Goal: Transaction & Acquisition: Purchase product/service

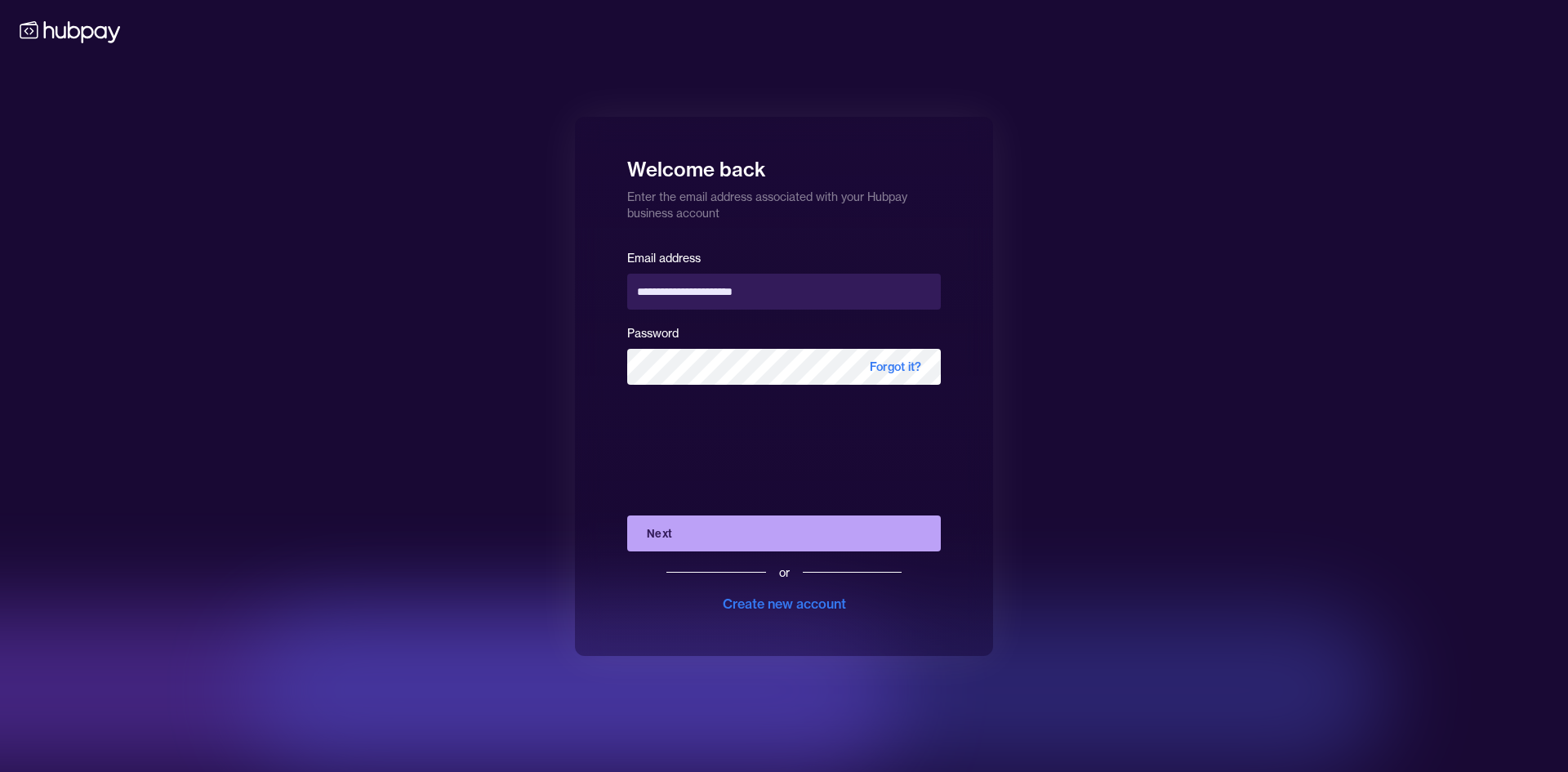
click at [721, 540] on button "Next" at bounding box center [783, 533] width 313 height 36
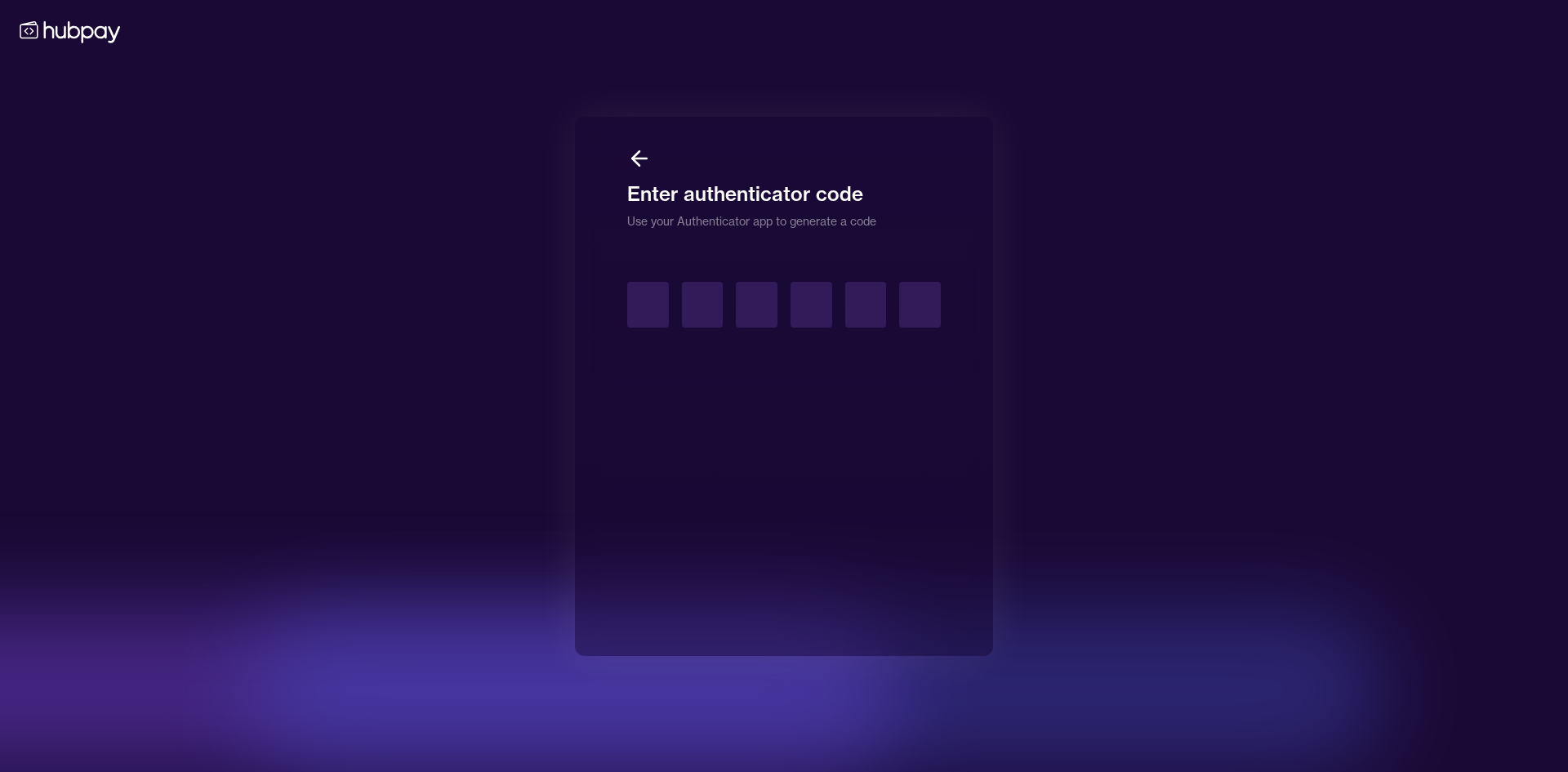
type input "*"
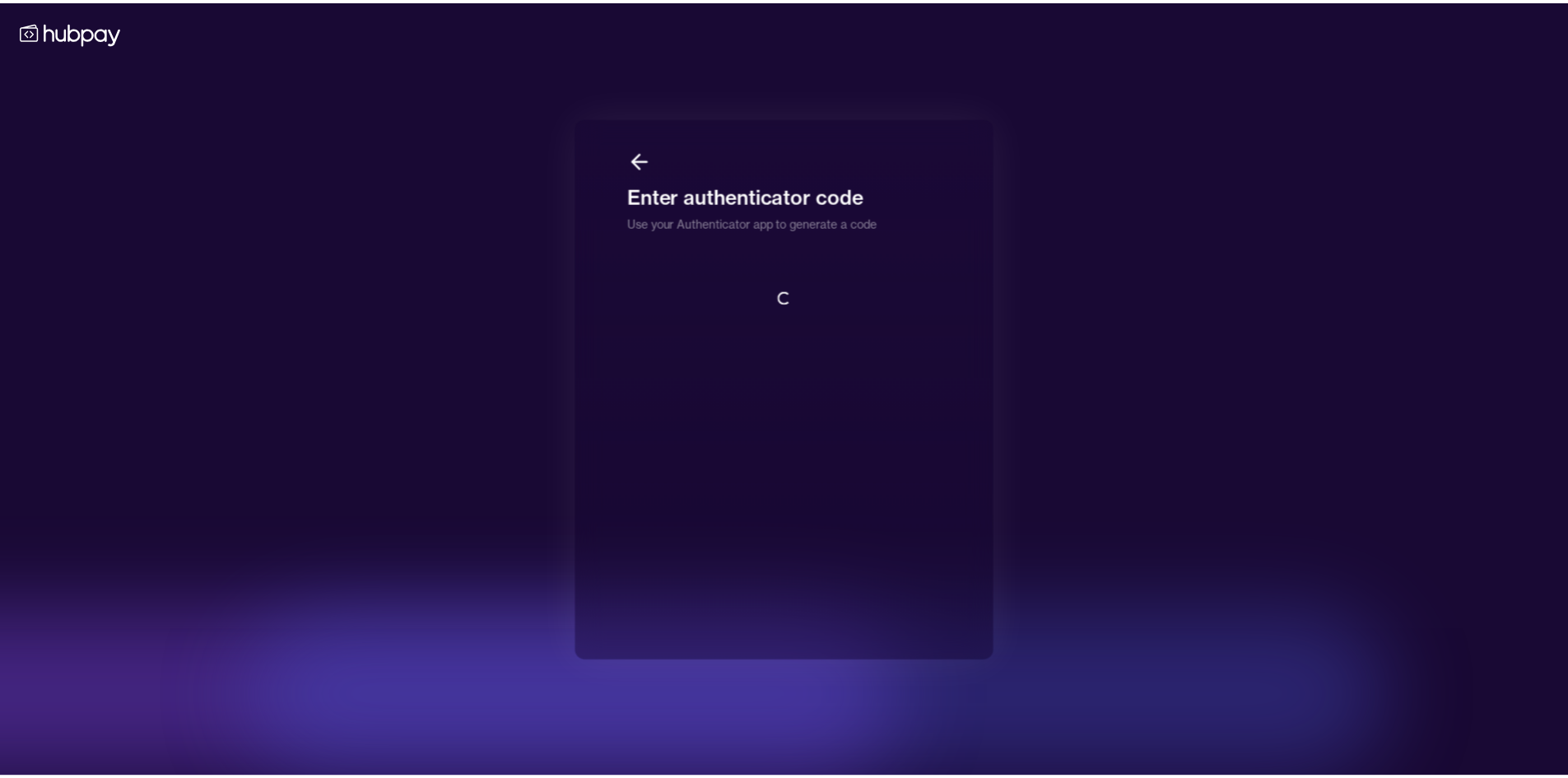
scroll to position [2, 0]
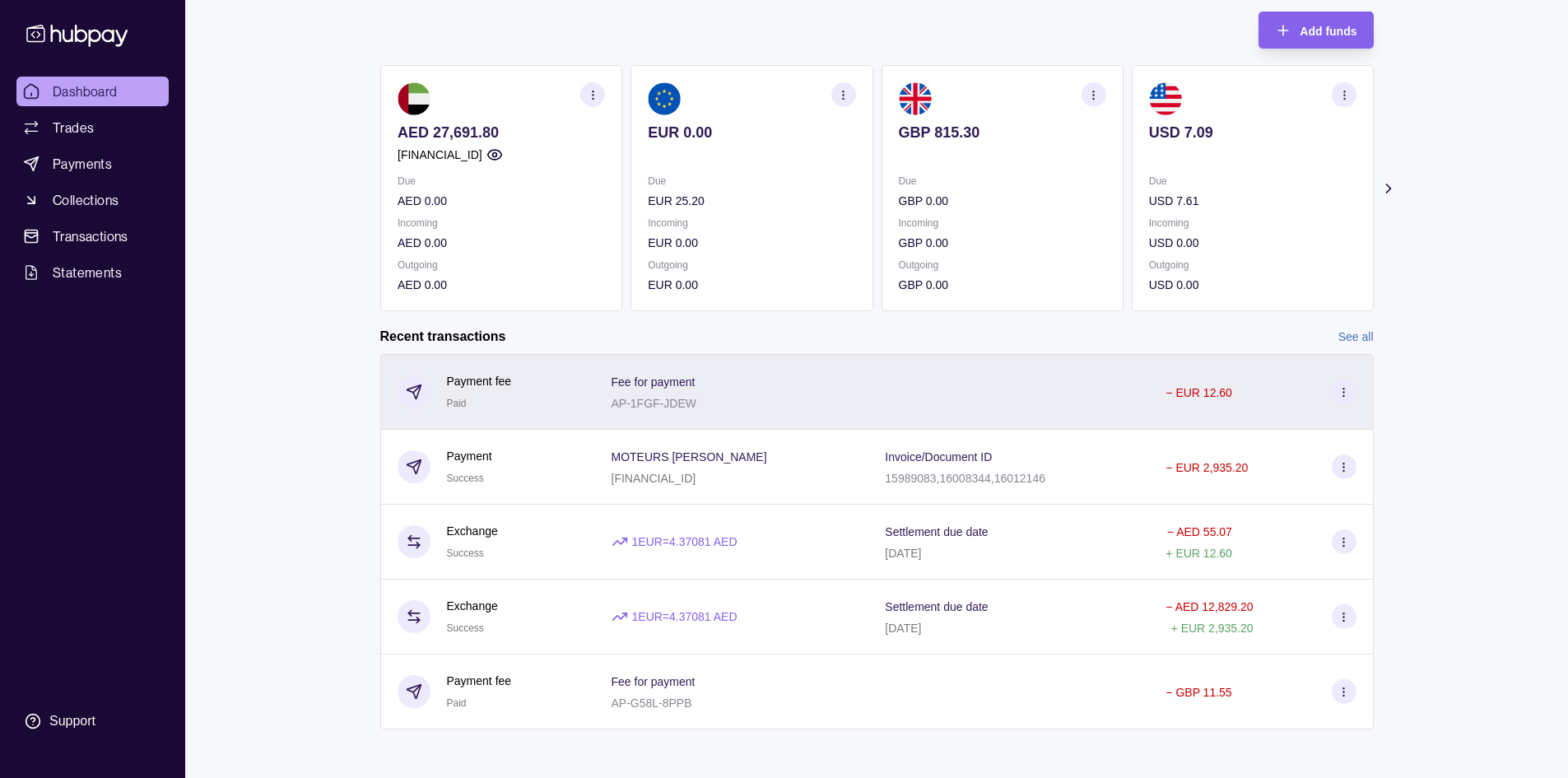
scroll to position [98, 0]
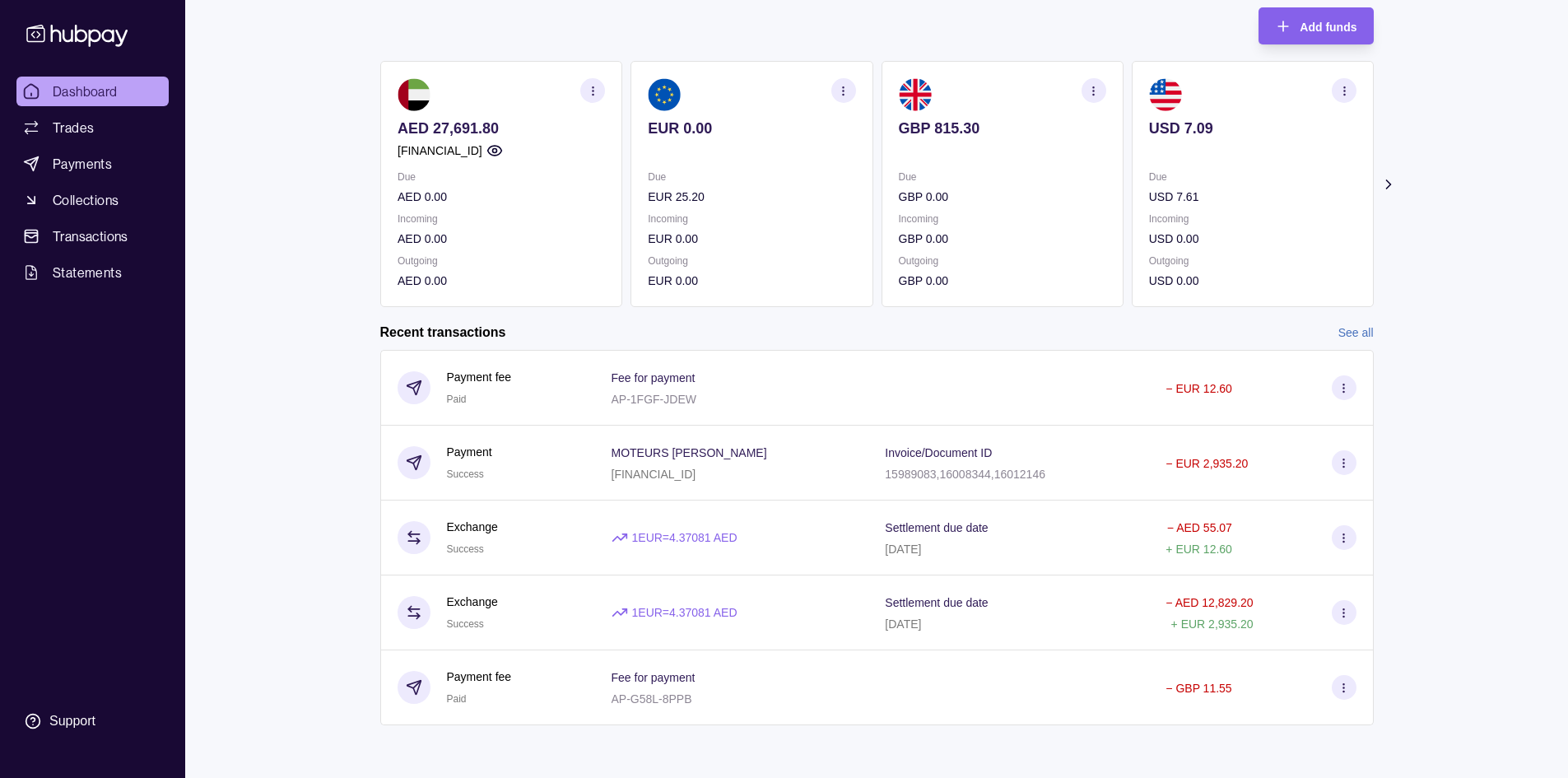
click at [1391, 186] on icon at bounding box center [1387, 184] width 17 height 17
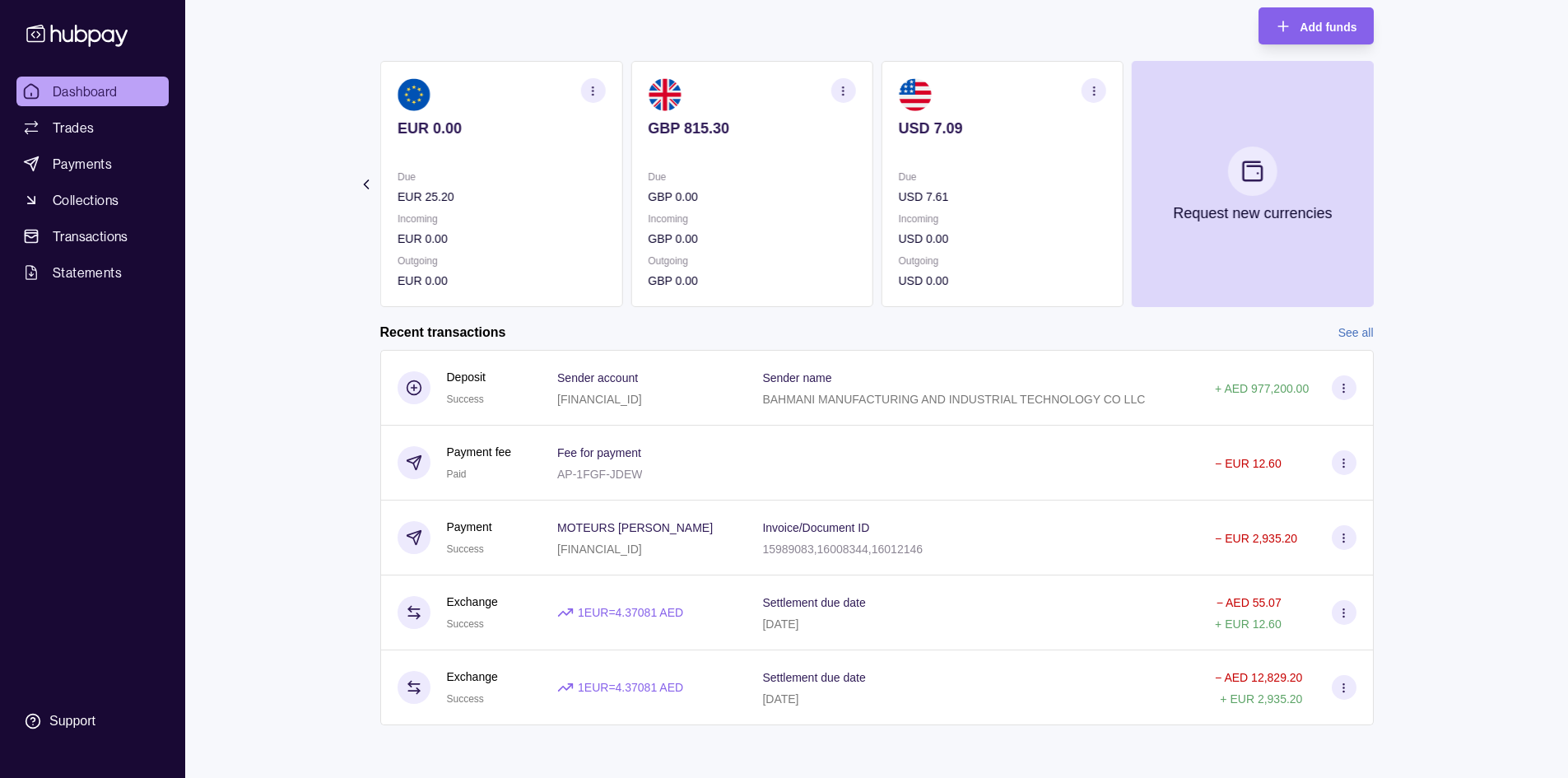
click at [59, 145] on ul "Dashboard Trades Payments Collections Transactions Statements" at bounding box center [92, 182] width 152 height 211
click at [71, 123] on span "Trades" at bounding box center [74, 127] width 41 height 20
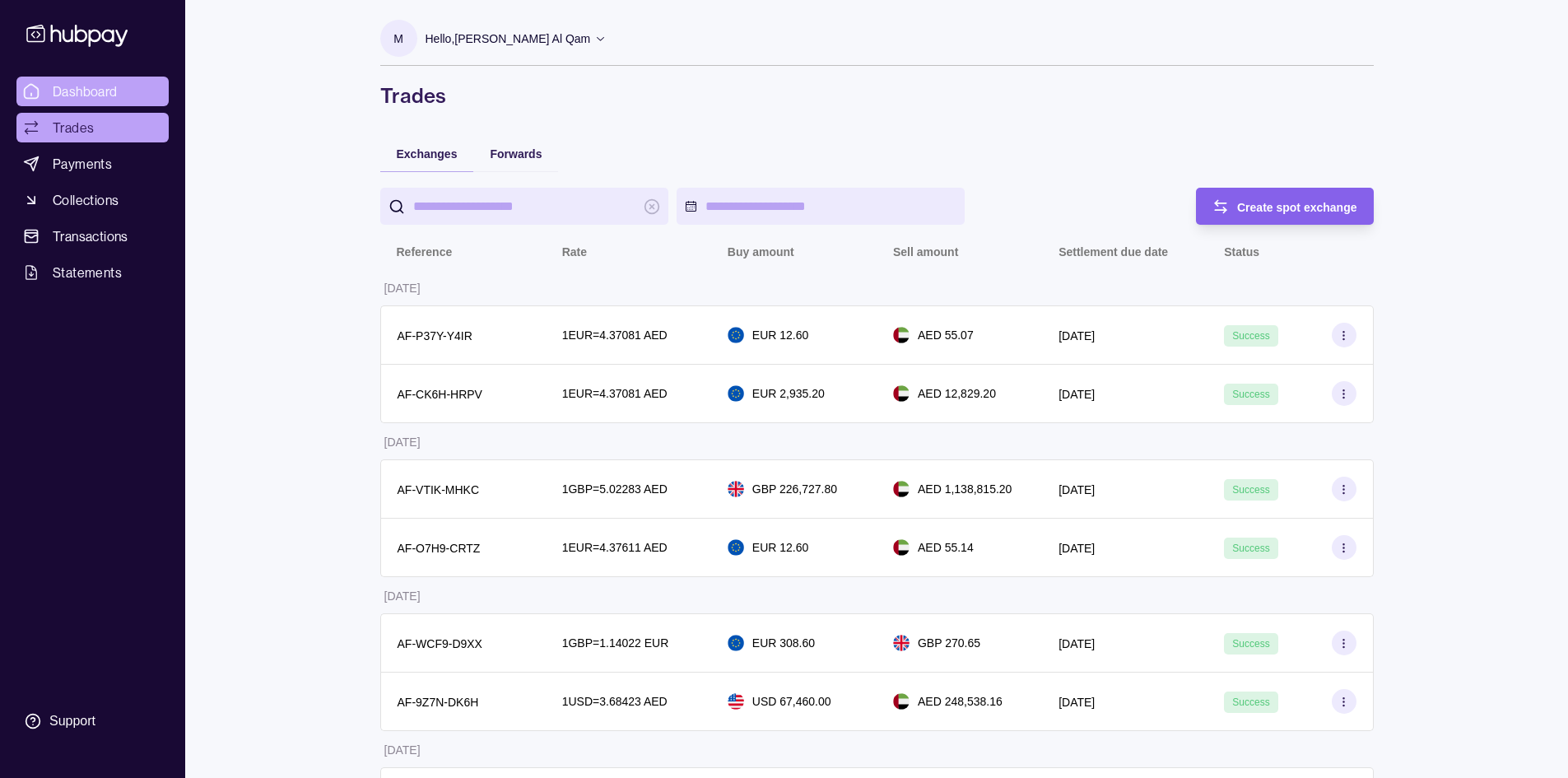
click at [71, 89] on span "Dashboard" at bounding box center [86, 90] width 65 height 20
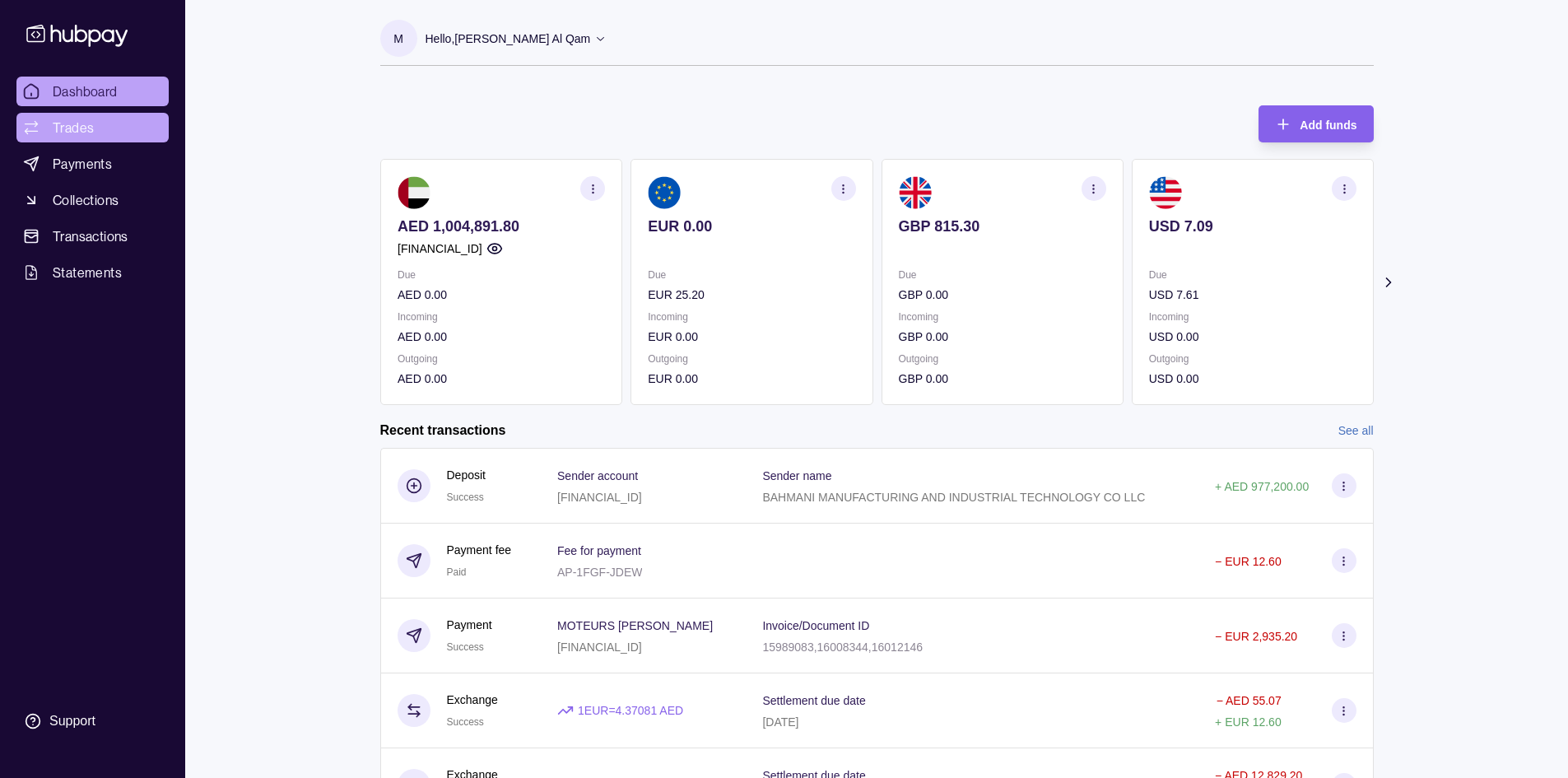
click at [91, 141] on link "Trades" at bounding box center [92, 128] width 152 height 30
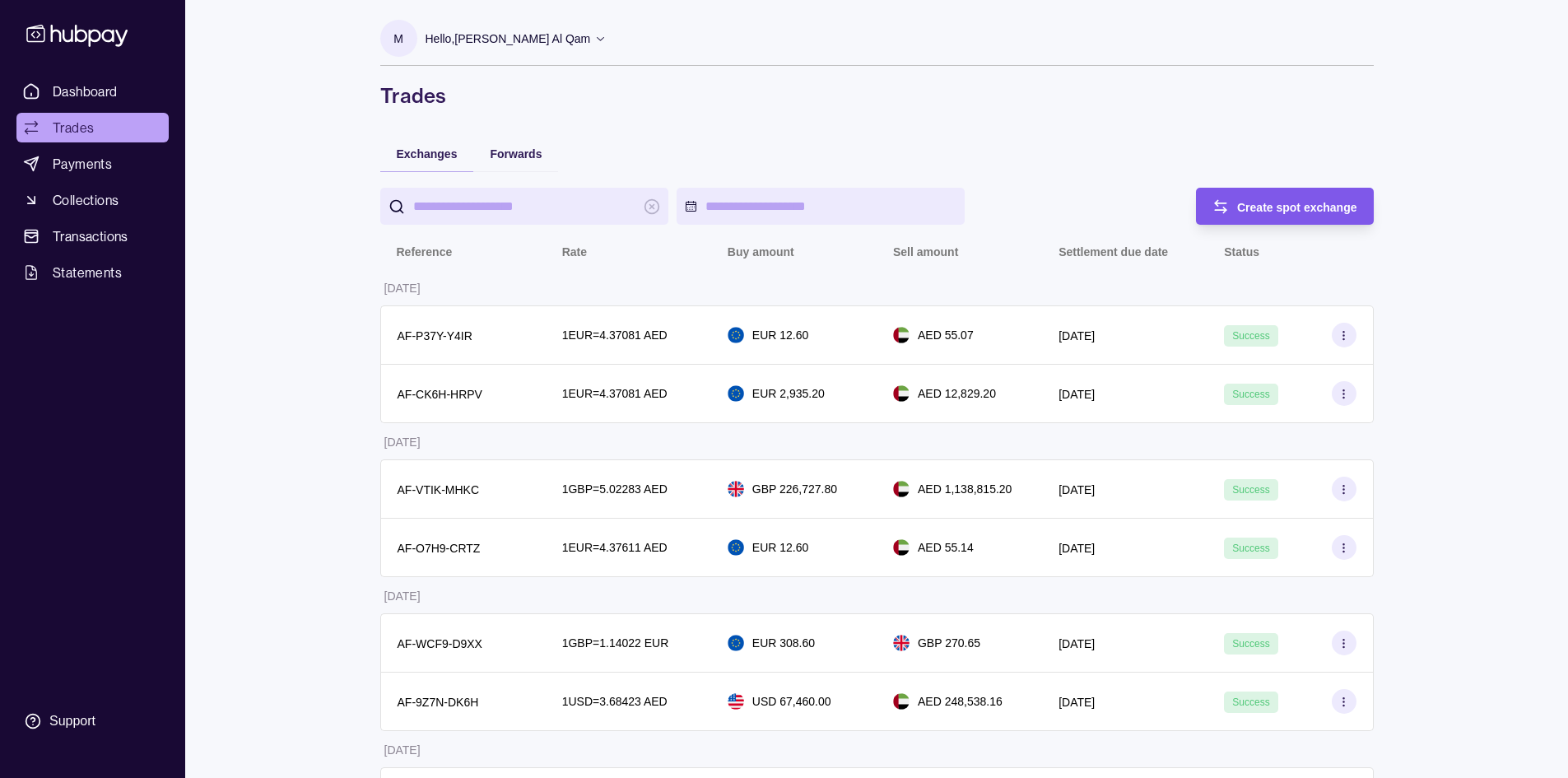
click at [1309, 222] on div "Create spot exchange" at bounding box center [1273, 206] width 170 height 37
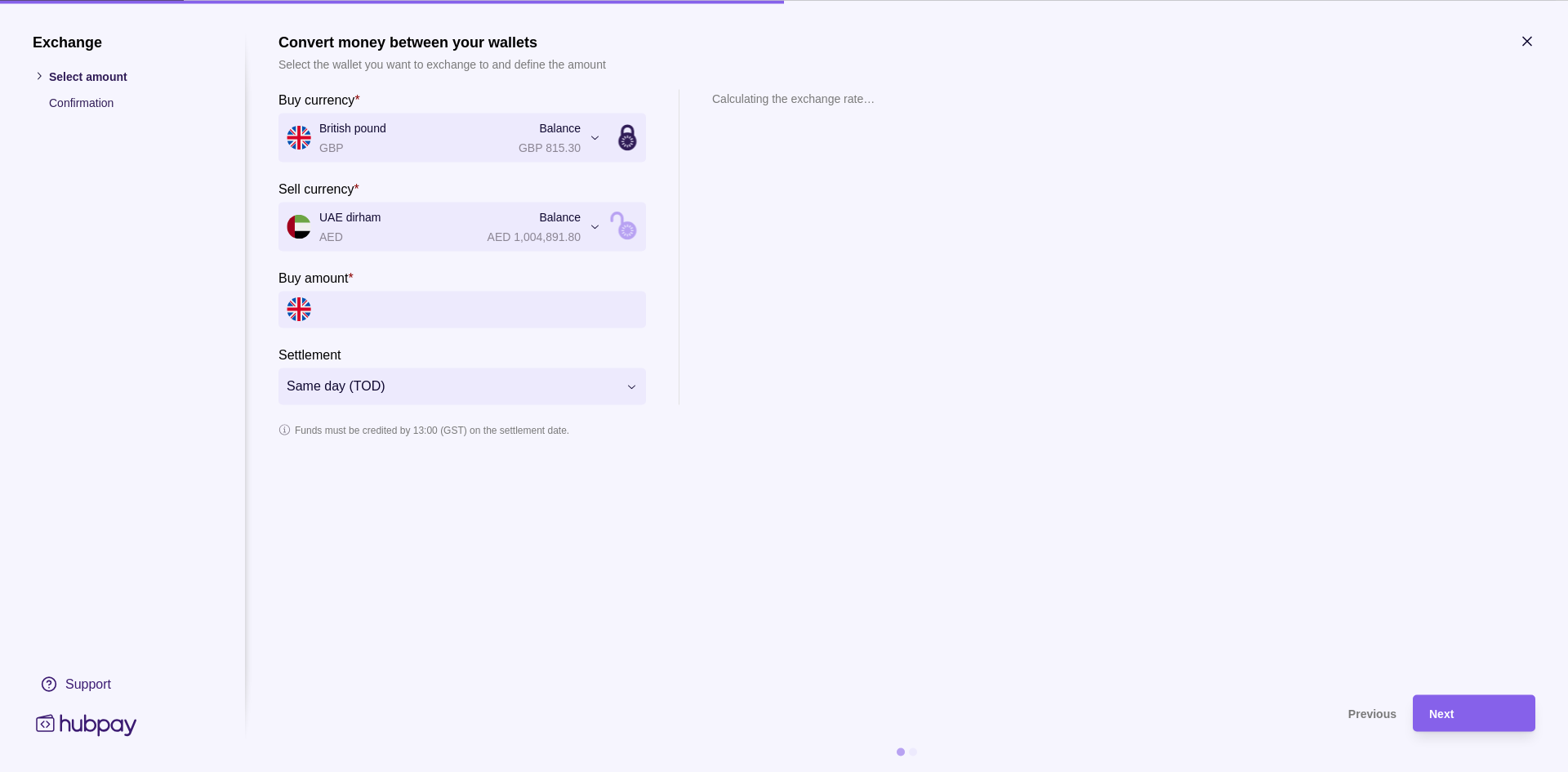
click at [390, 330] on section "**********" at bounding box center [461, 246] width 367 height 315
click at [386, 318] on input "Buy amount *" at bounding box center [478, 309] width 318 height 37
type input "**********"
click at [1042, 271] on div "**********" at bounding box center [906, 246] width 1256 height 315
click at [1476, 719] on div "Next" at bounding box center [1474, 712] width 90 height 19
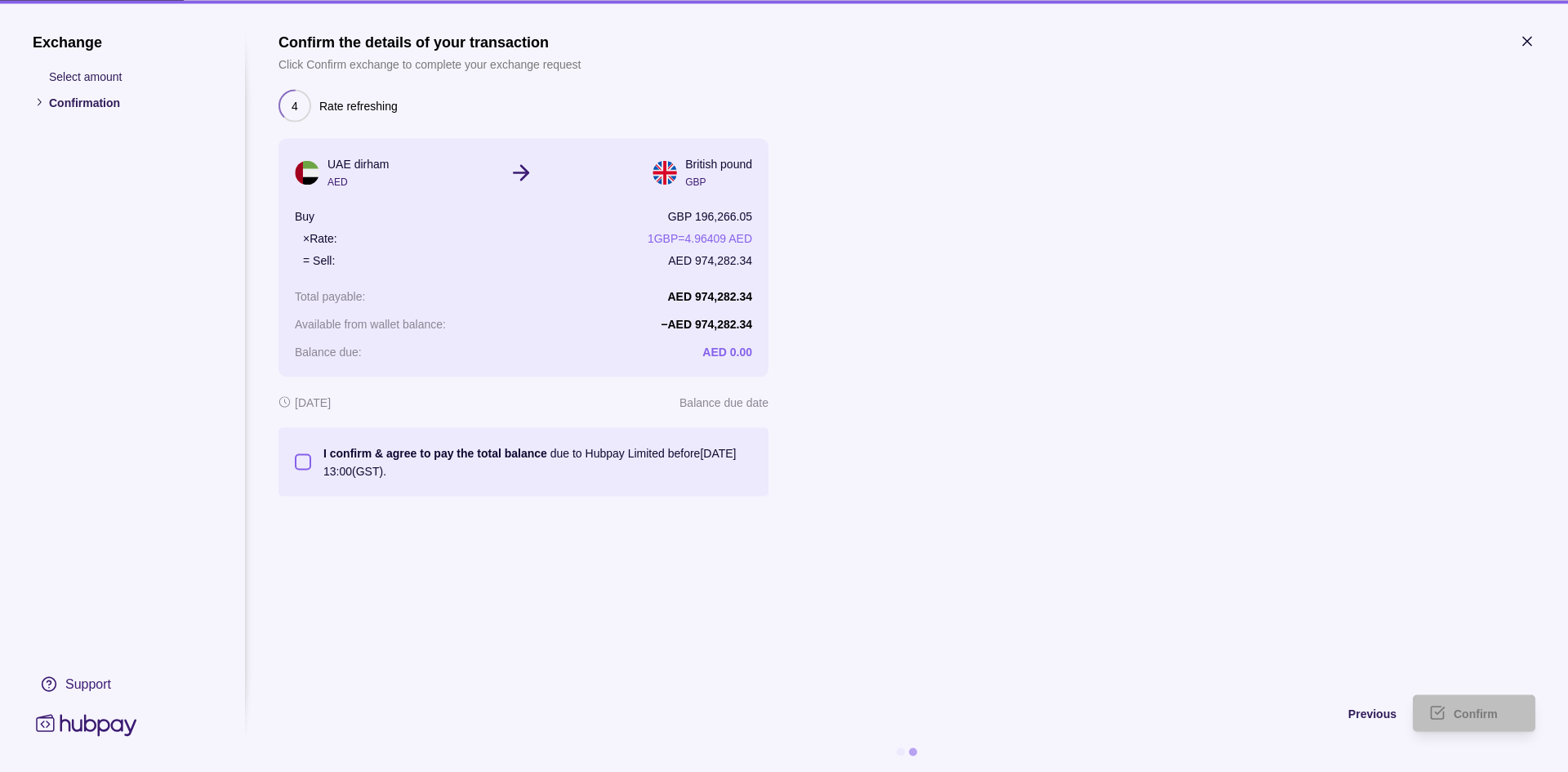
click at [301, 468] on button "I confirm & agree to pay the total balance due to Hubpay Limited before [DATE] …" at bounding box center [303, 461] width 17 height 17
click at [1498, 708] on div "Confirm" at bounding box center [1486, 712] width 66 height 19
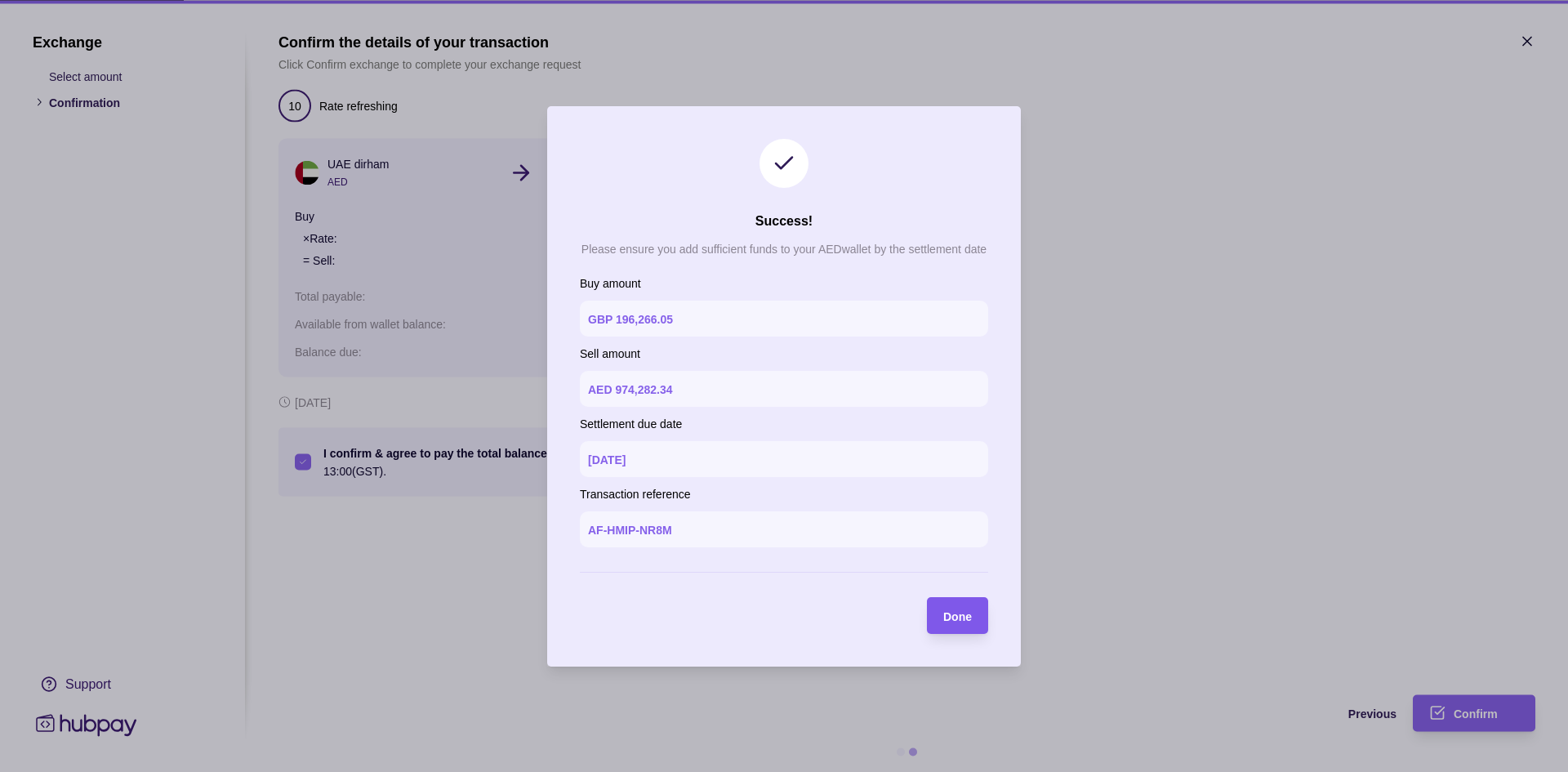
click at [969, 629] on div "Done" at bounding box center [945, 616] width 53 height 37
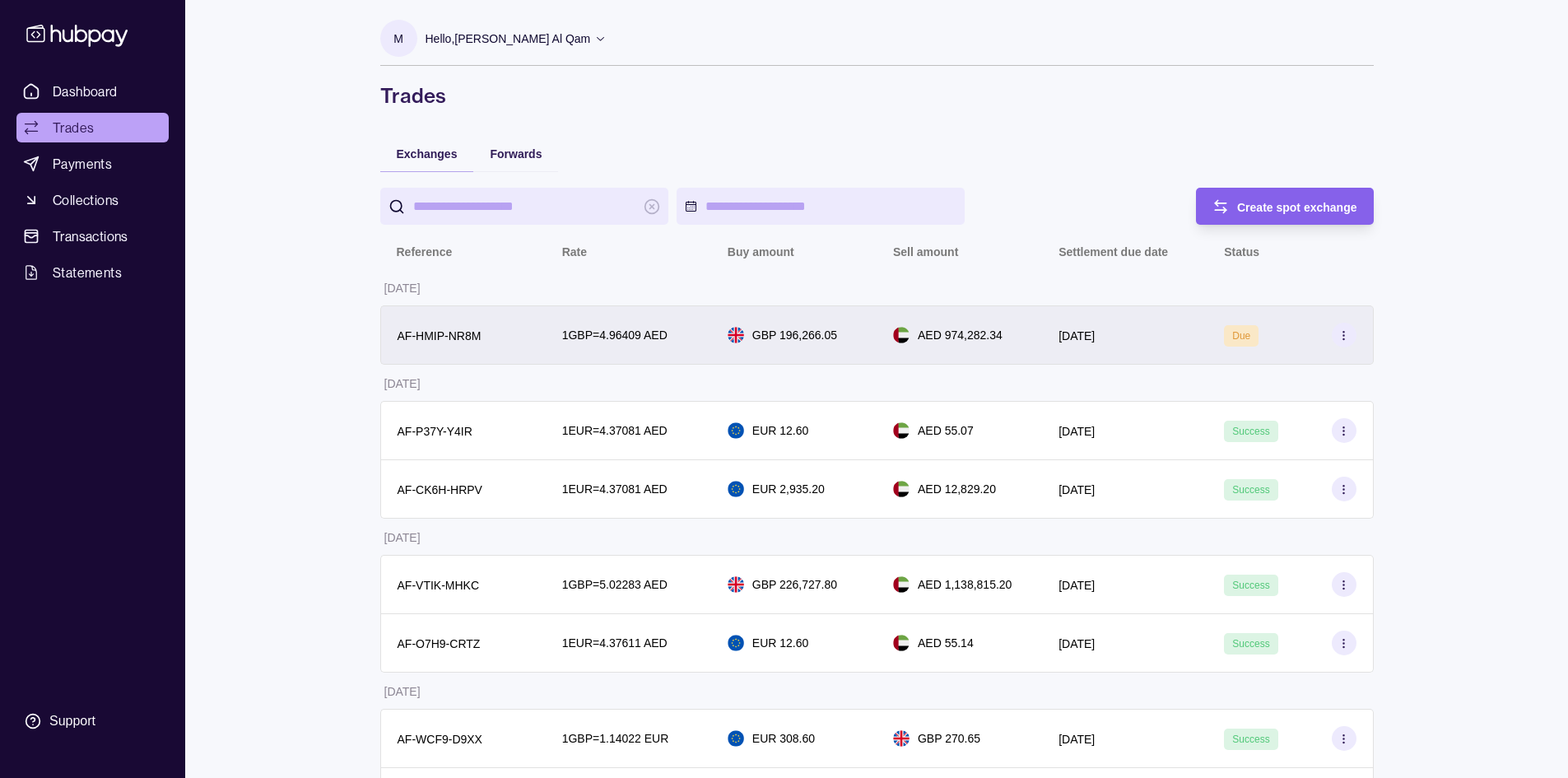
click at [848, 352] on div "GBP 196,266.05" at bounding box center [794, 335] width 166 height 60
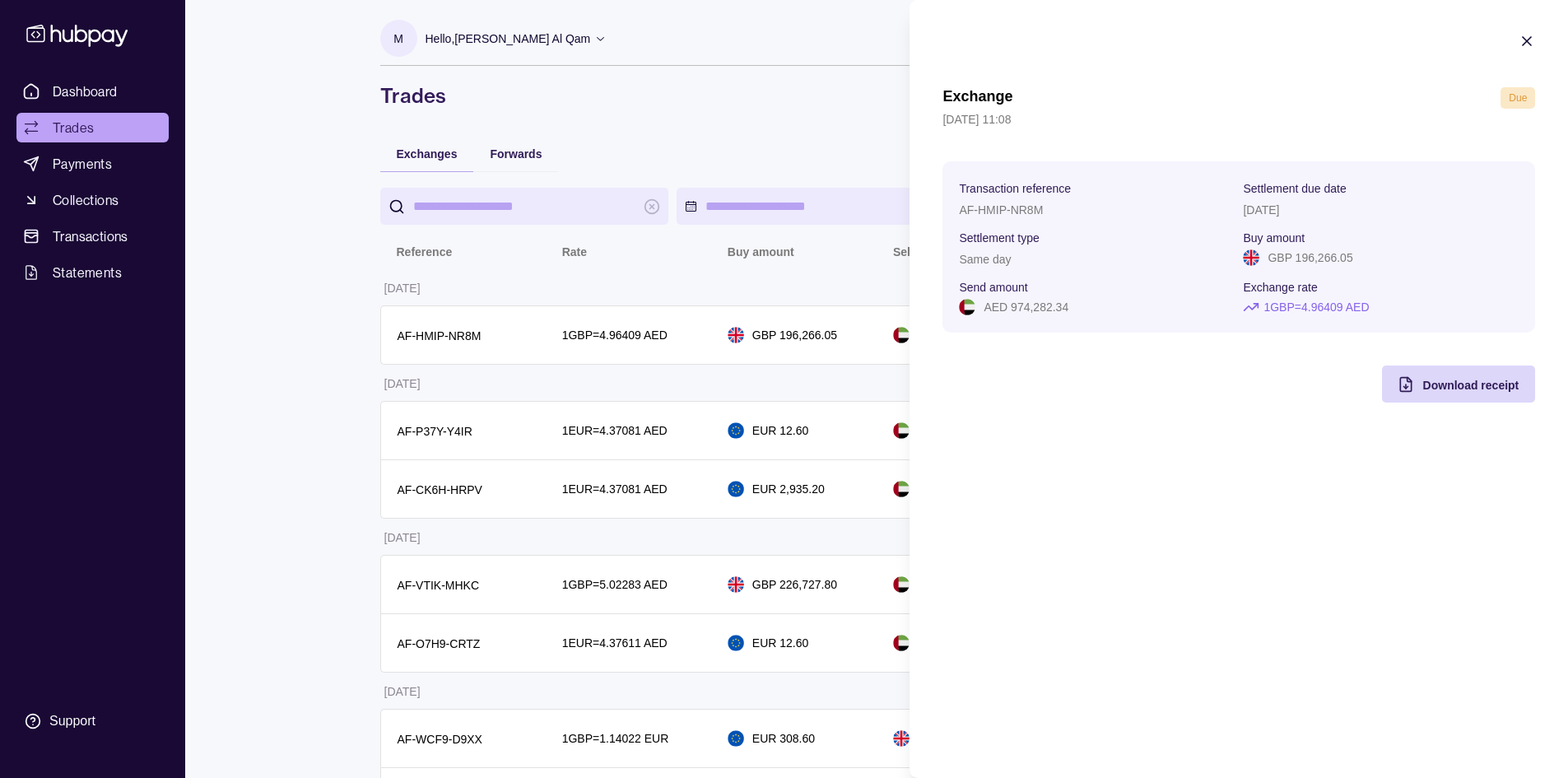
click at [1386, 410] on section "Exchange Due [DATE] 11:08 Transaction reference AF-HMIP-NR8M Settlement due dat…" at bounding box center [1238, 217] width 659 height 435
click at [1423, 391] on div "Download receipt" at bounding box center [1469, 384] width 96 height 20
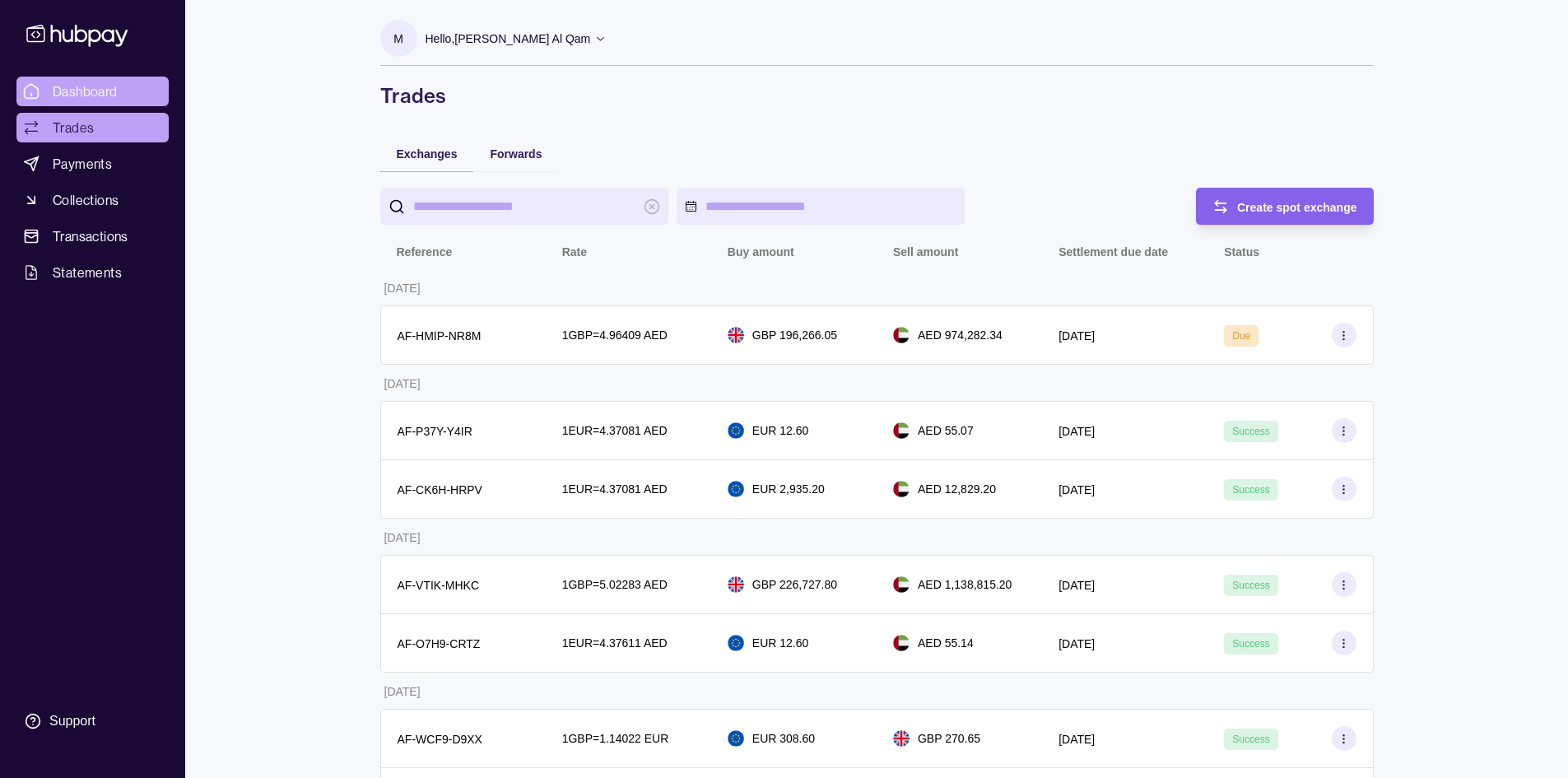
click at [136, 93] on link "Dashboard" at bounding box center [92, 91] width 152 height 30
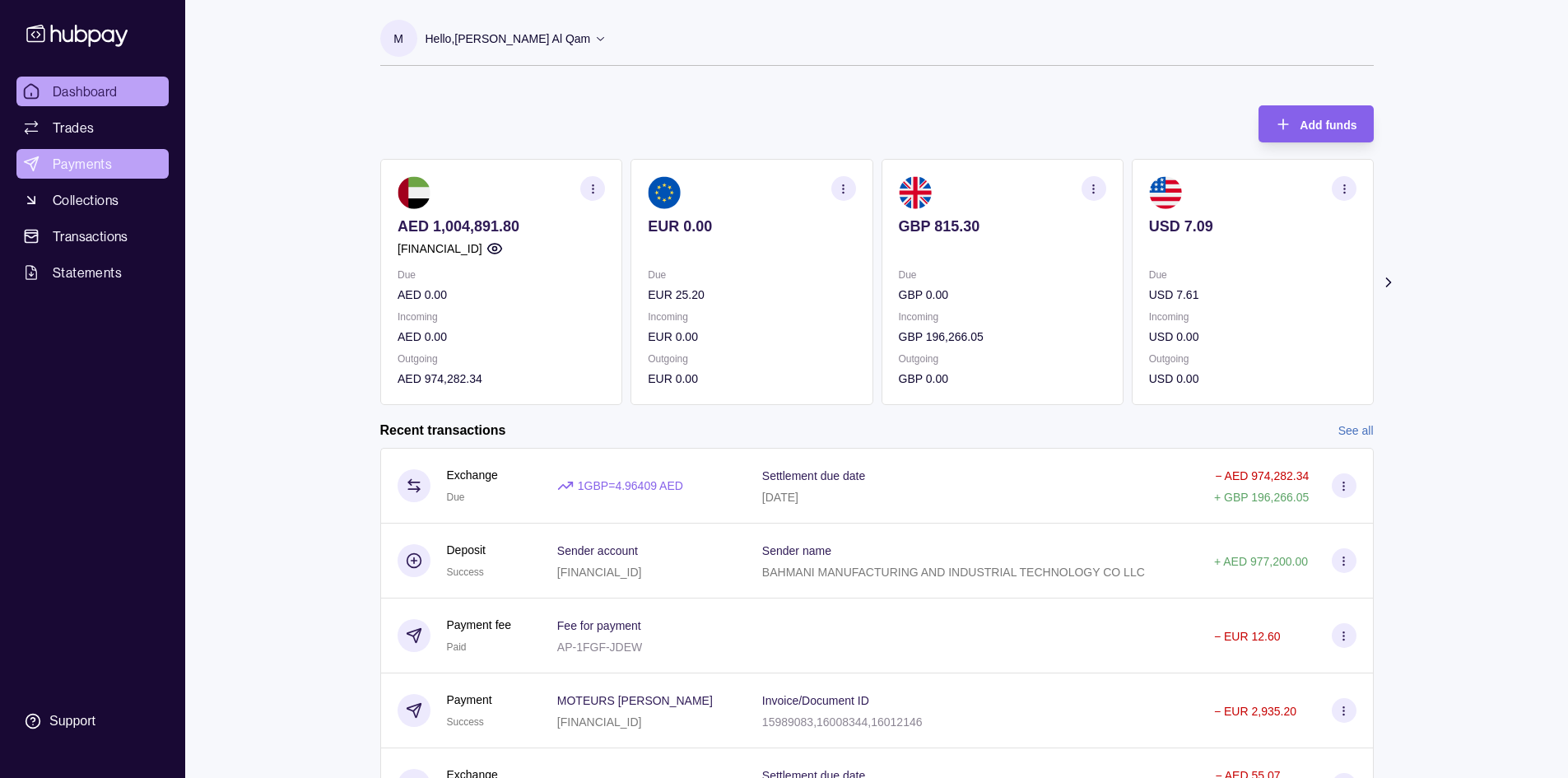
click at [128, 153] on link "Payments" at bounding box center [92, 164] width 152 height 30
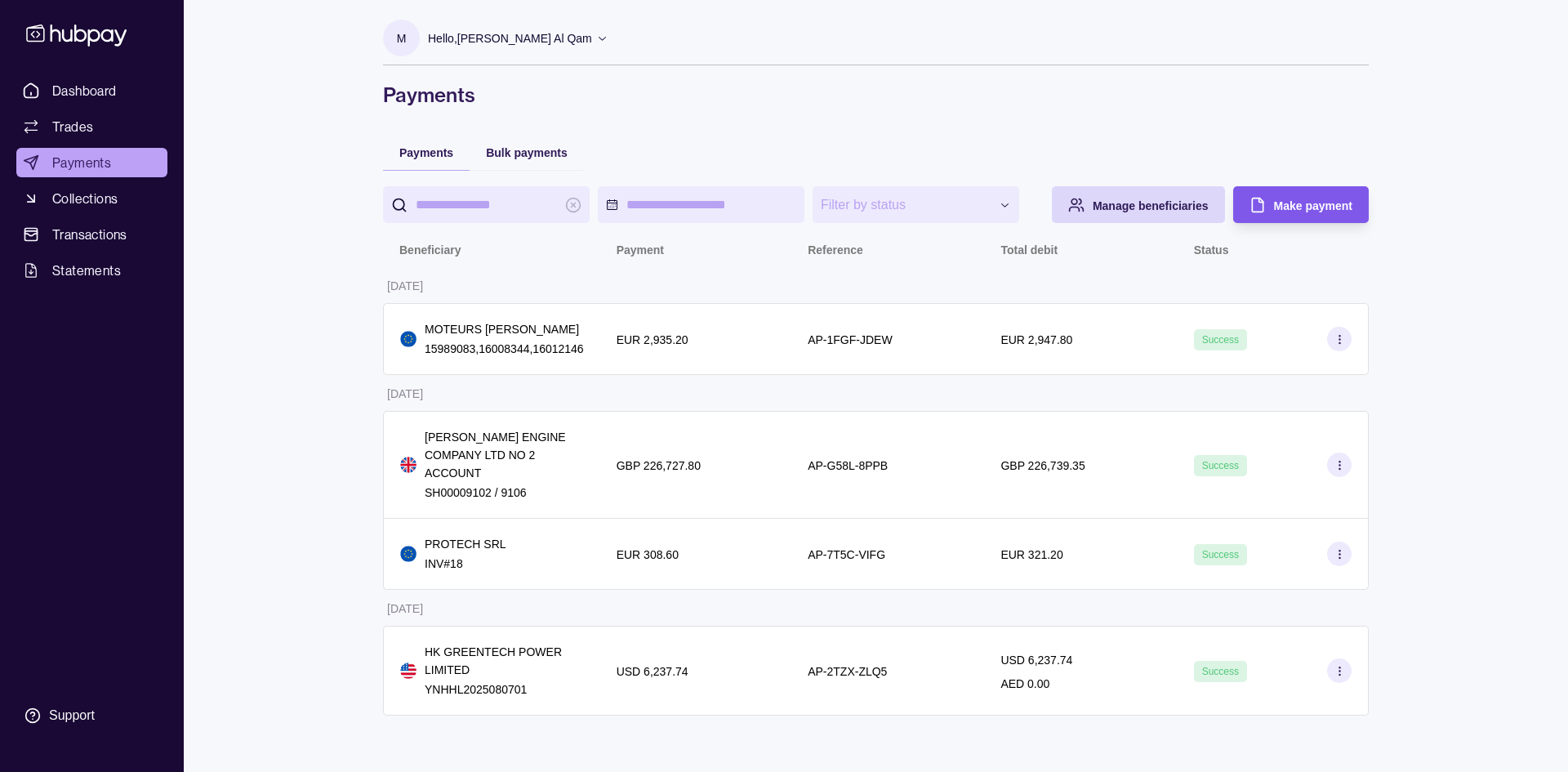
click at [1284, 214] on div "Make payment" at bounding box center [1313, 204] width 79 height 19
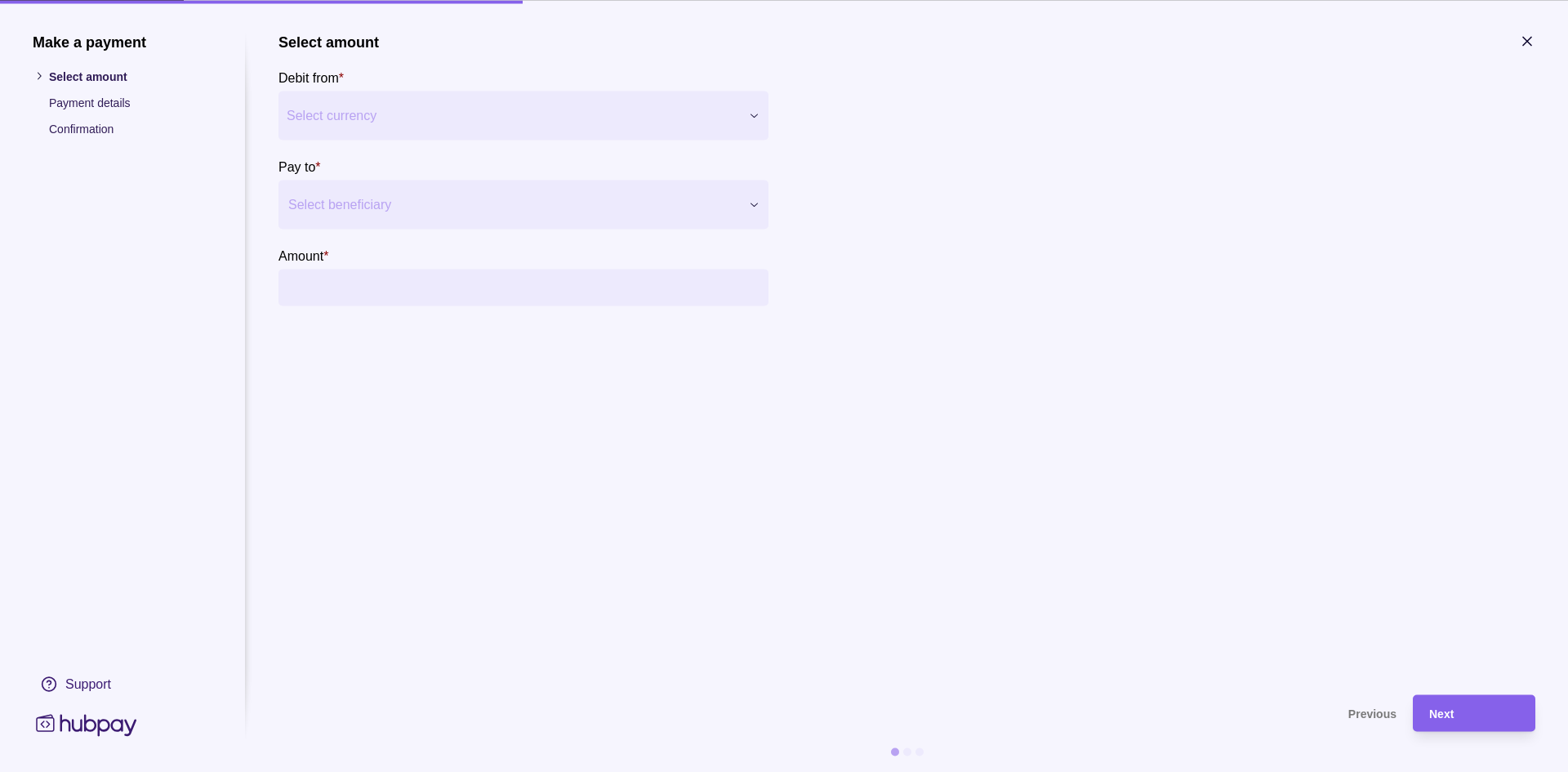
click at [582, 771] on div "Make a payment Select amount Payment details Confirmation Support Select amount…" at bounding box center [784, 772] width 1568 height 0
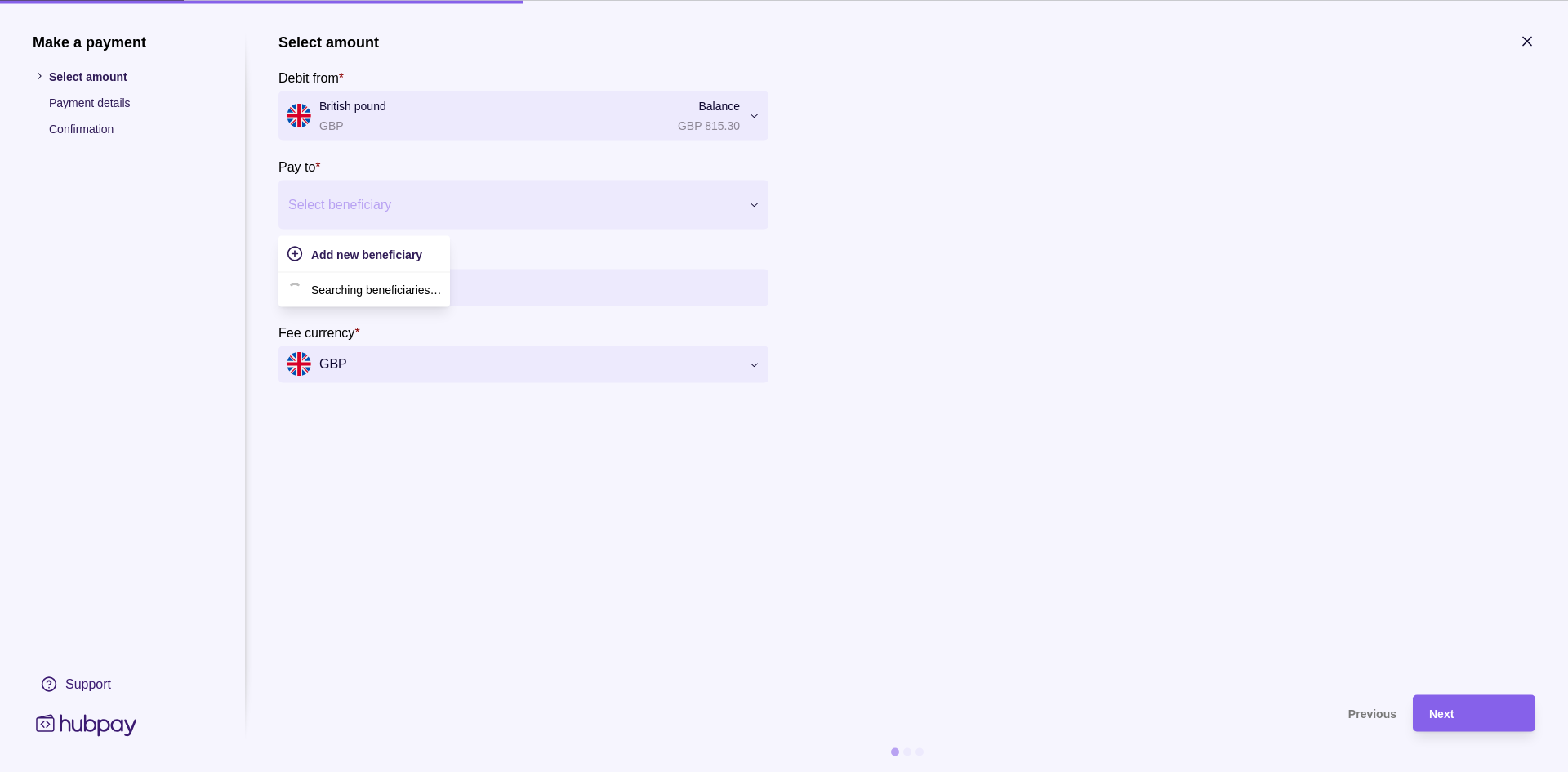
click at [383, 202] on div at bounding box center [513, 203] width 450 height 23
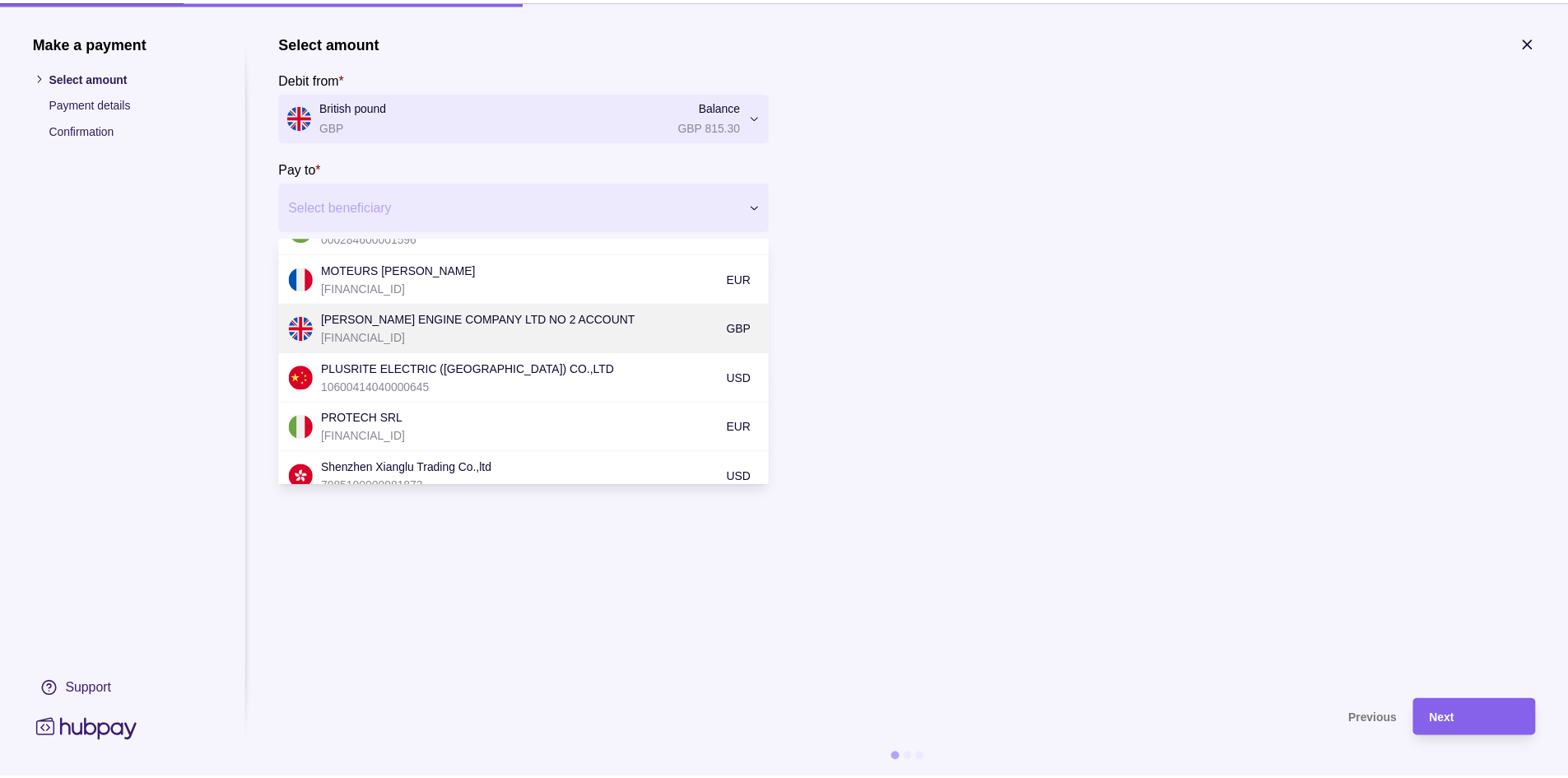
scroll to position [165, 0]
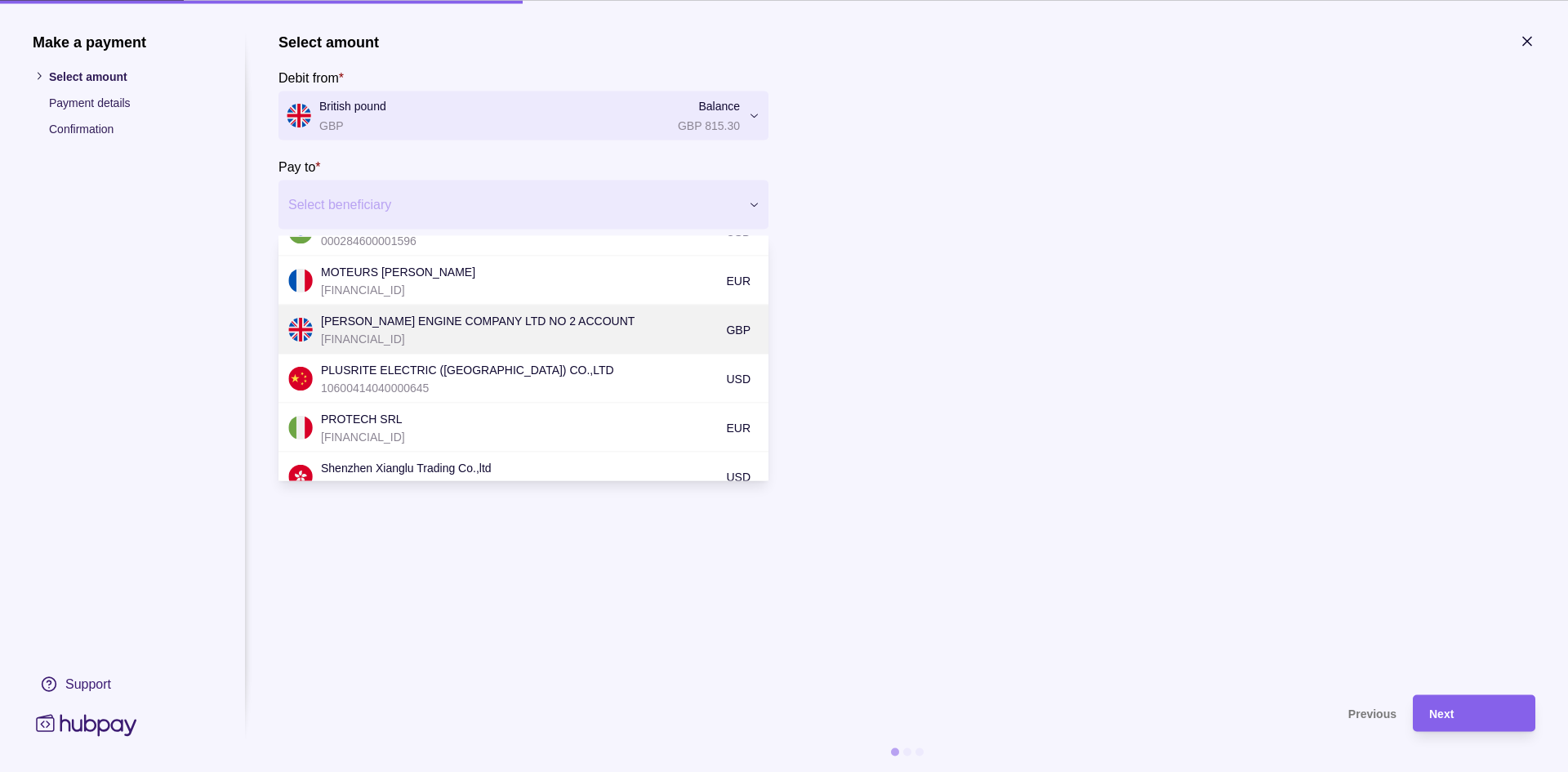
click at [451, 337] on p "[FINANCIAL_ID]" at bounding box center [519, 337] width 397 height 18
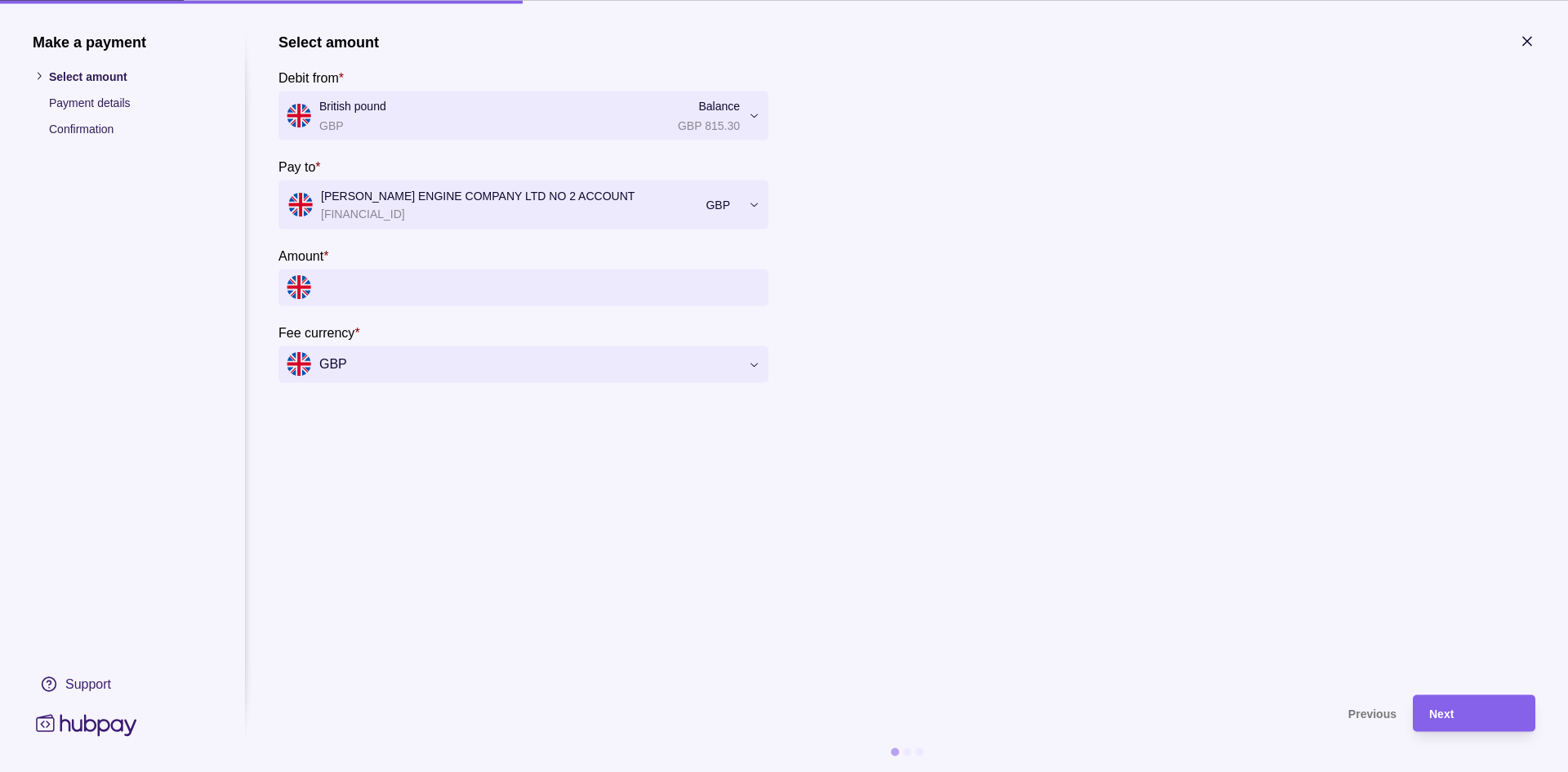
click at [507, 282] on input "Amount *" at bounding box center [539, 288] width 441 height 37
click at [507, 287] on input "Amount *" at bounding box center [539, 288] width 441 height 37
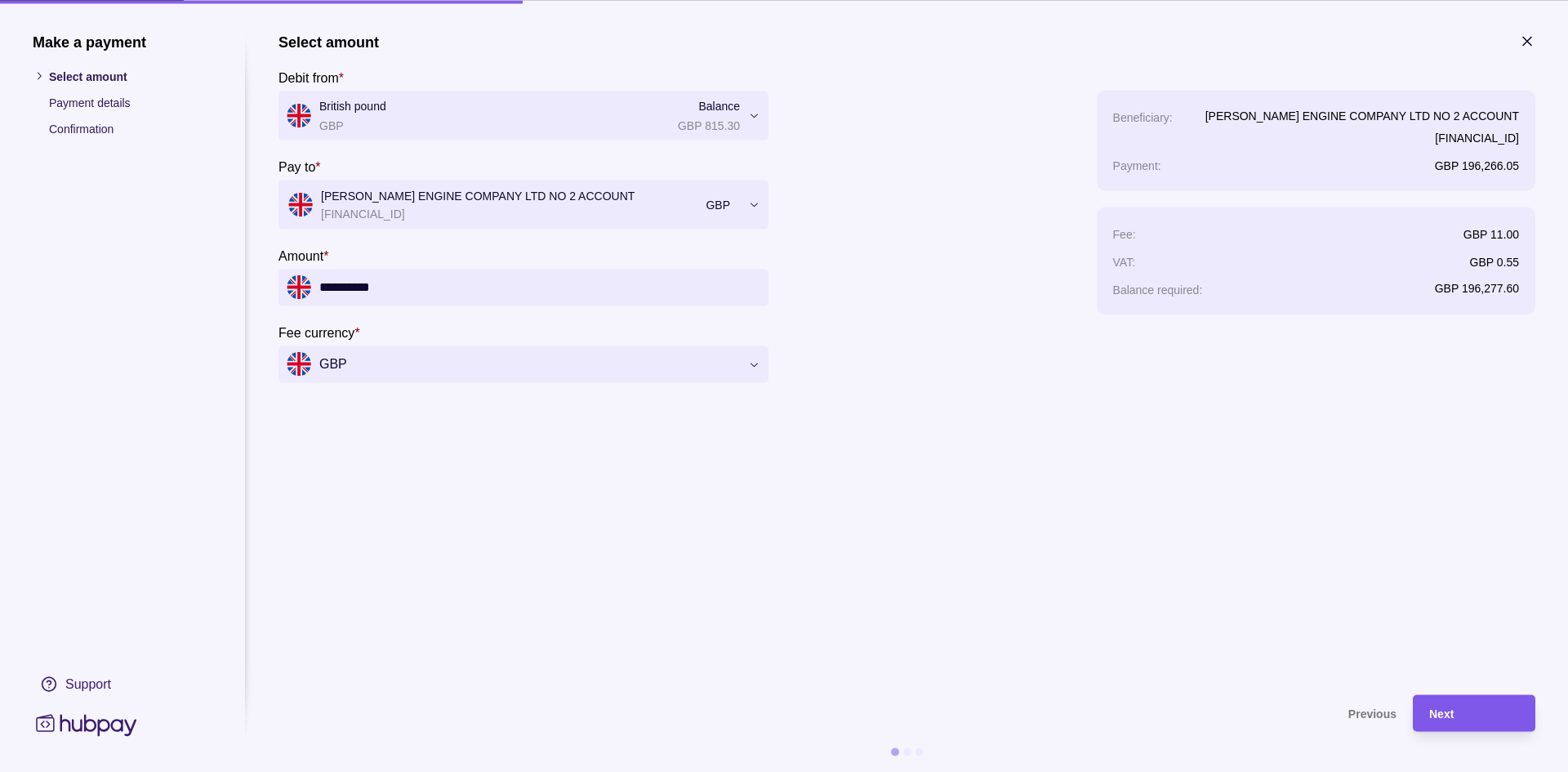
type input "**********"
click at [1479, 696] on div "Next" at bounding box center [1462, 713] width 115 height 37
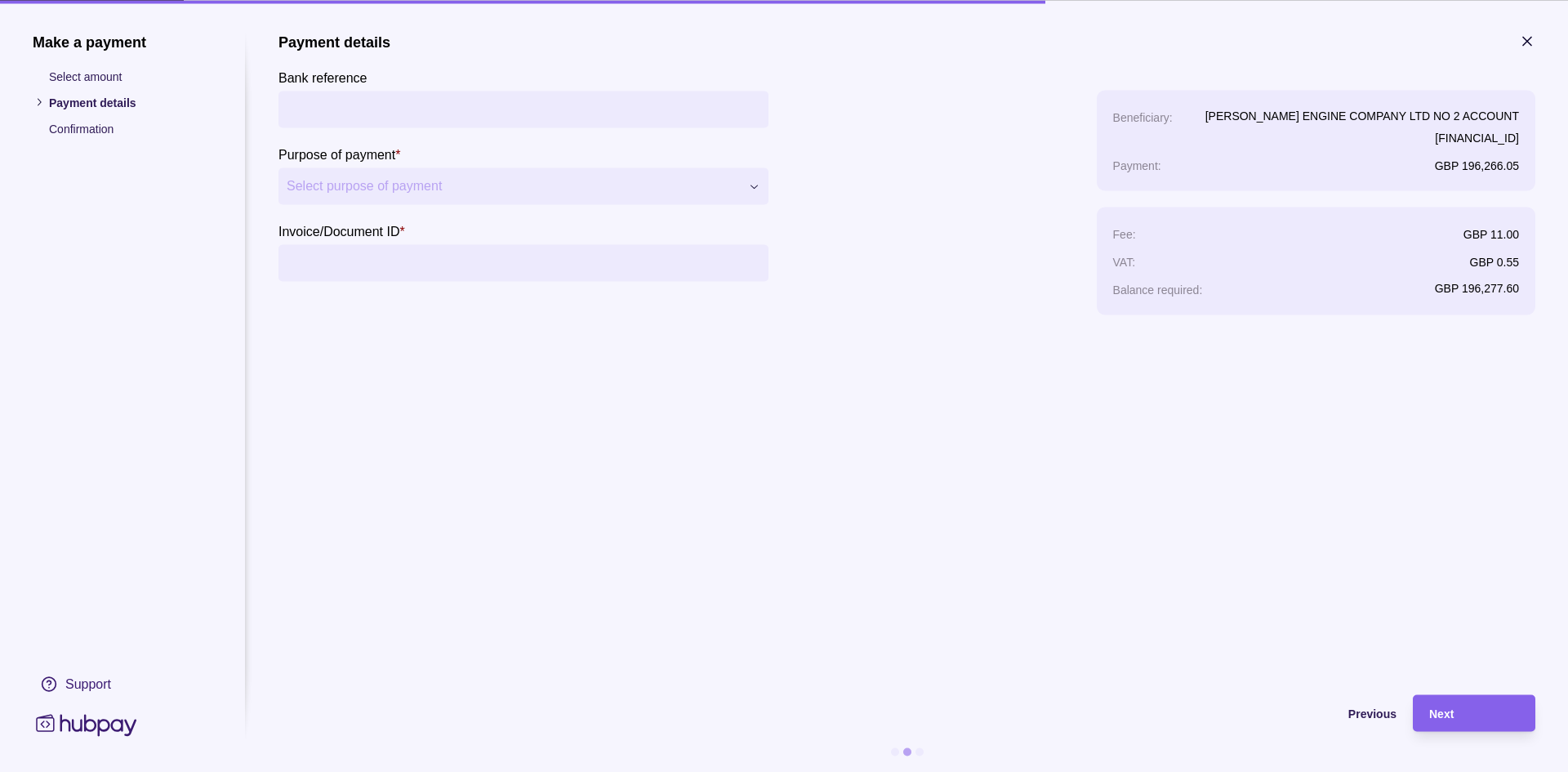
click at [367, 111] on input "Bank reference" at bounding box center [523, 109] width 473 height 37
paste input "**********"
type input "**********"
click at [386, 266] on input "Invoice/Document ID *" at bounding box center [523, 263] width 473 height 37
paste input "**********"
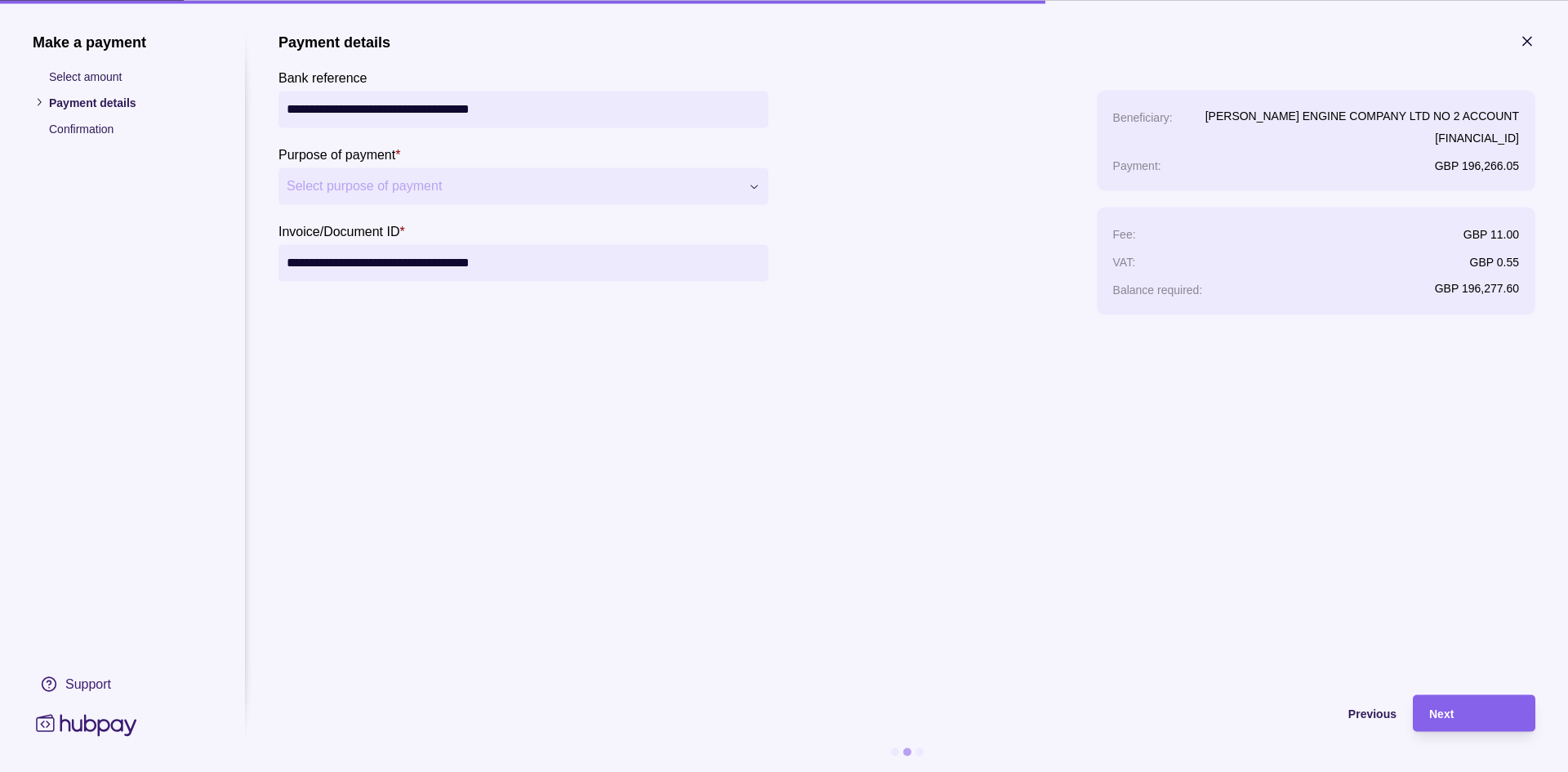
type input "**********"
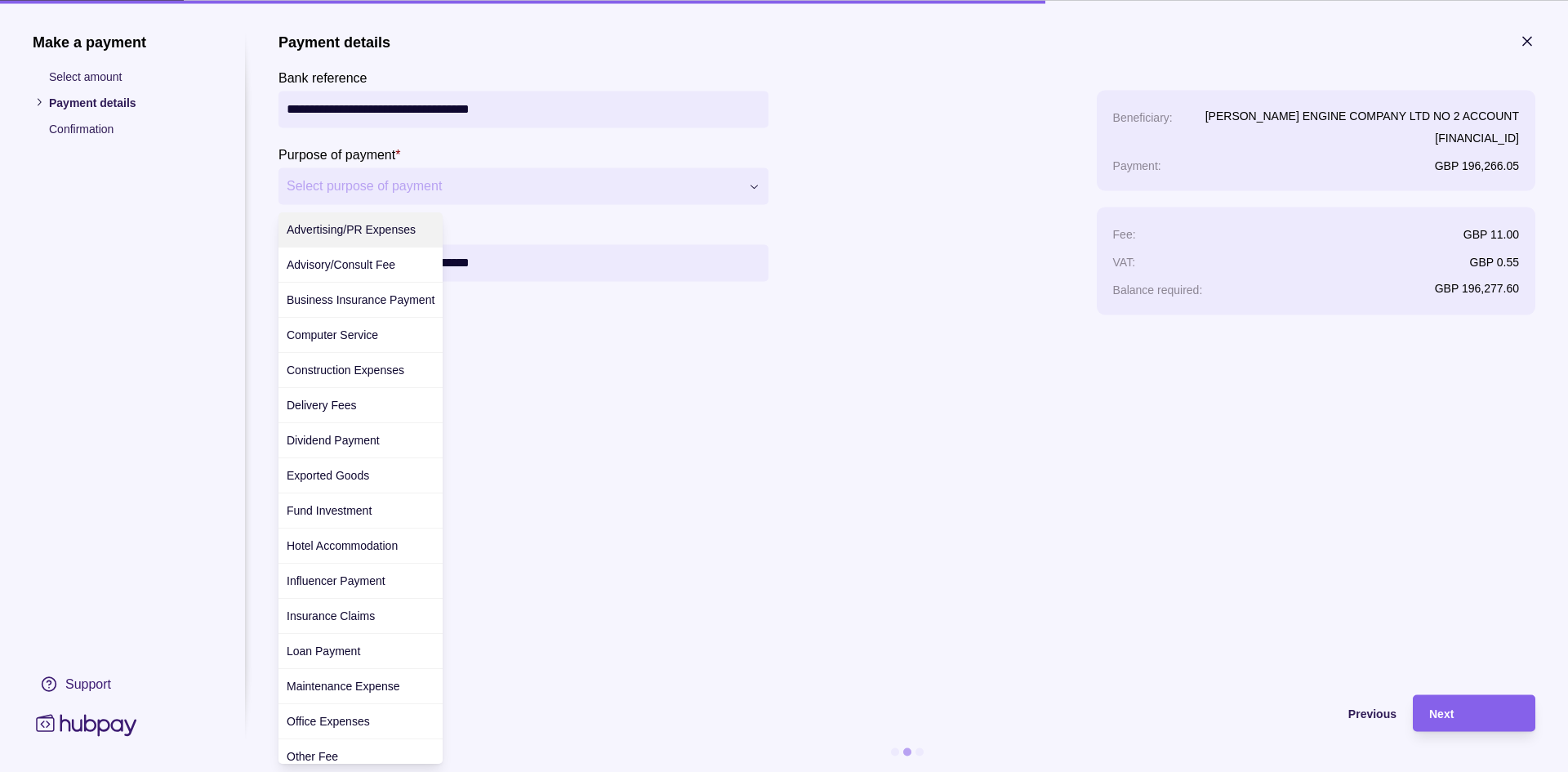
click at [402, 771] on div "**********" at bounding box center [784, 772] width 1568 height 0
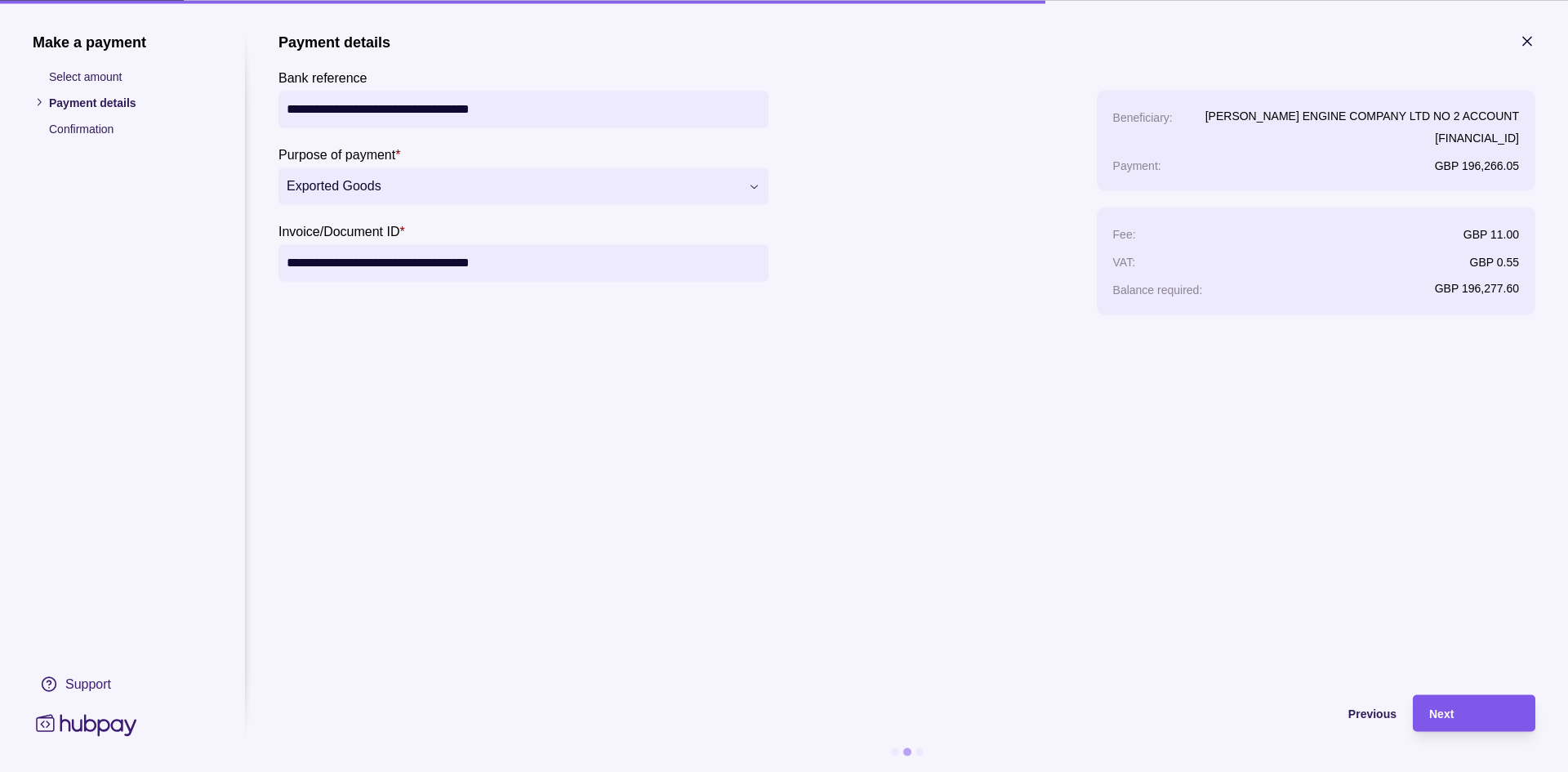
click at [1464, 714] on div "Next" at bounding box center [1474, 712] width 90 height 19
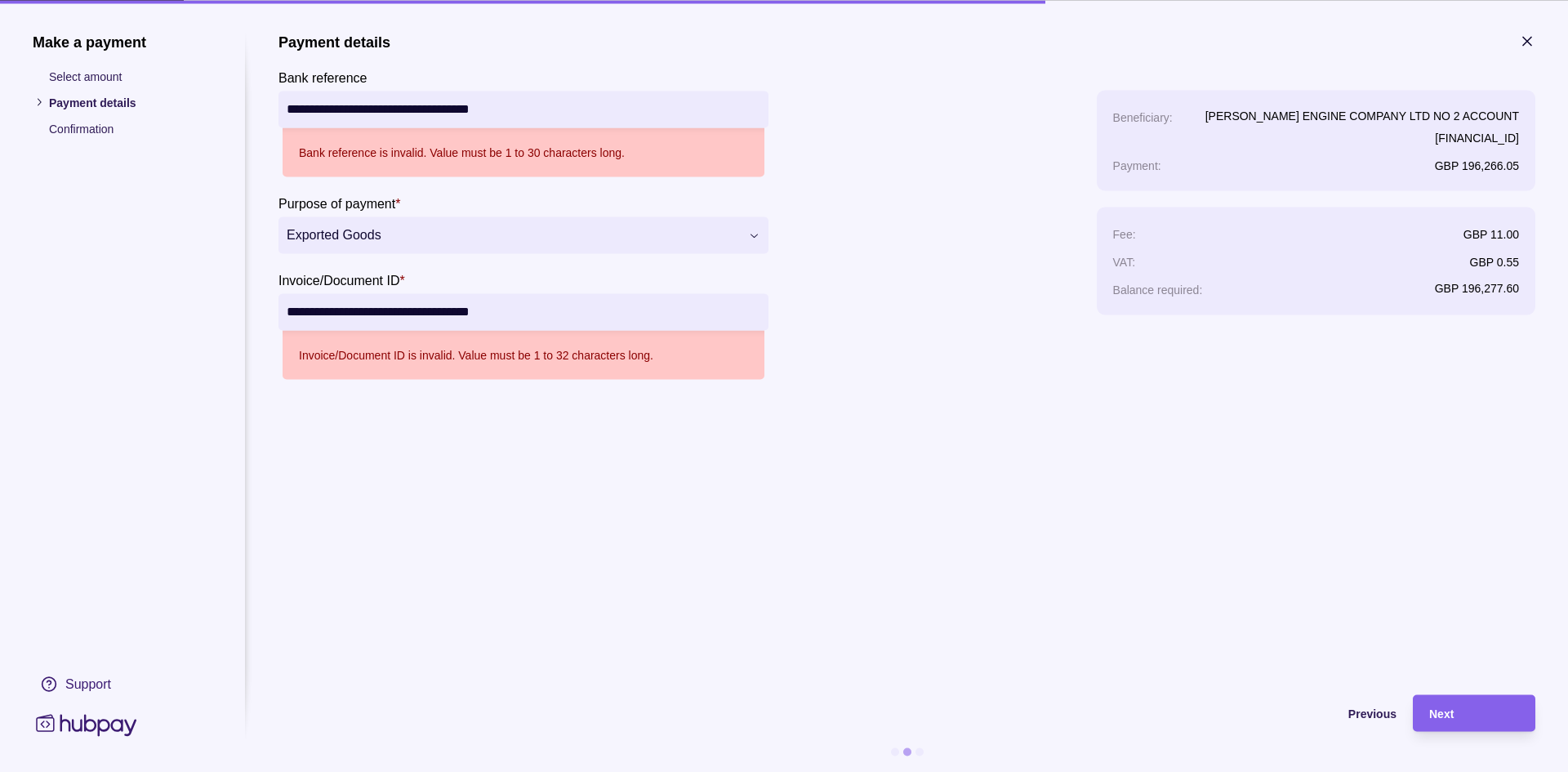
drag, startPoint x: 368, startPoint y: 109, endPoint x: 91, endPoint y: 98, distance: 277.2
click at [91, 98] on section "**********" at bounding box center [783, 401] width 1502 height 739
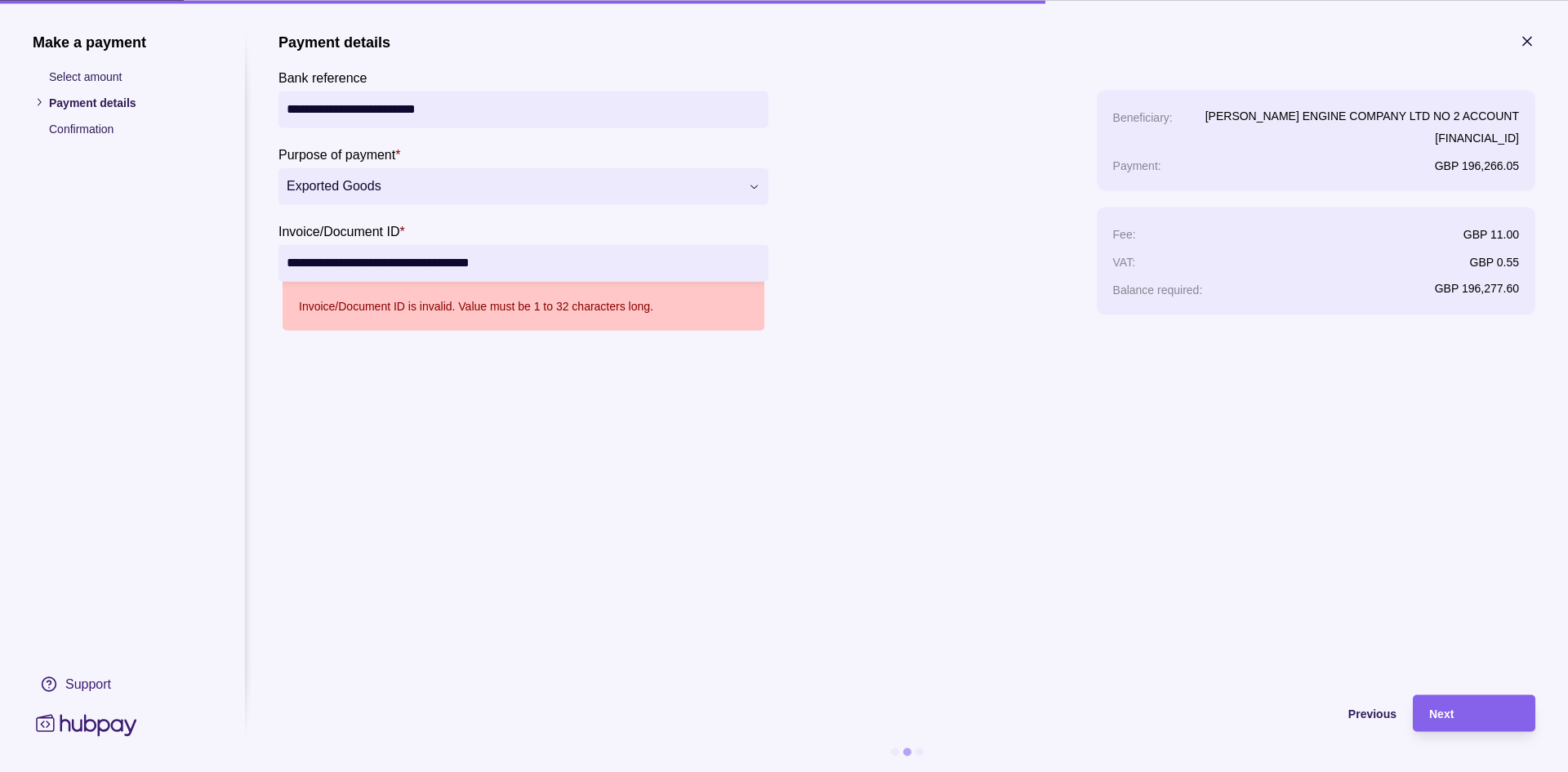
type input "**********"
drag, startPoint x: 368, startPoint y: 261, endPoint x: 129, endPoint y: 234, distance: 240.5
click at [129, 234] on section "**********" at bounding box center [783, 401] width 1502 height 739
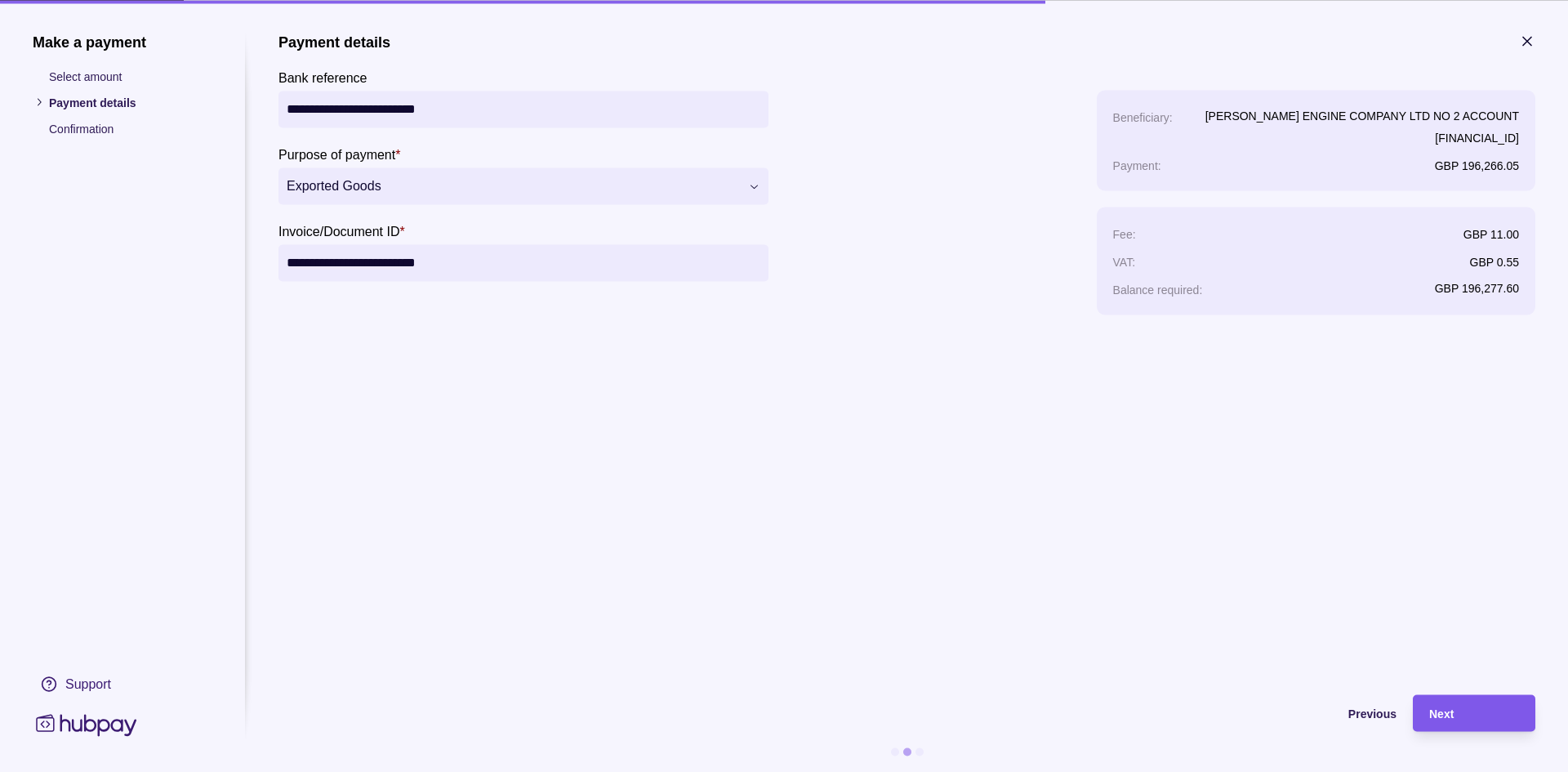
type input "**********"
click at [1472, 709] on div "Next" at bounding box center [1474, 712] width 90 height 19
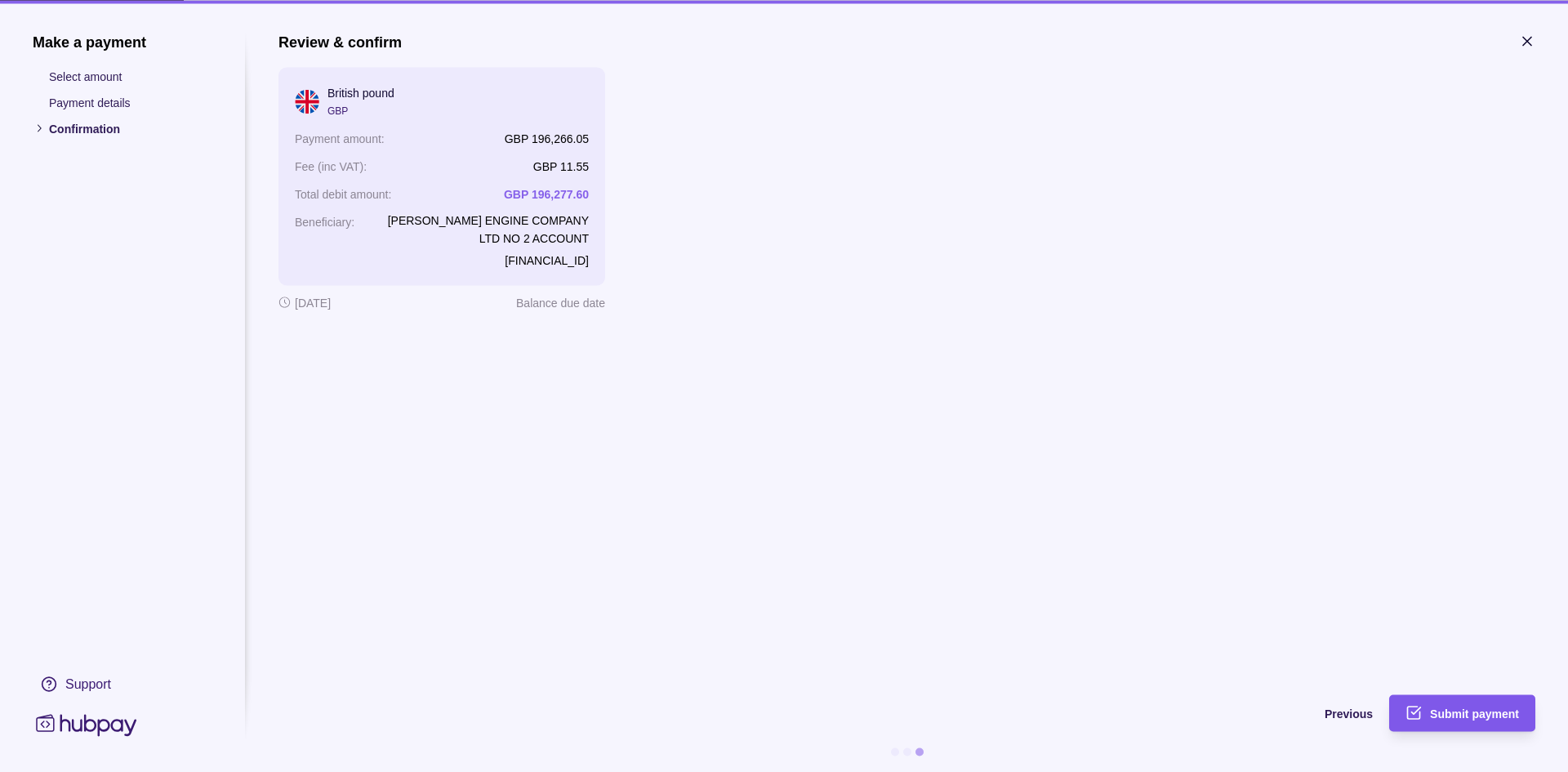
click at [1445, 710] on span "Submit payment" at bounding box center [1475, 714] width 89 height 13
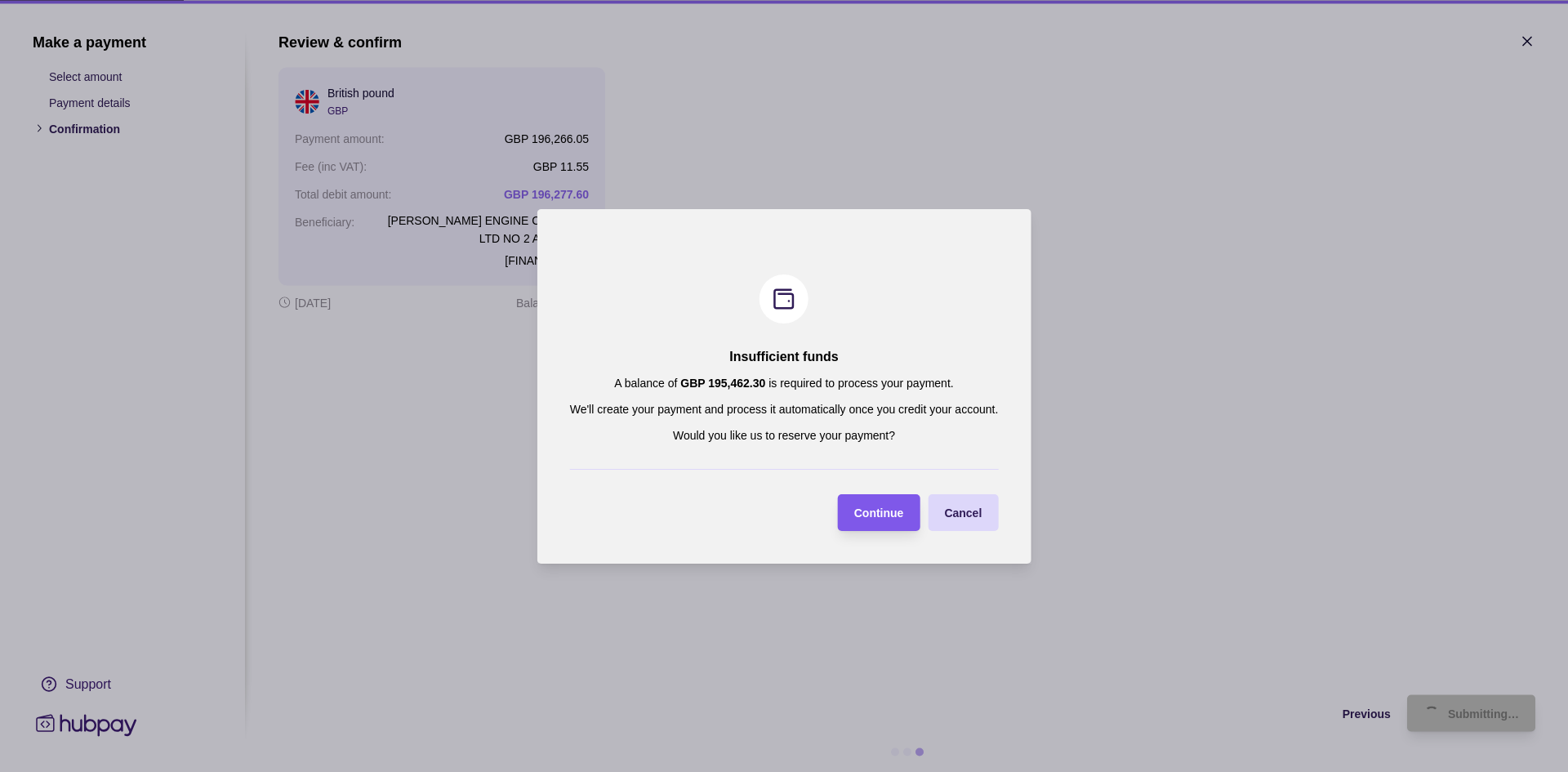
click at [894, 512] on span "Continue" at bounding box center [879, 513] width 50 height 13
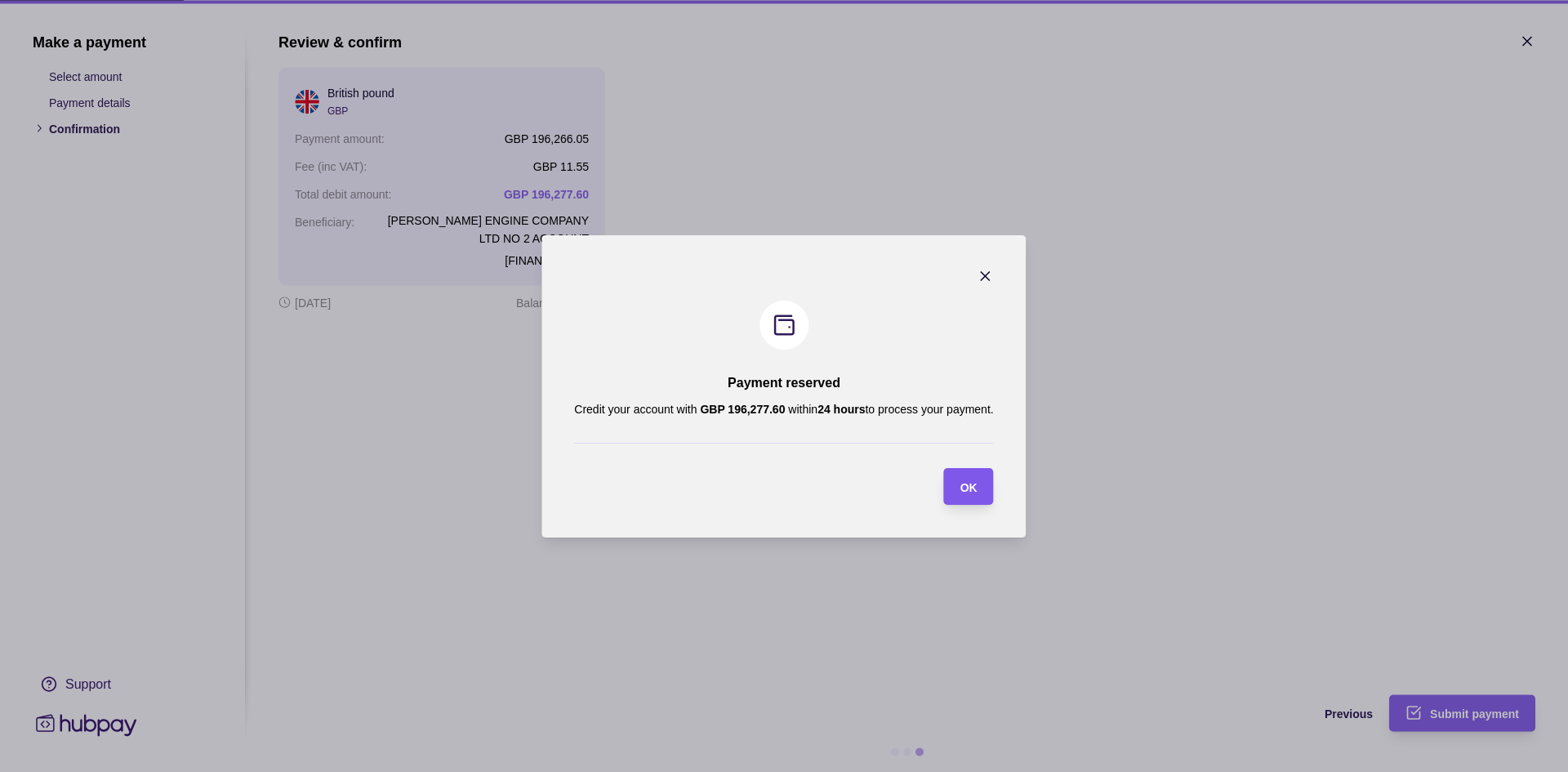
click at [988, 491] on section "OK" at bounding box center [969, 486] width 50 height 37
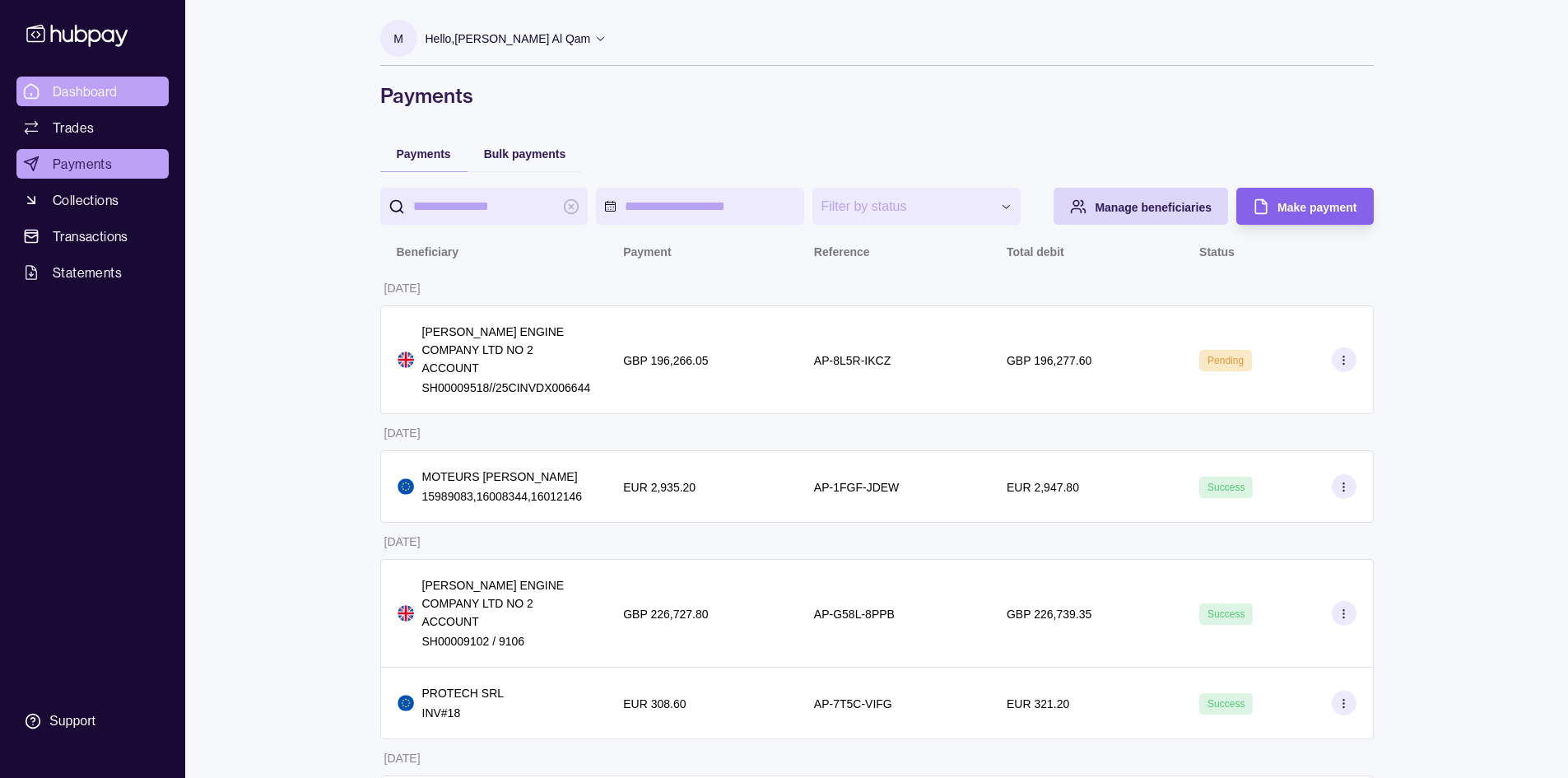
click at [129, 86] on link "Dashboard" at bounding box center [92, 91] width 152 height 30
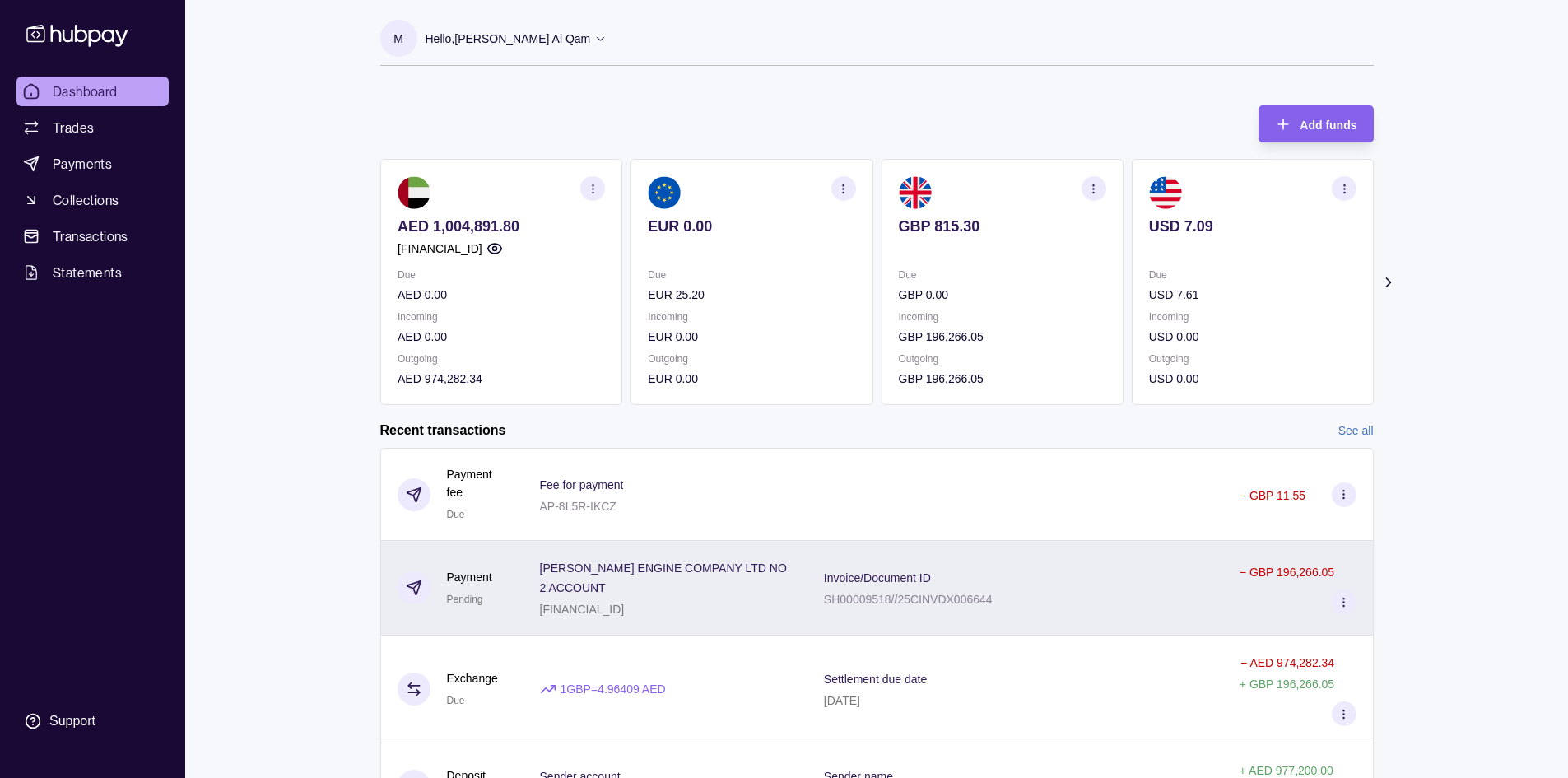
click at [1012, 602] on div "Invoice/Document ID SH00009518//25CINVDX006644" at bounding box center [1015, 588] width 383 height 41
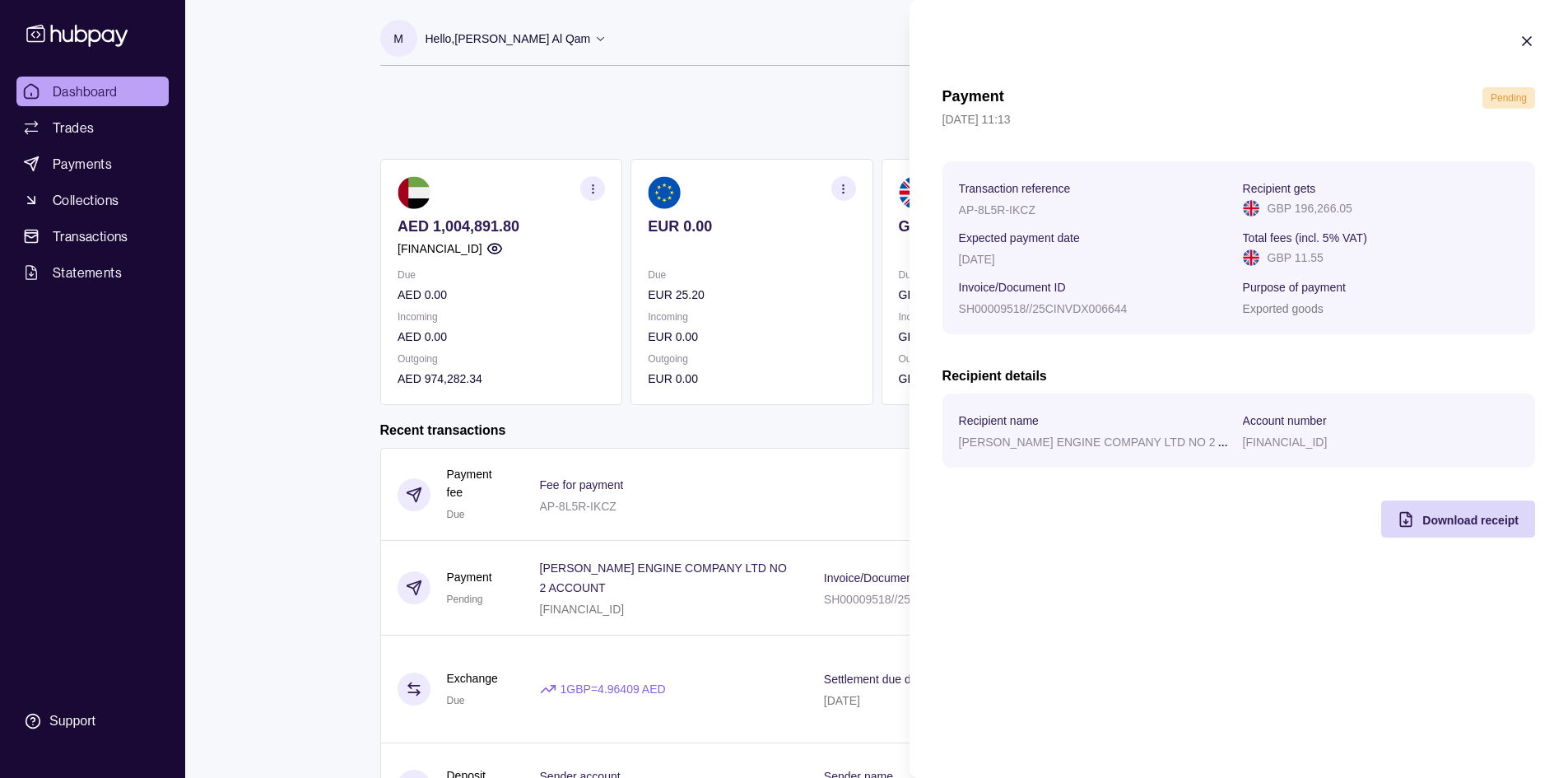
click at [1488, 539] on section "Payment Pending [DATE] 11:13 Transaction reference AP-8L5R-IKCZ Recipient gets …" at bounding box center [1238, 285] width 659 height 570
click at [1479, 525] on span "Download receipt" at bounding box center [1469, 520] width 96 height 13
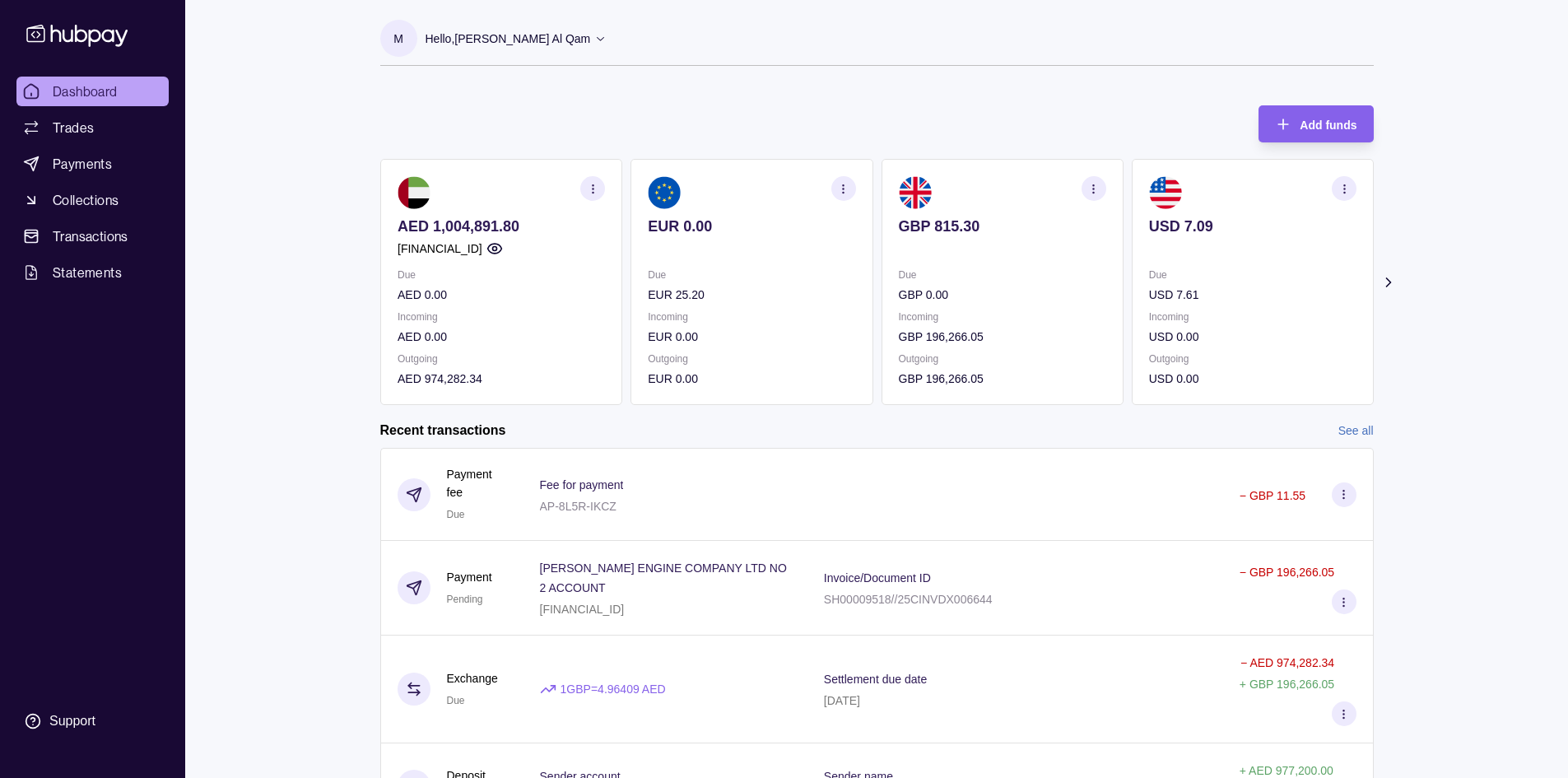
click at [632, 108] on html "Dashboard Trades Payments Collections Transactions Statements Support M Hello, …" at bounding box center [784, 487] width 1568 height 975
click at [60, 123] on span "Trades" at bounding box center [74, 127] width 41 height 20
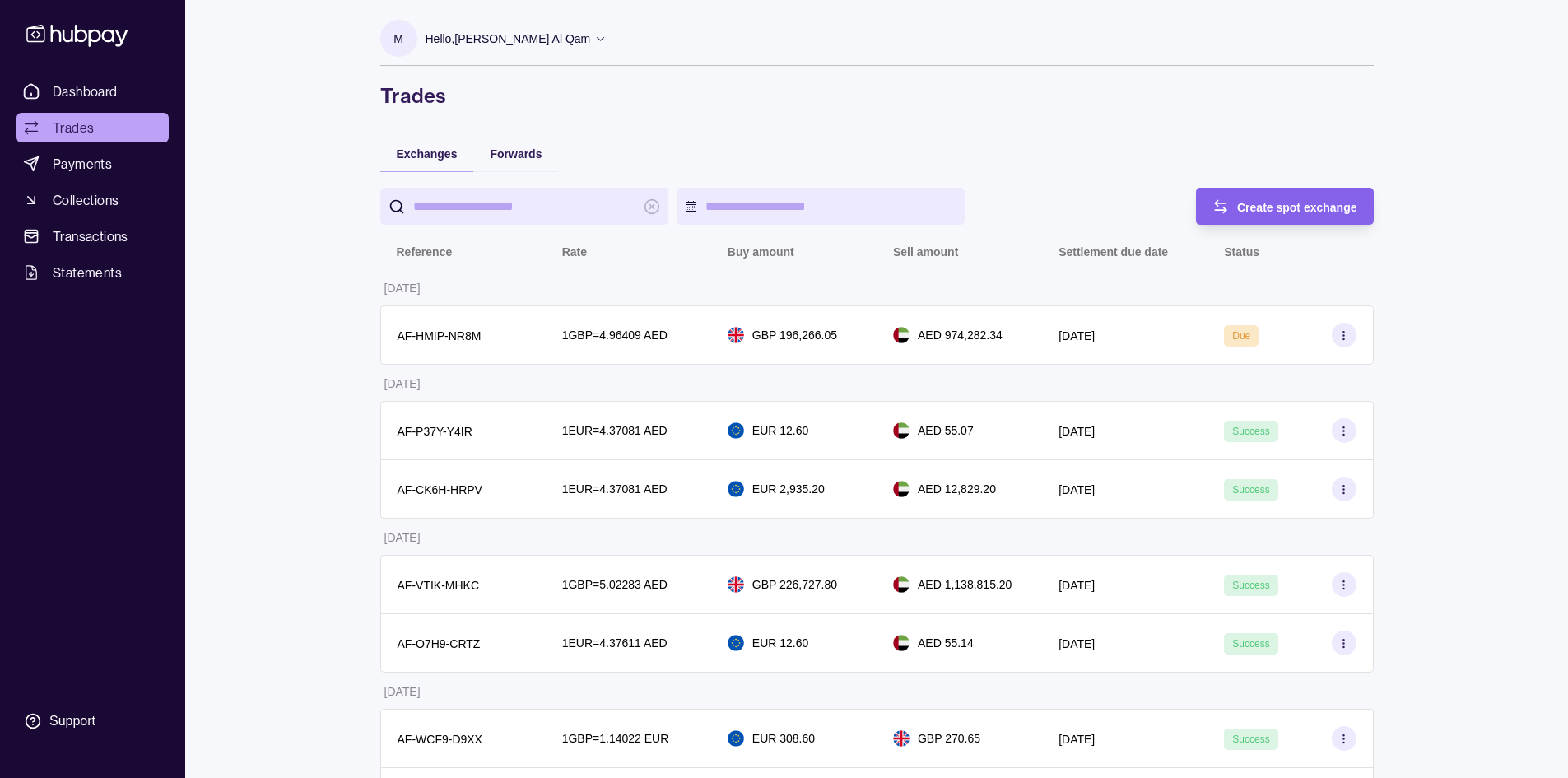
click at [75, 106] on ul "Dashboard Trades Payments Collections Transactions Statements" at bounding box center [92, 182] width 152 height 211
click at [78, 97] on span "Dashboard" at bounding box center [86, 90] width 65 height 20
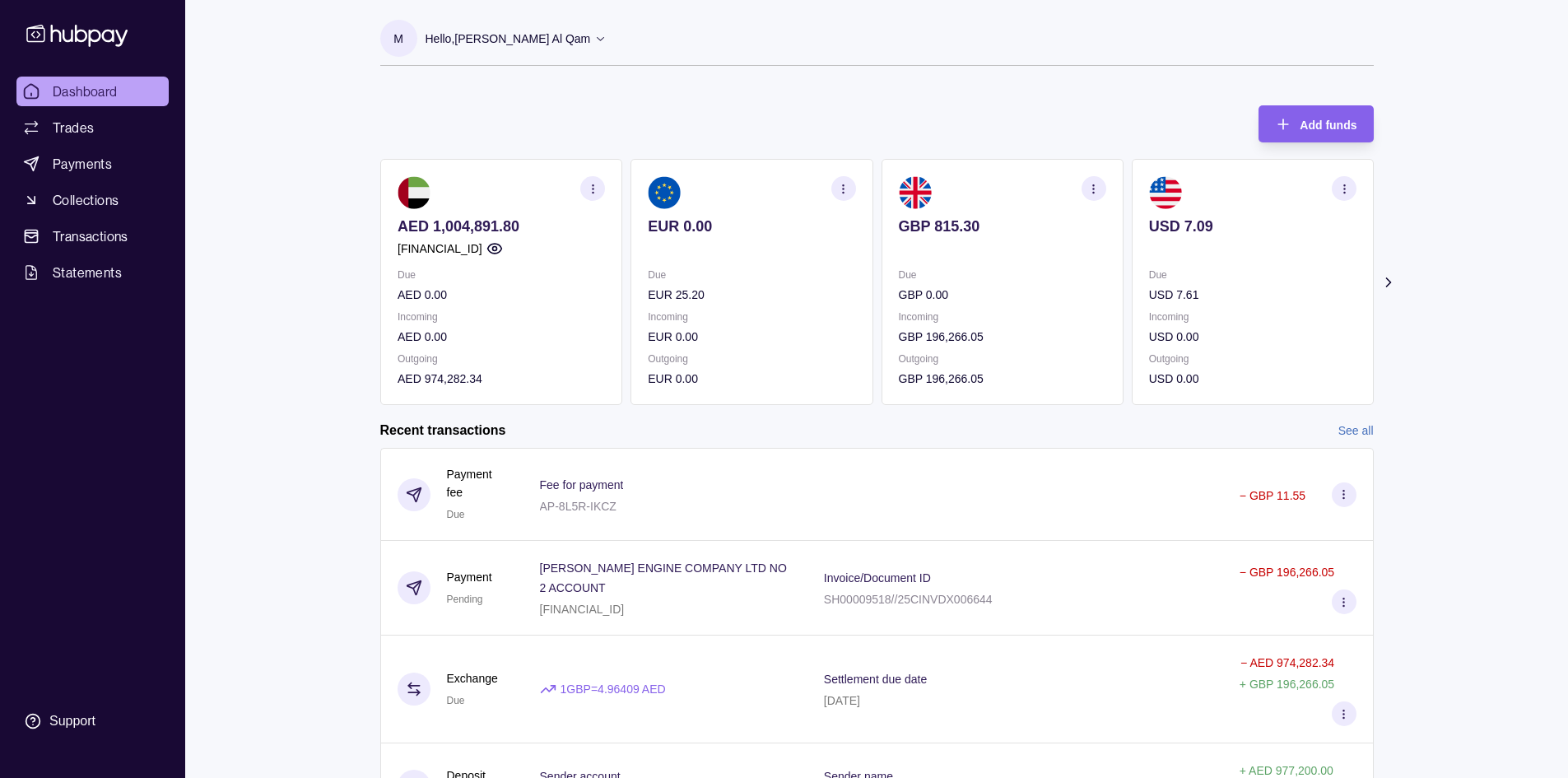
click at [948, 227] on p "GBP 815.30" at bounding box center [1002, 225] width 208 height 18
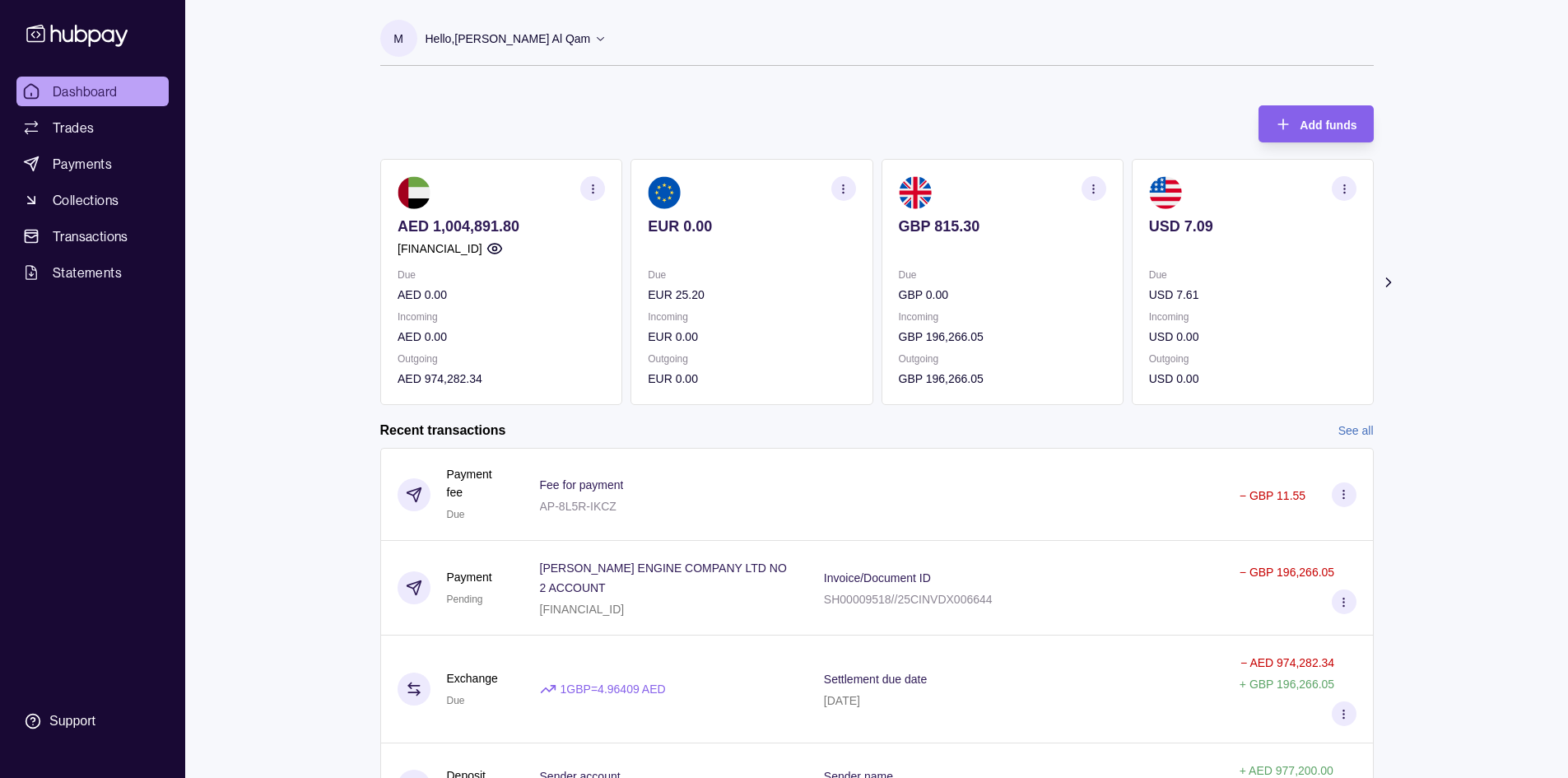
click at [1002, 227] on p "GBP 815.30" at bounding box center [1002, 225] width 208 height 18
drag, startPoint x: 93, startPoint y: 147, endPoint x: 94, endPoint y: 119, distance: 28.0
click at [93, 147] on ul "Dashboard Trades Payments Collections Transactions Statements" at bounding box center [92, 182] width 152 height 211
click at [99, 102] on link "Dashboard" at bounding box center [92, 91] width 152 height 30
click at [76, 196] on span "Collections" at bounding box center [86, 199] width 66 height 20
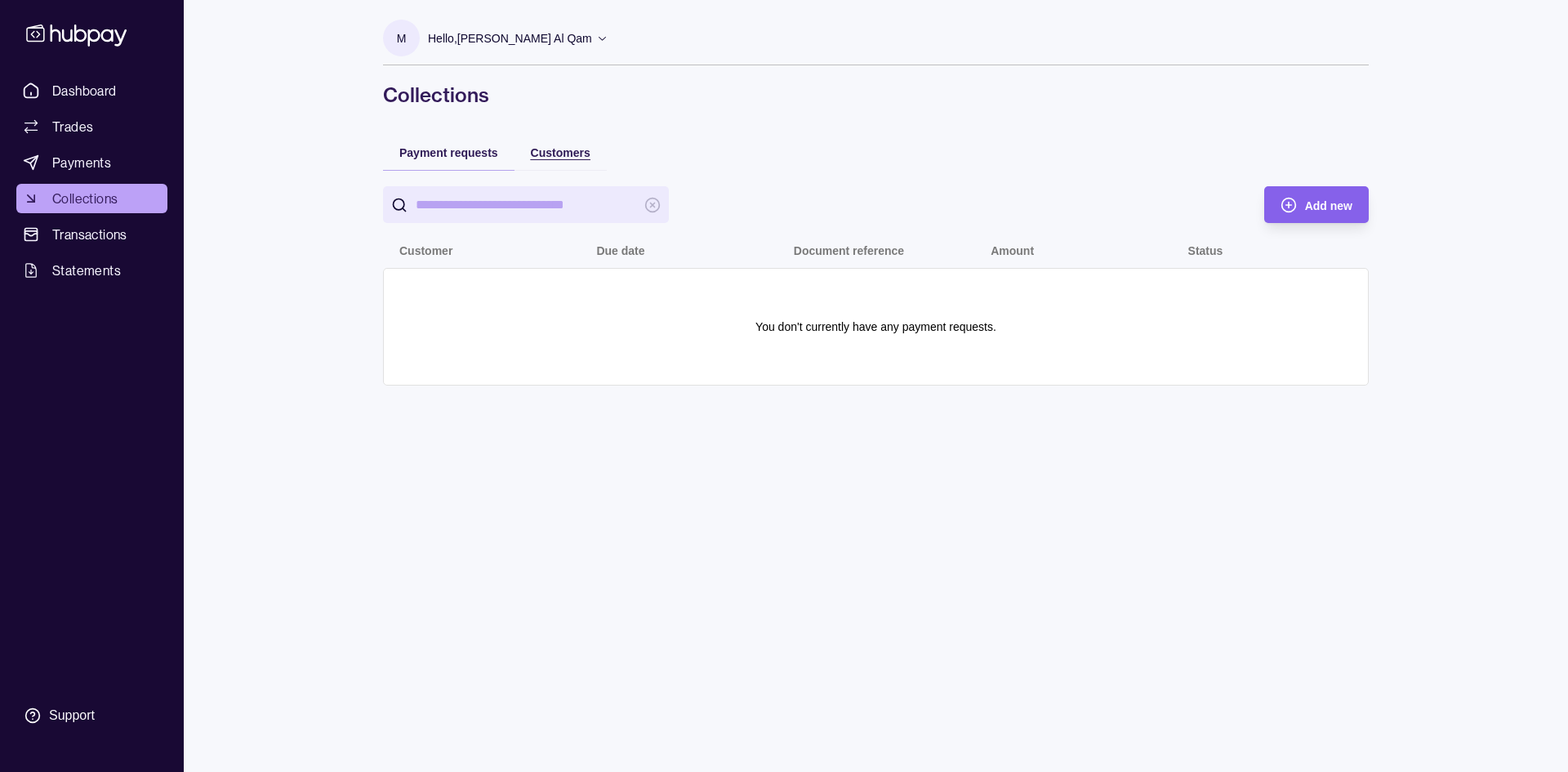
click at [522, 145] on div "Customers" at bounding box center [548, 152] width 84 height 19
click at [1326, 196] on div "Add new" at bounding box center [1328, 204] width 47 height 19
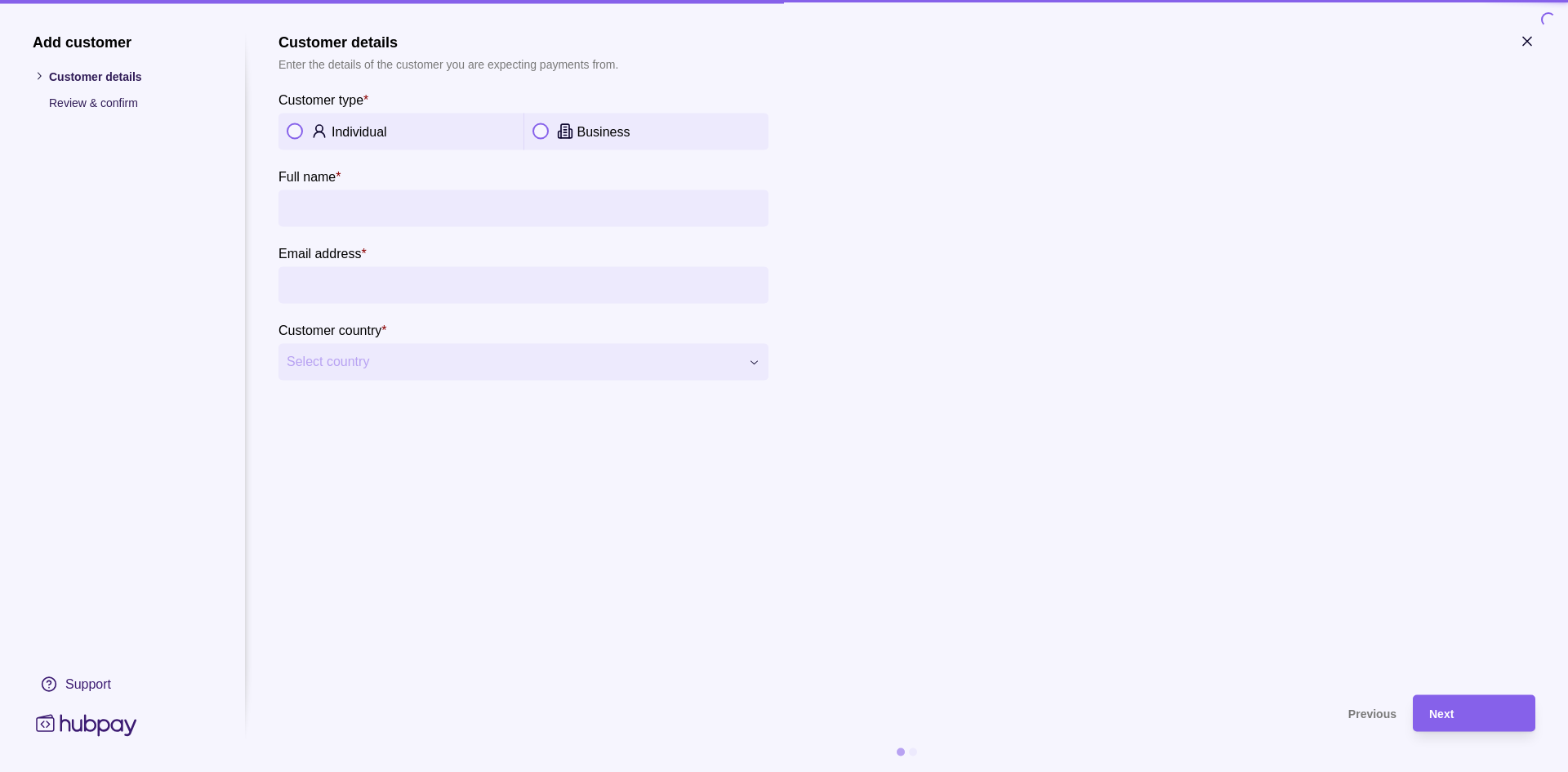
click at [1520, 36] on icon "button" at bounding box center [1527, 41] width 17 height 17
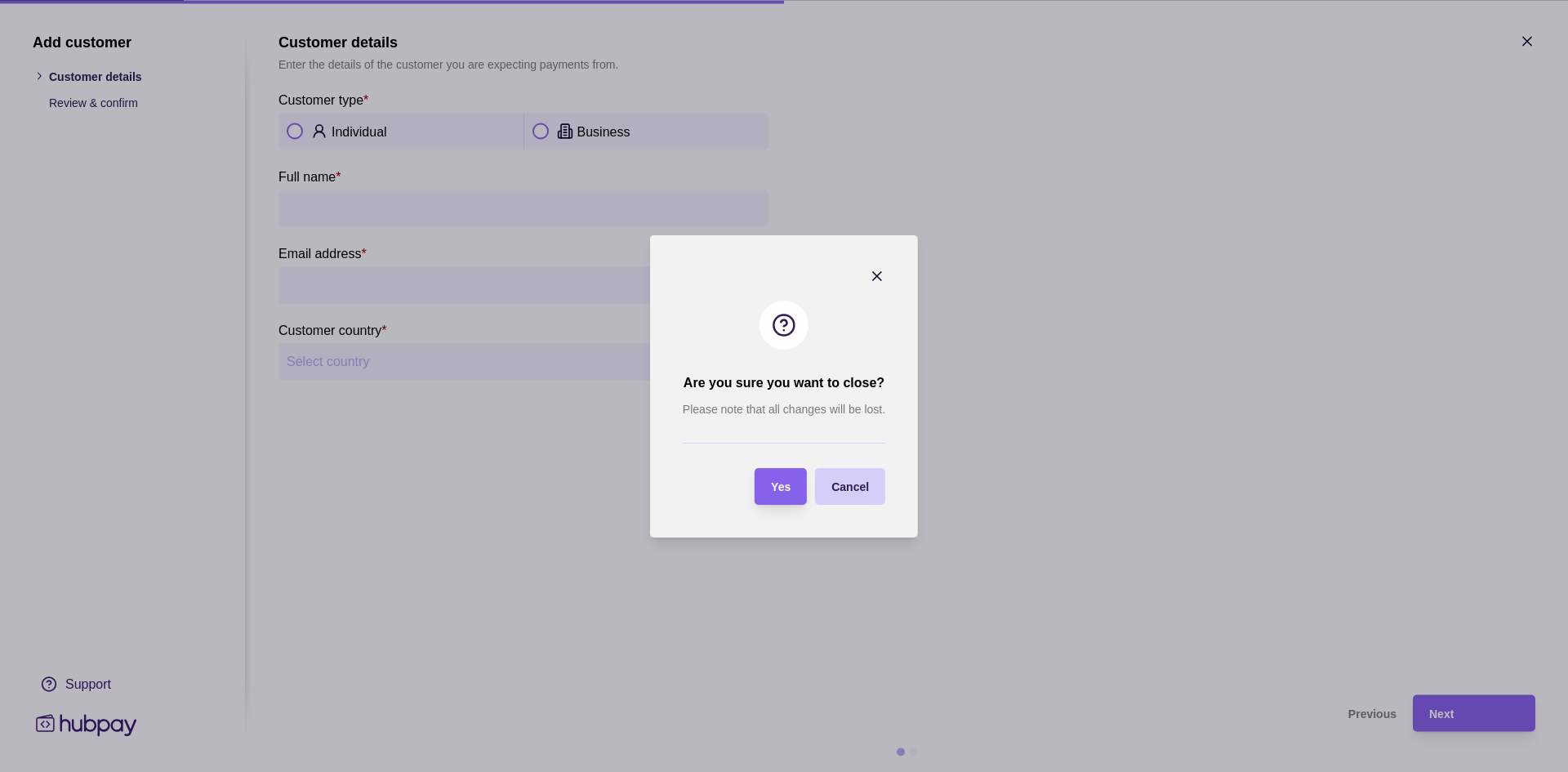
click at [809, 484] on div "button" at bounding box center [815, 486] width 16 height 16
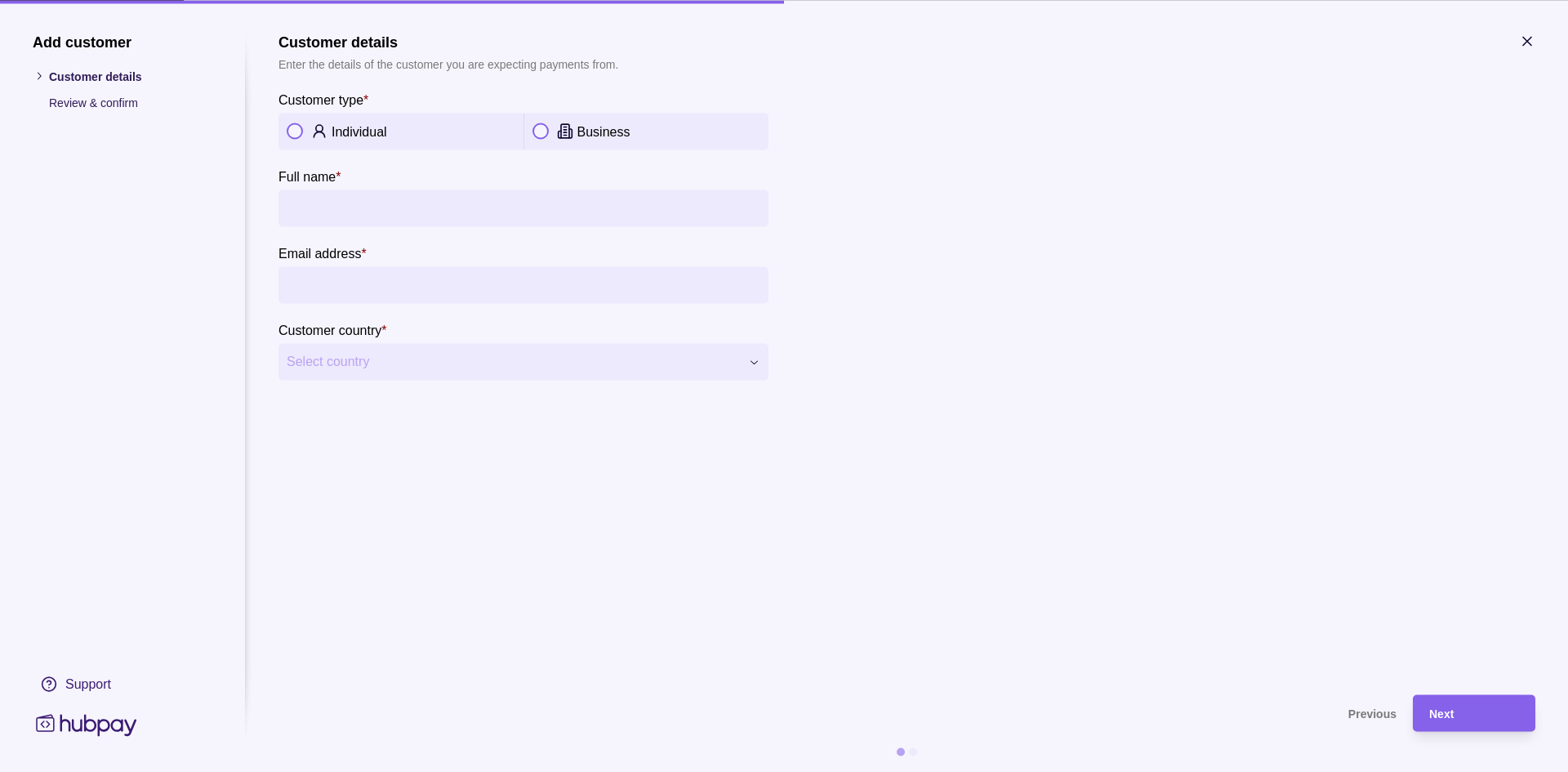
click at [1535, 45] on icon "button" at bounding box center [1527, 41] width 17 height 17
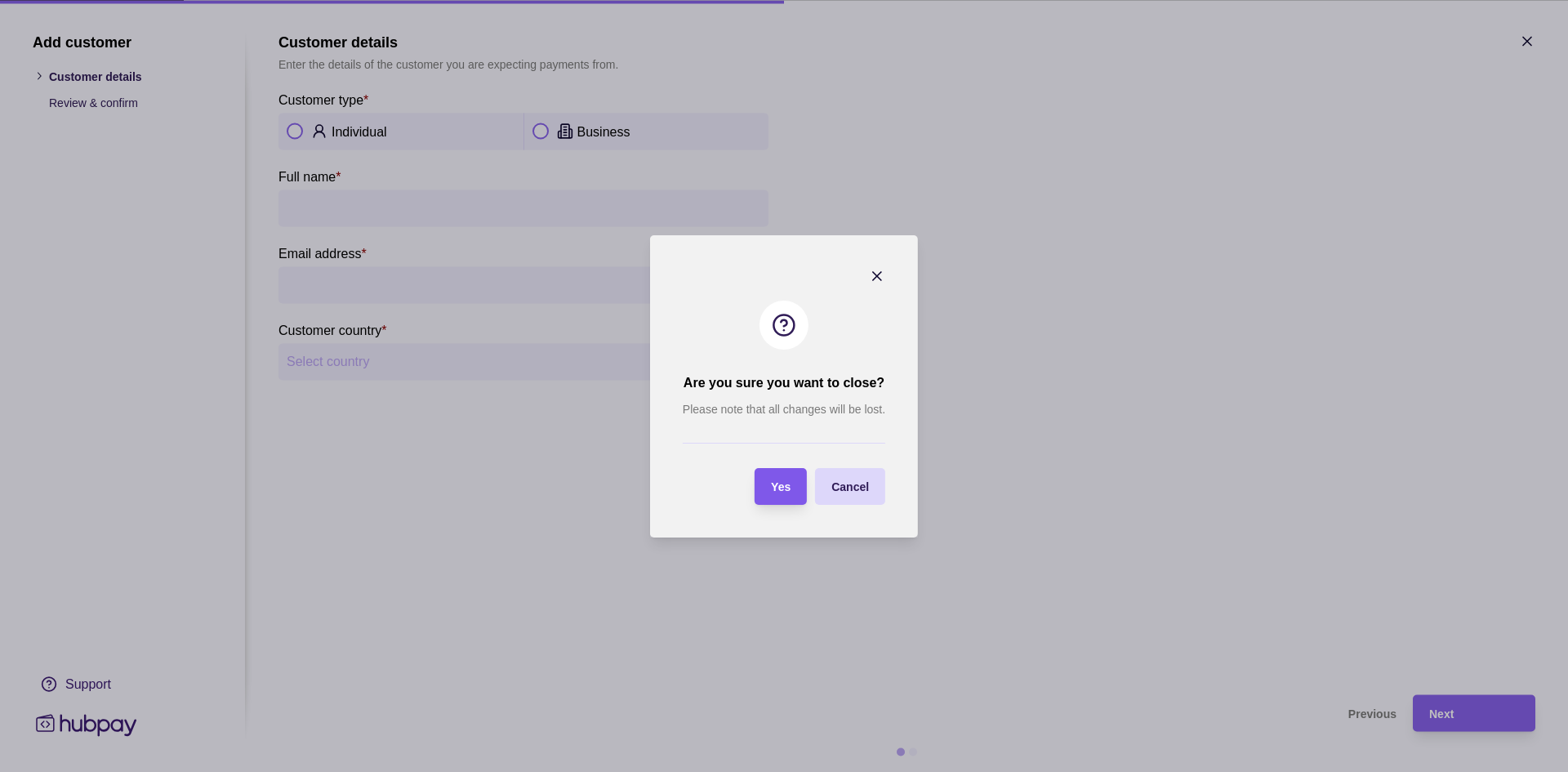
click at [765, 479] on div "Yes" at bounding box center [768, 486] width 44 height 37
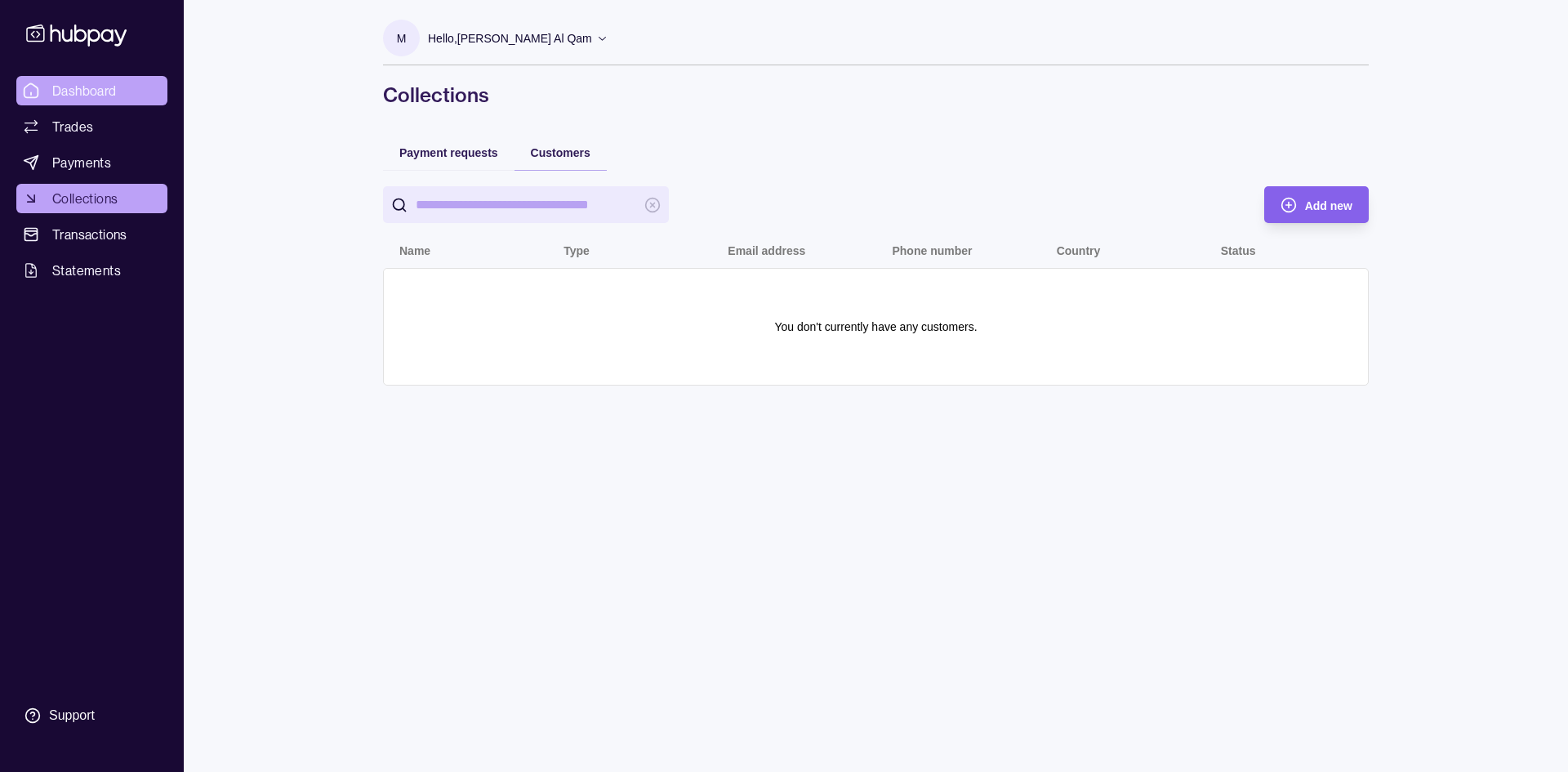
click at [129, 82] on link "Dashboard" at bounding box center [92, 91] width 151 height 30
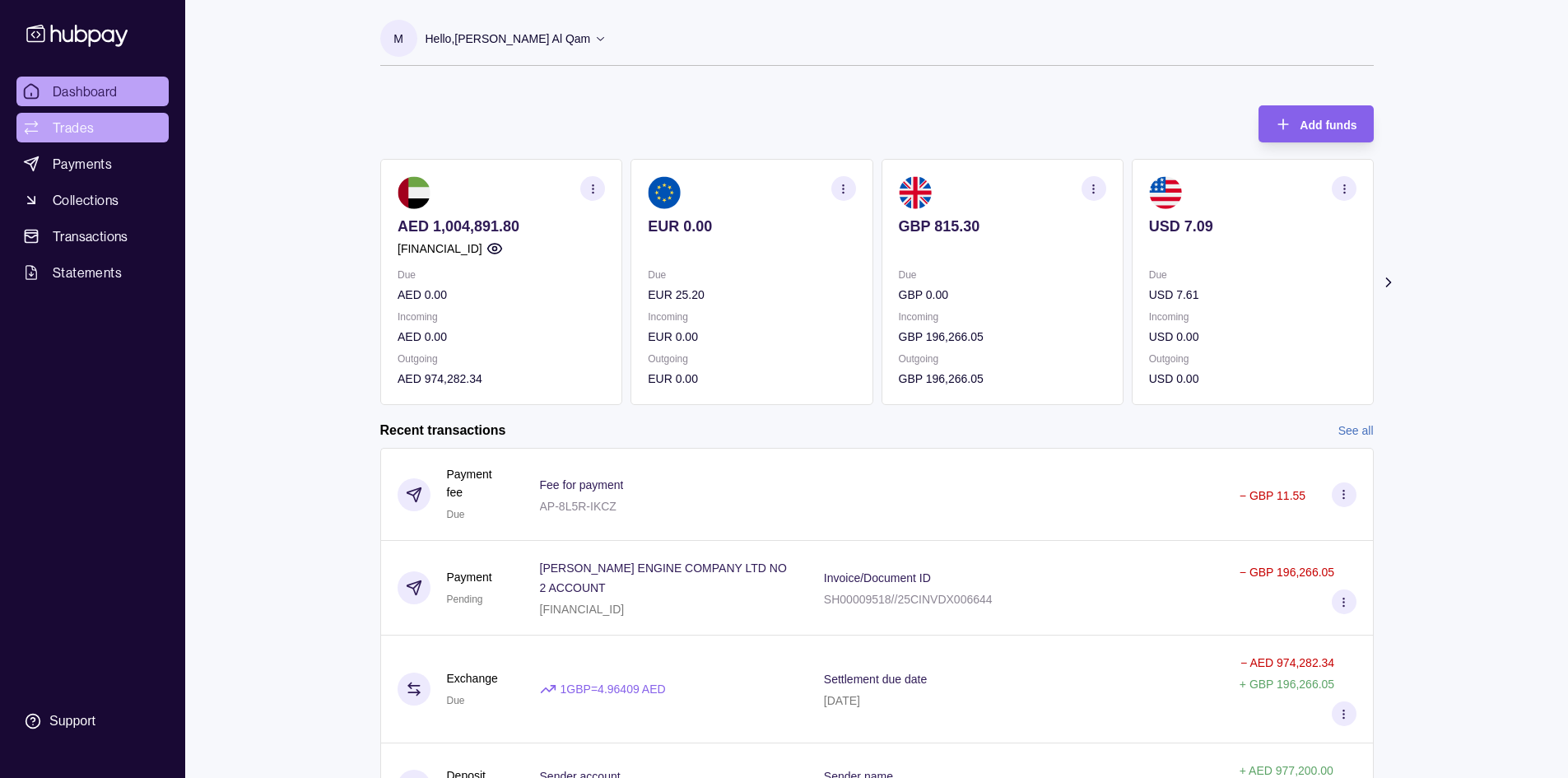
click at [102, 123] on link "Trades" at bounding box center [92, 128] width 152 height 30
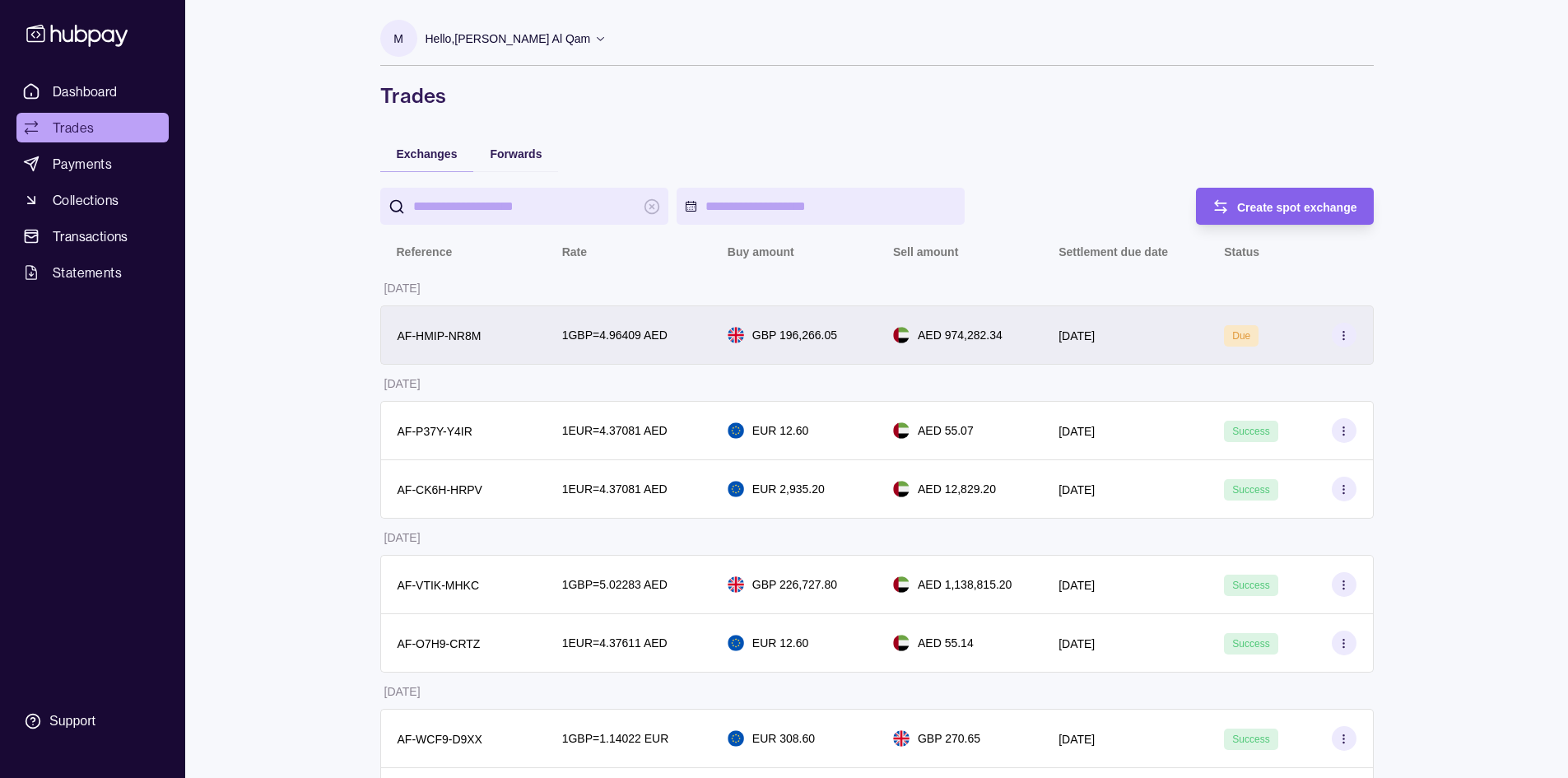
click at [1171, 342] on div "[DATE]" at bounding box center [1125, 334] width 132 height 20
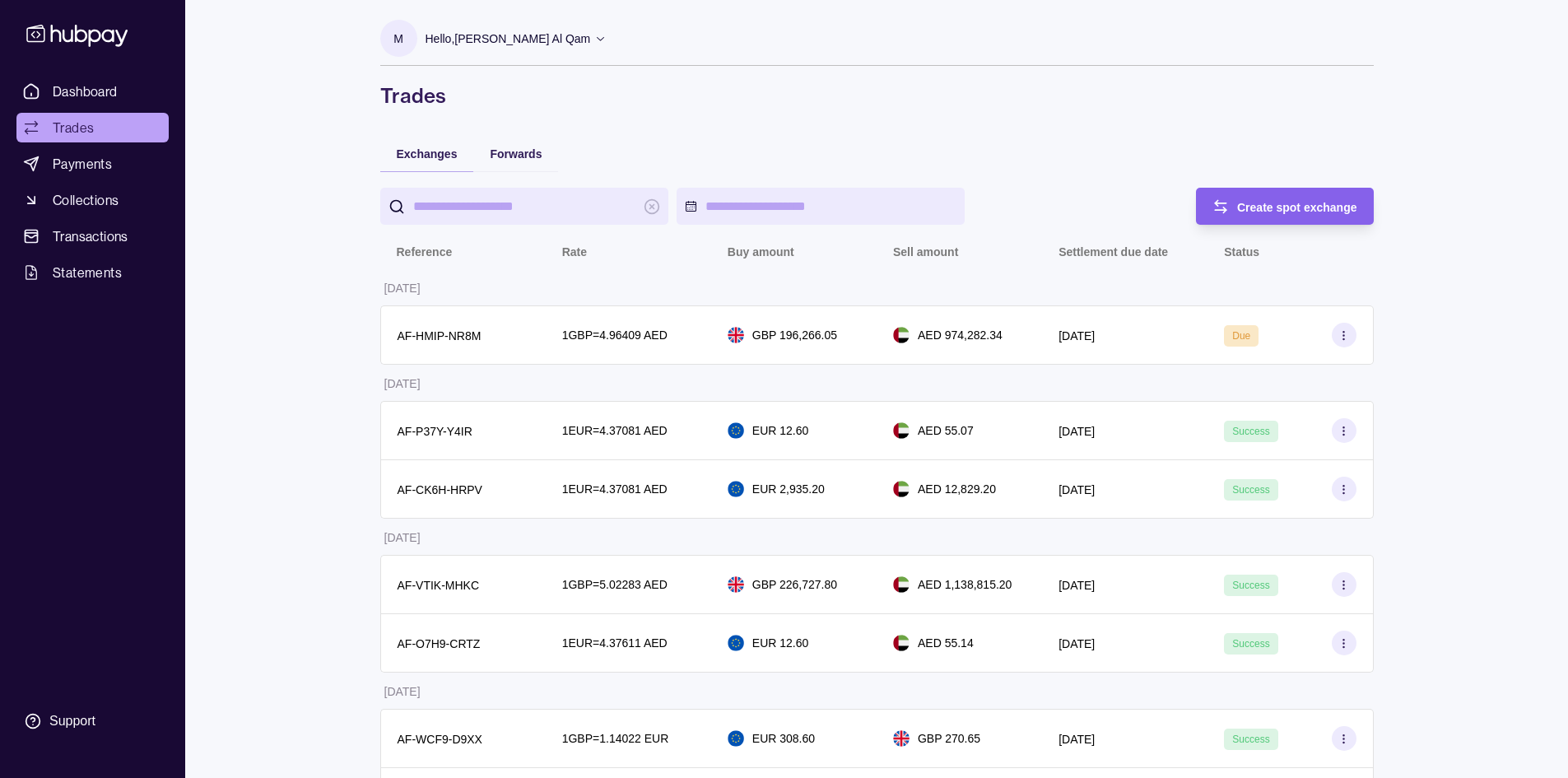
click at [107, 89] on span "Dashboard" at bounding box center [86, 90] width 65 height 20
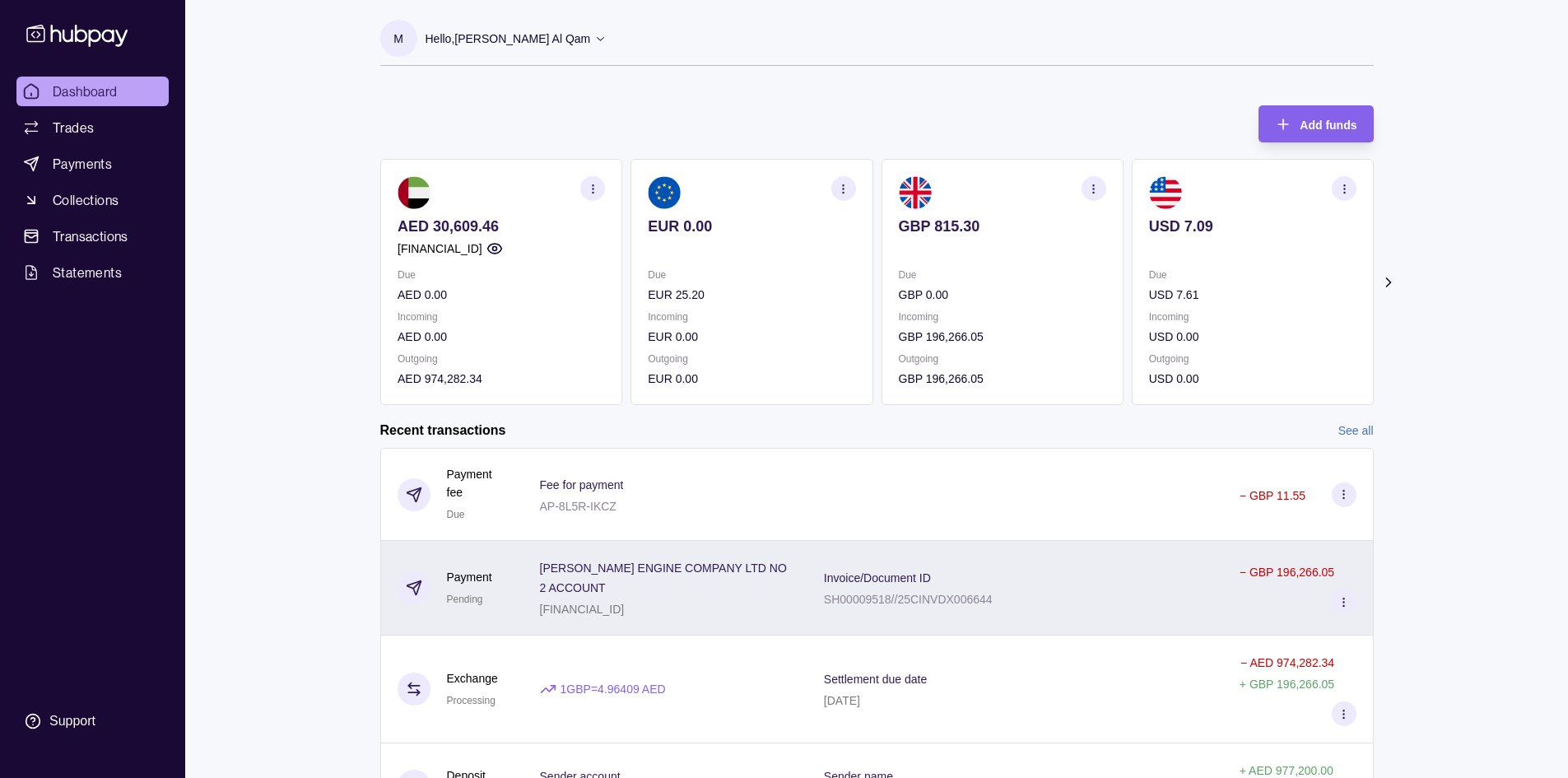
click at [1056, 595] on div "Invoice/Document ID SH00009518//25CINVDX006644" at bounding box center [1015, 588] width 383 height 41
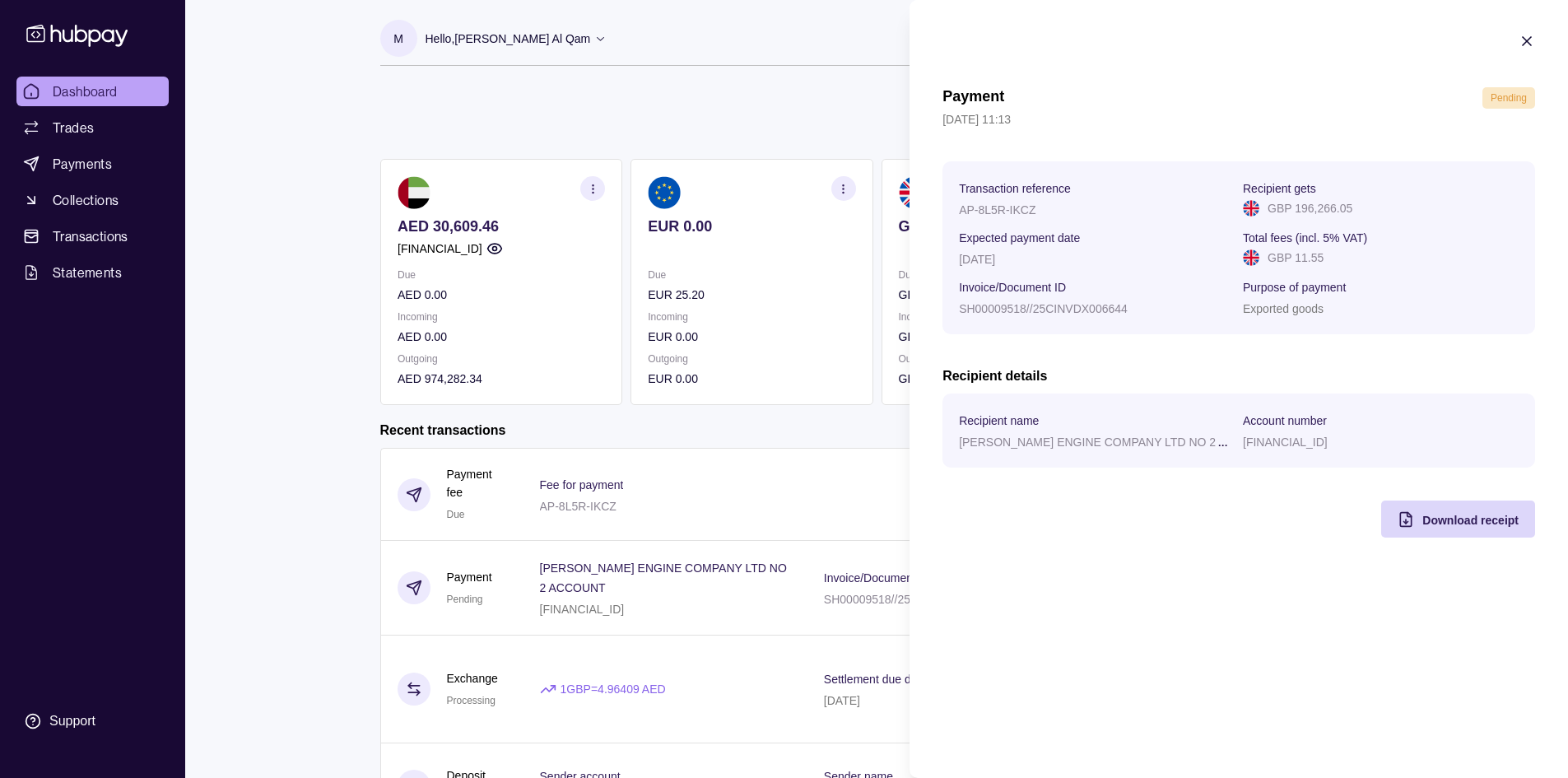
click at [243, 109] on html "Dashboard Trades Payments Collections Transactions Statements Support M Hello, …" at bounding box center [784, 487] width 1568 height 975
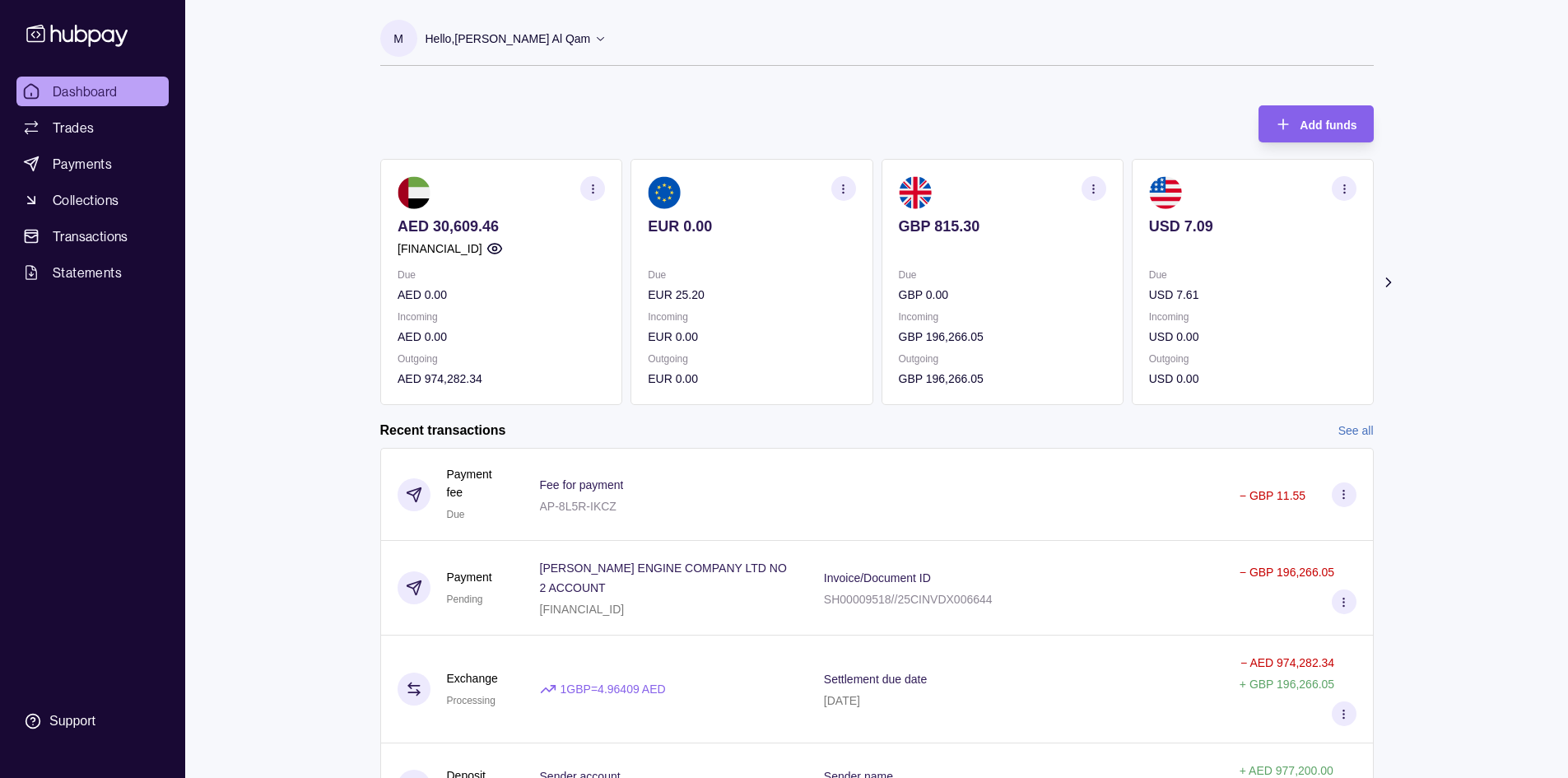
click at [463, 224] on p "AED 30,609.46" at bounding box center [501, 225] width 208 height 18
click at [462, 225] on p "AED 30,609.46" at bounding box center [501, 225] width 208 height 18
click at [926, 228] on p "GBP 815.30" at bounding box center [1002, 225] width 208 height 18
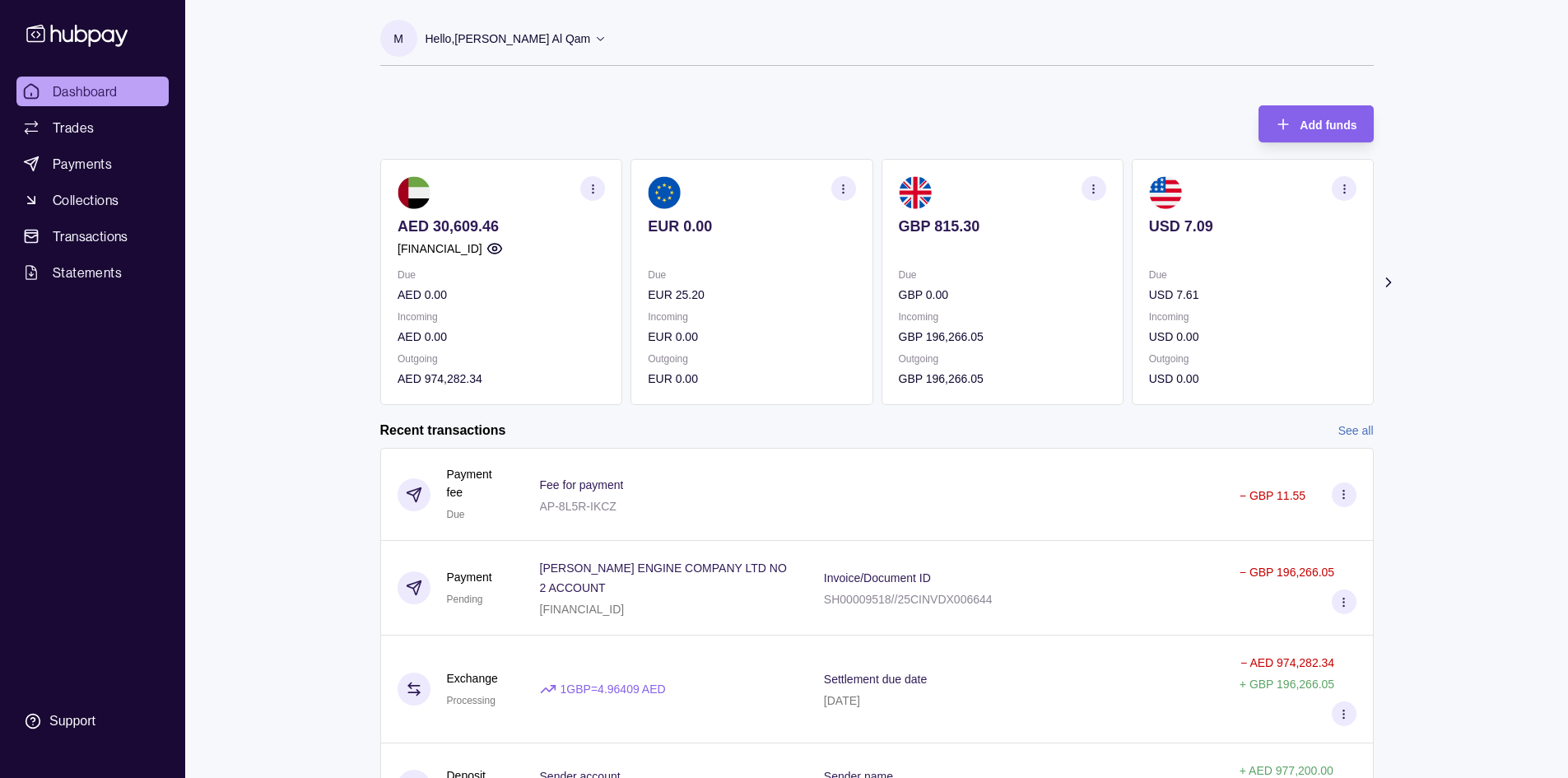
click at [926, 228] on p "GBP 815.30" at bounding box center [1002, 225] width 208 height 18
click at [1022, 211] on section "GBP 815.30 Due GBP 0.00 Incoming GBP 196,266.05 Outgoing GBP 196,266.05" at bounding box center [1002, 281] width 242 height 246
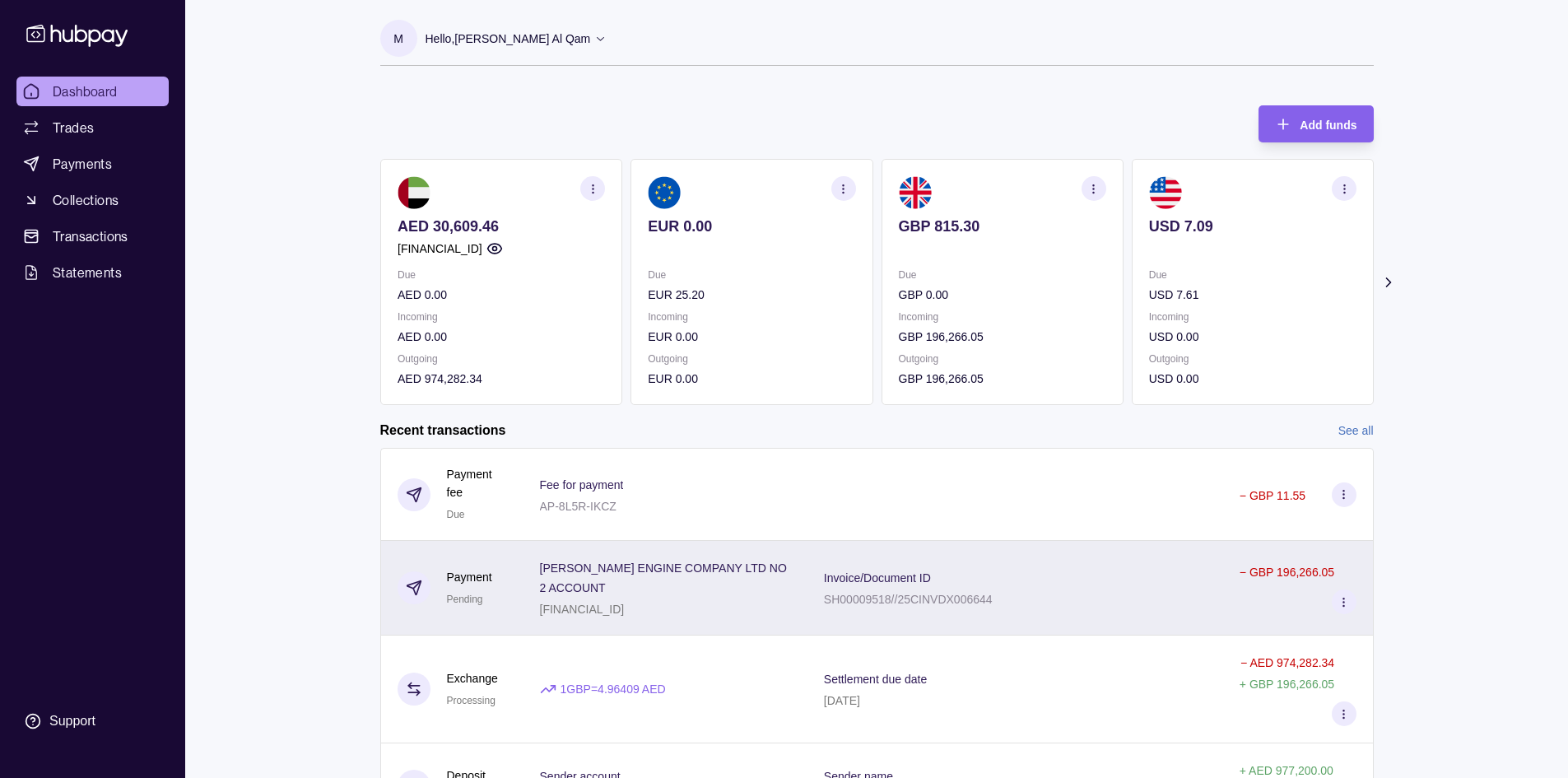
scroll to position [197, 0]
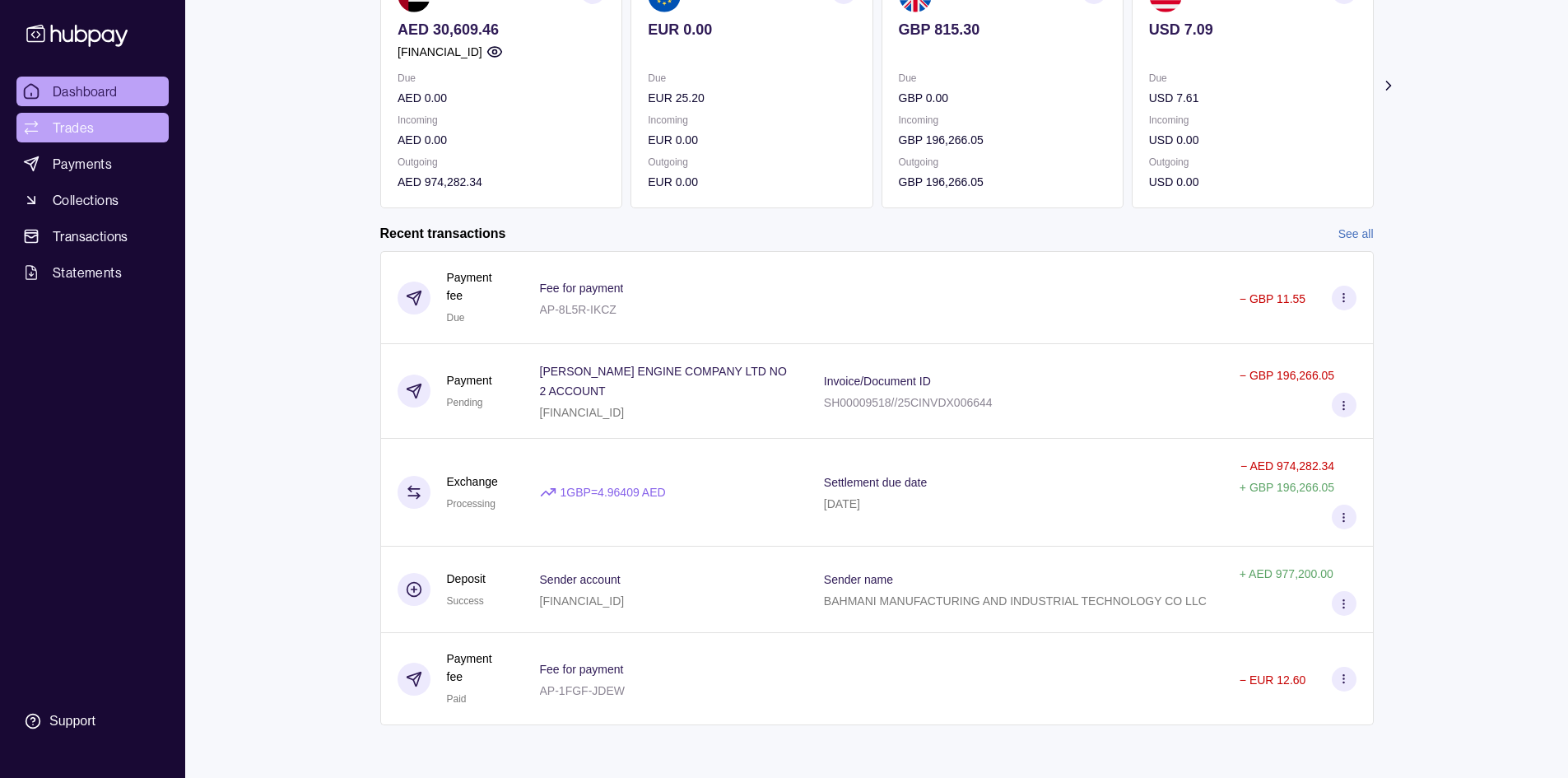
click at [87, 138] on link "Trades" at bounding box center [92, 128] width 152 height 30
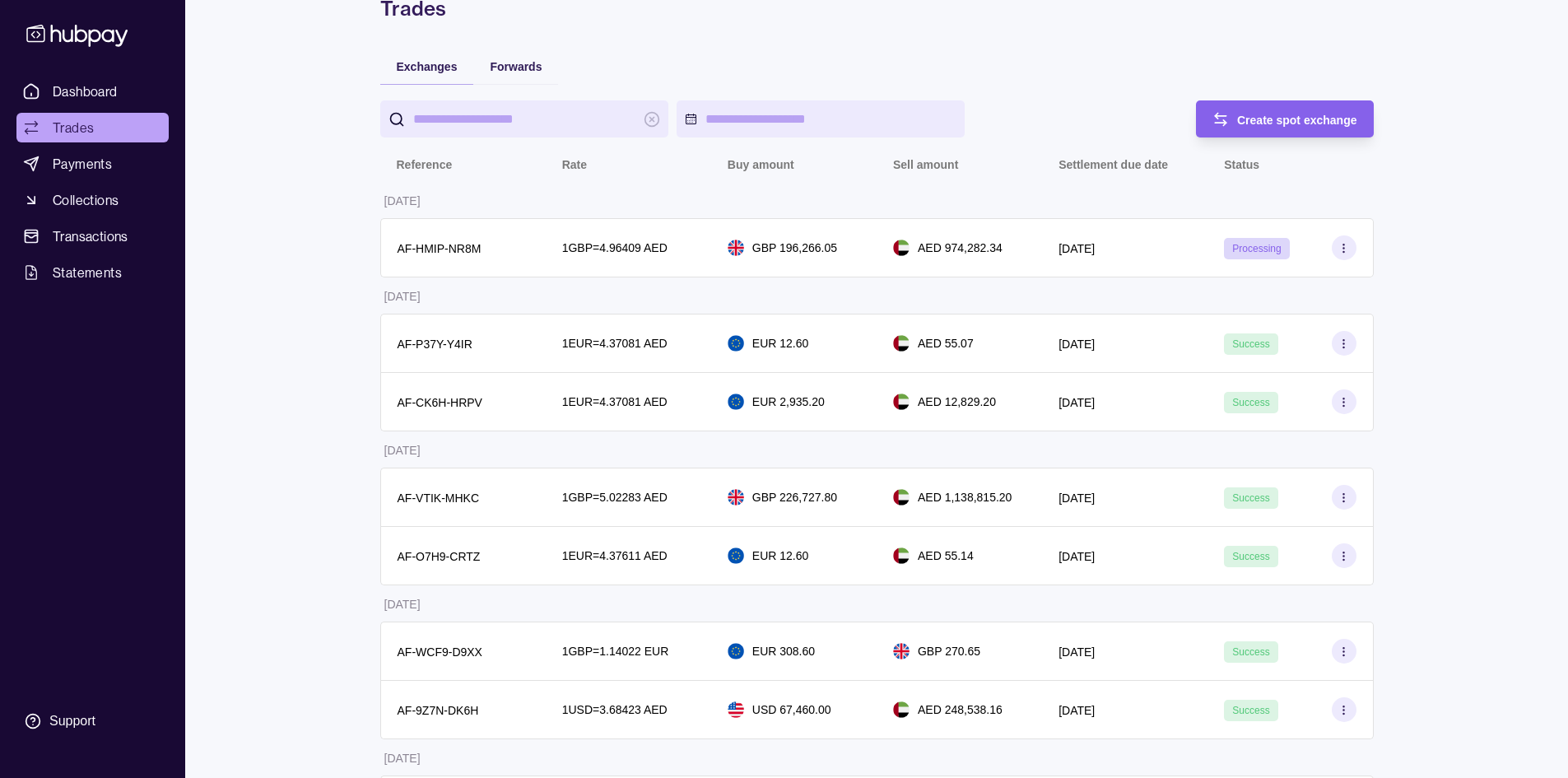
scroll to position [165, 0]
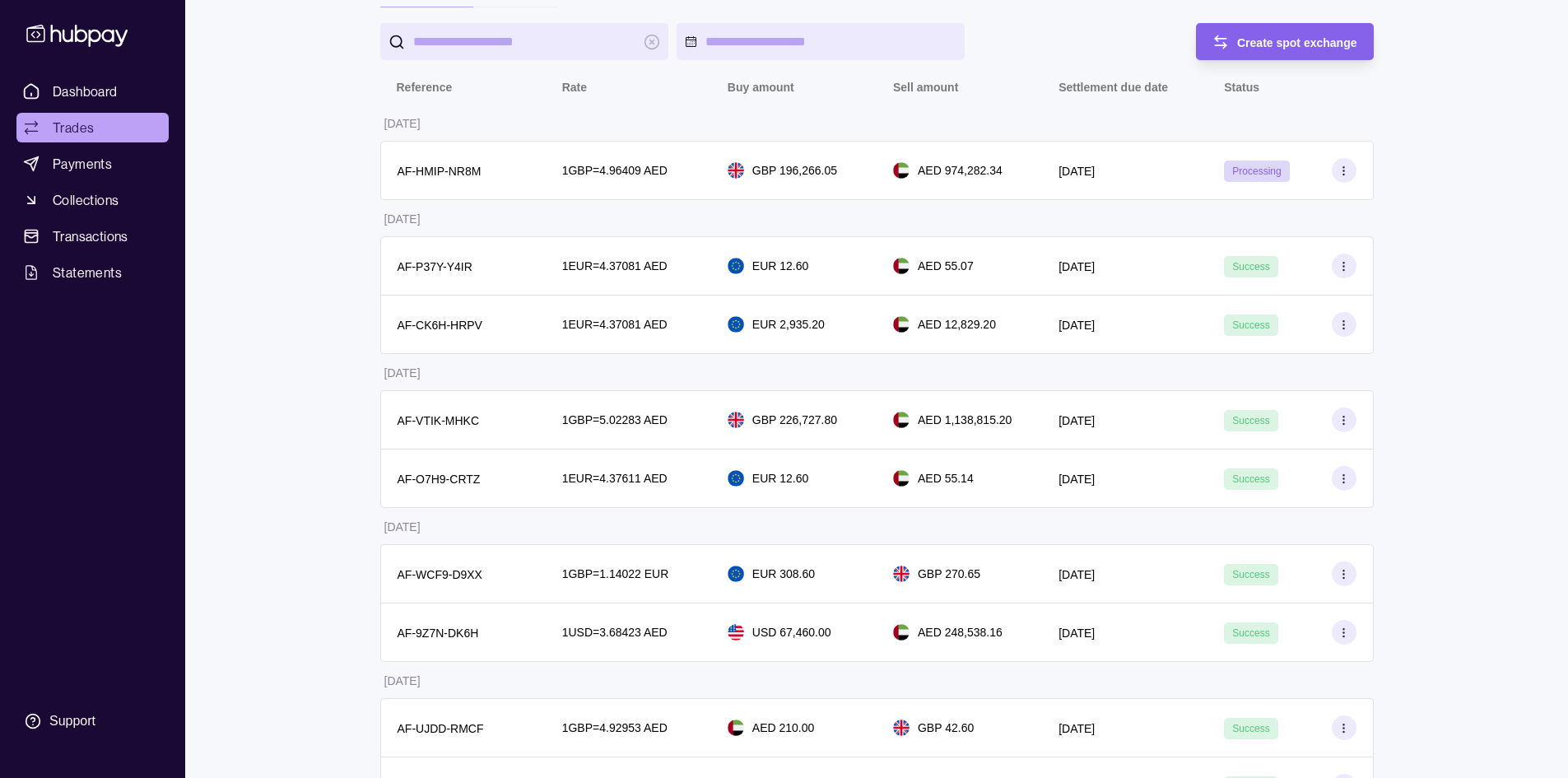
click at [121, 74] on div "Dashboard Trades Payments Collections Transactions Statements Support" at bounding box center [92, 389] width 185 height 778
click at [117, 81] on link "Dashboard" at bounding box center [92, 91] width 152 height 30
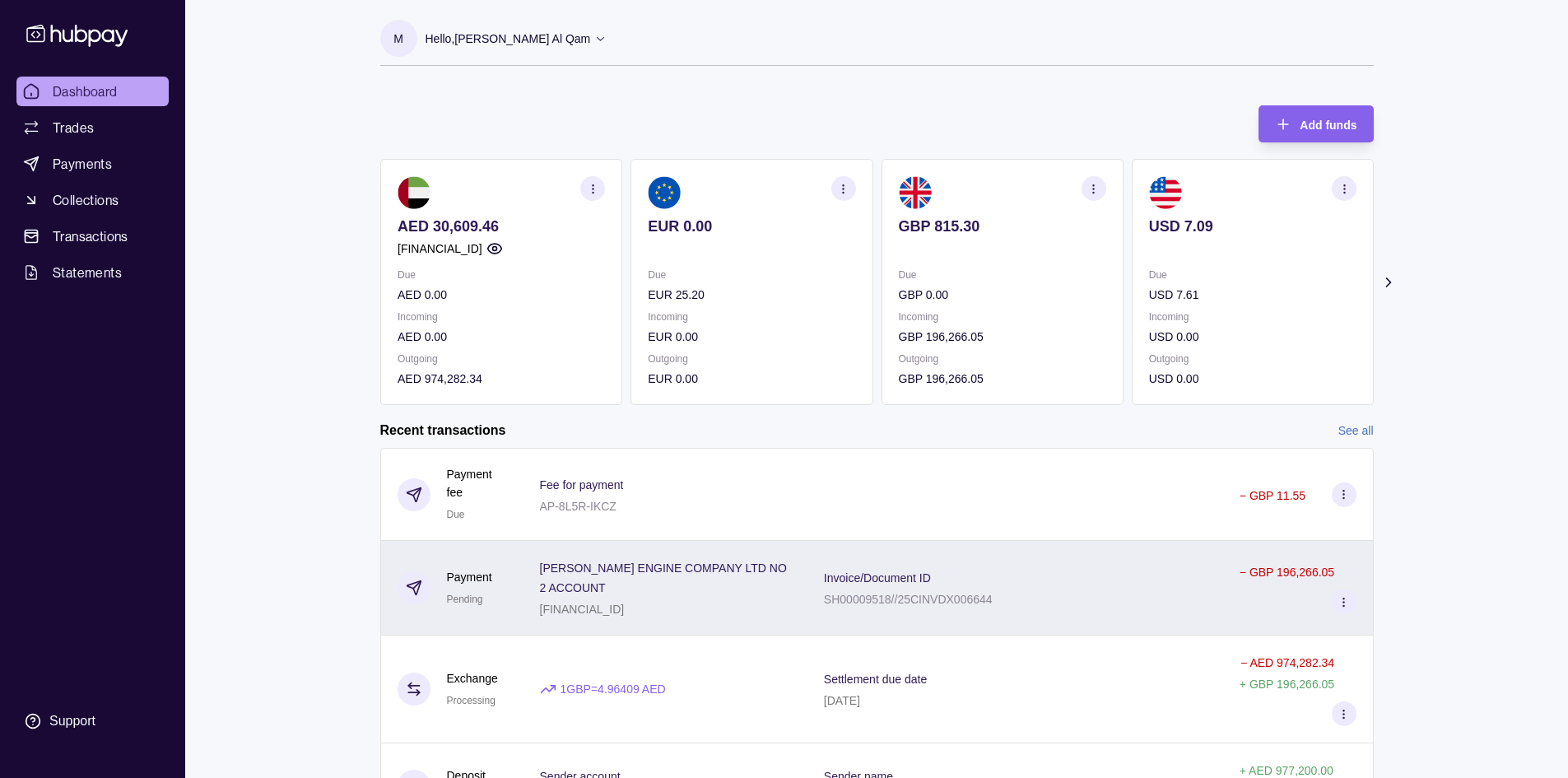
click at [1035, 610] on div "Invoice/Document ID SH00009518//25CINVDX006644" at bounding box center [1015, 588] width 416 height 95
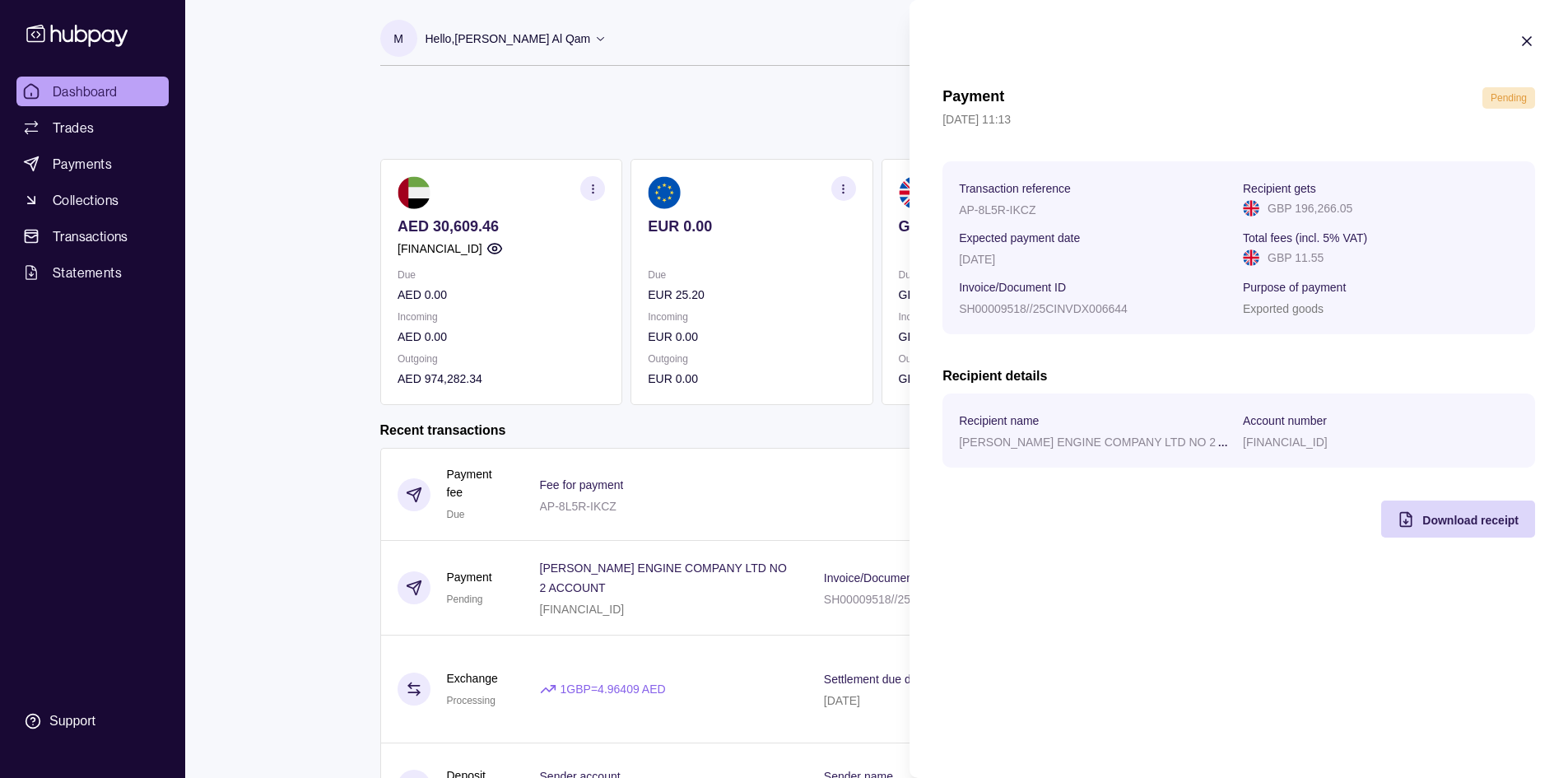
click at [130, 143] on html "Dashboard Trades Payments Collections Transactions Statements Support M Hello, …" at bounding box center [784, 487] width 1568 height 975
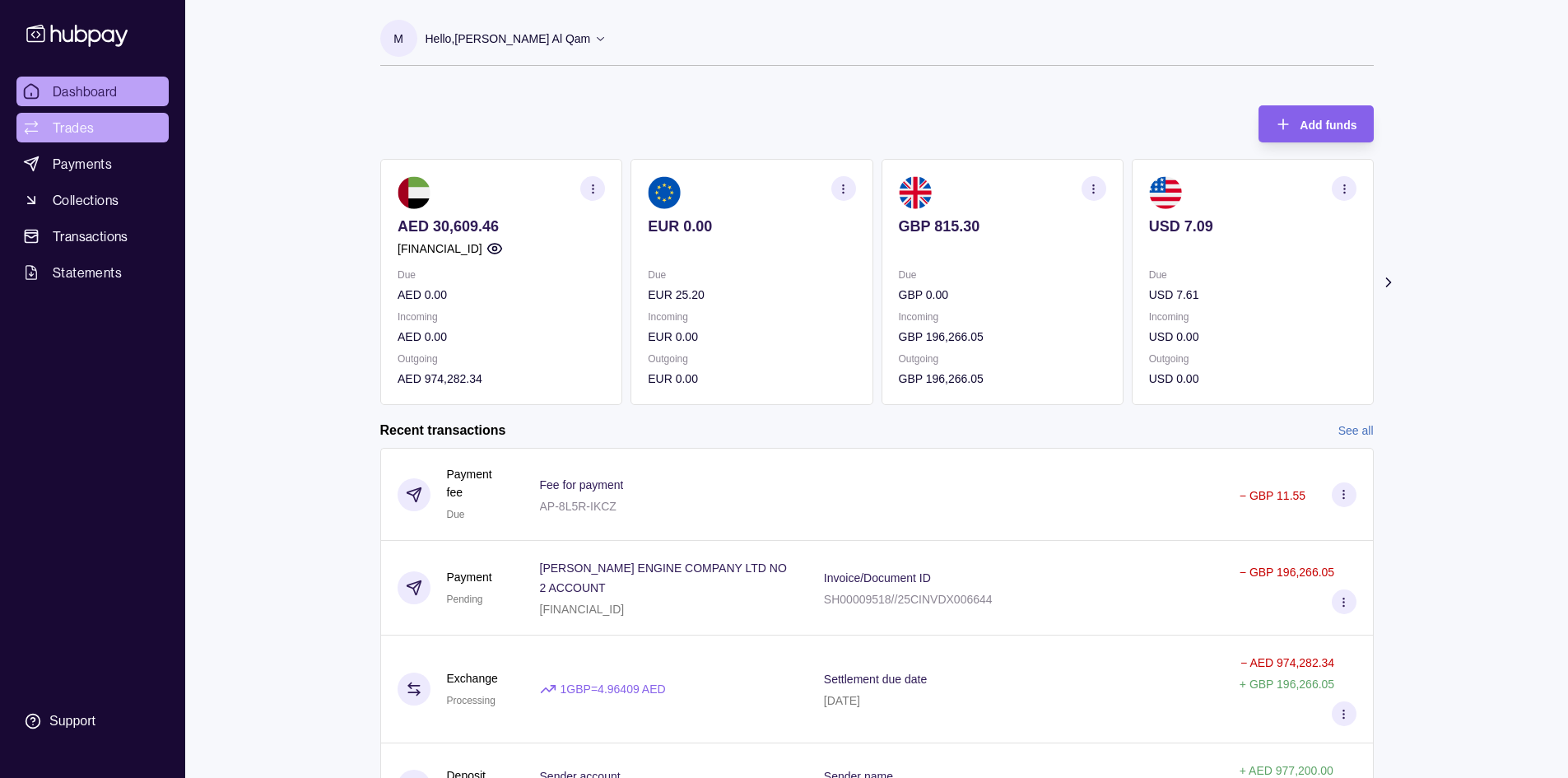
click at [109, 134] on link "Trades" at bounding box center [92, 128] width 152 height 30
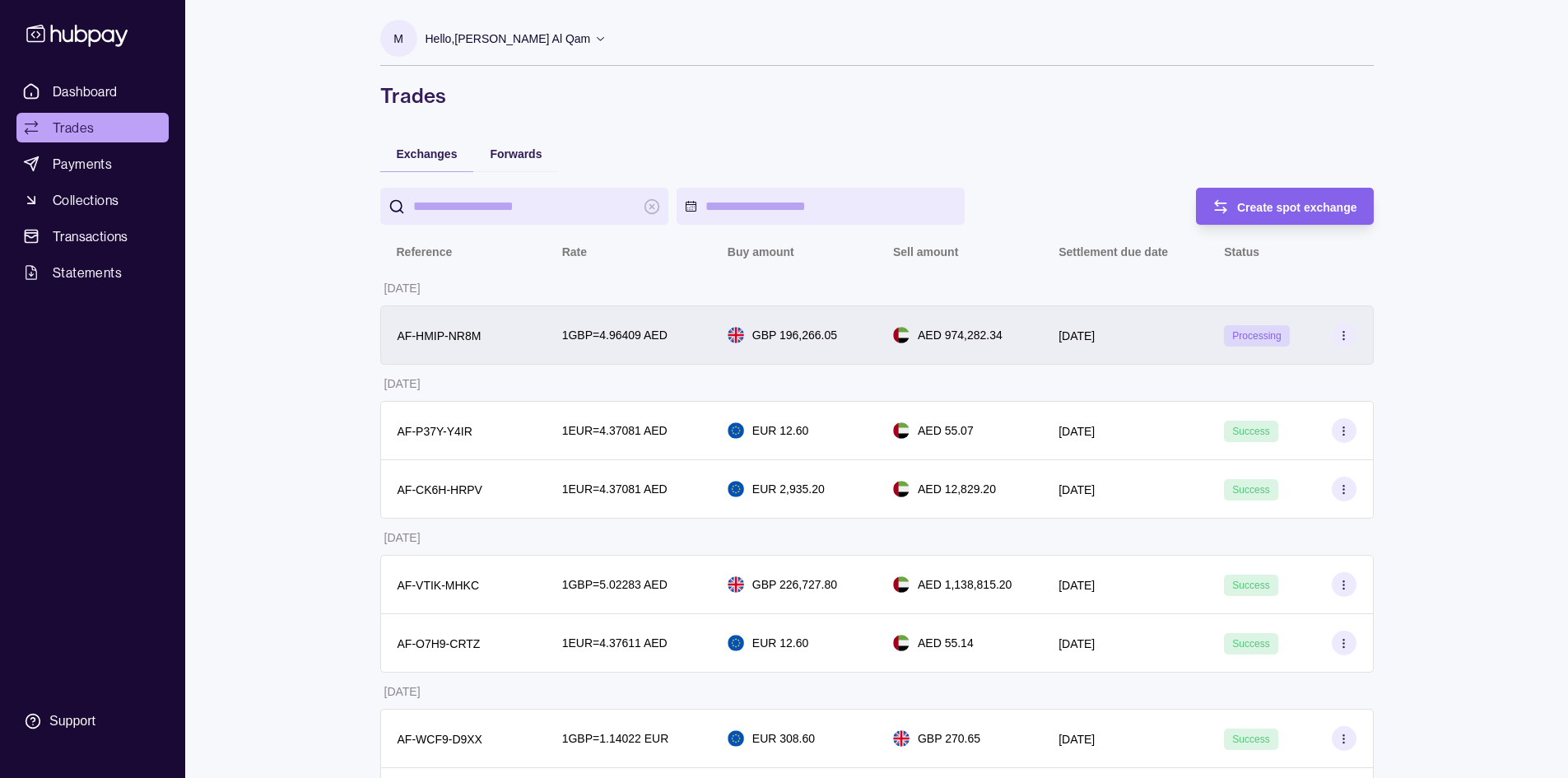
click at [1170, 348] on div "[DATE]" at bounding box center [1125, 335] width 166 height 60
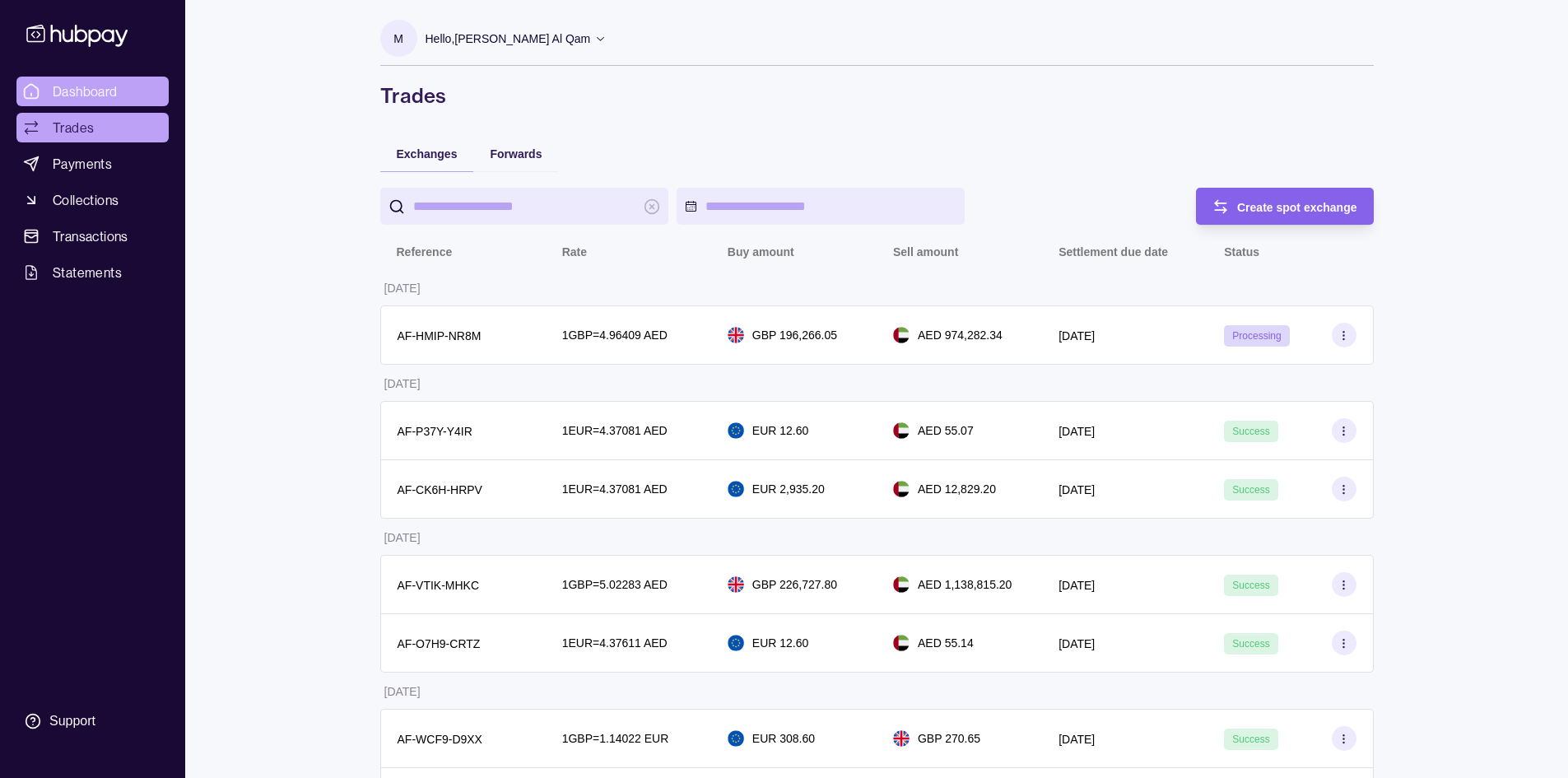
click at [60, 96] on span "Dashboard" at bounding box center [86, 90] width 65 height 20
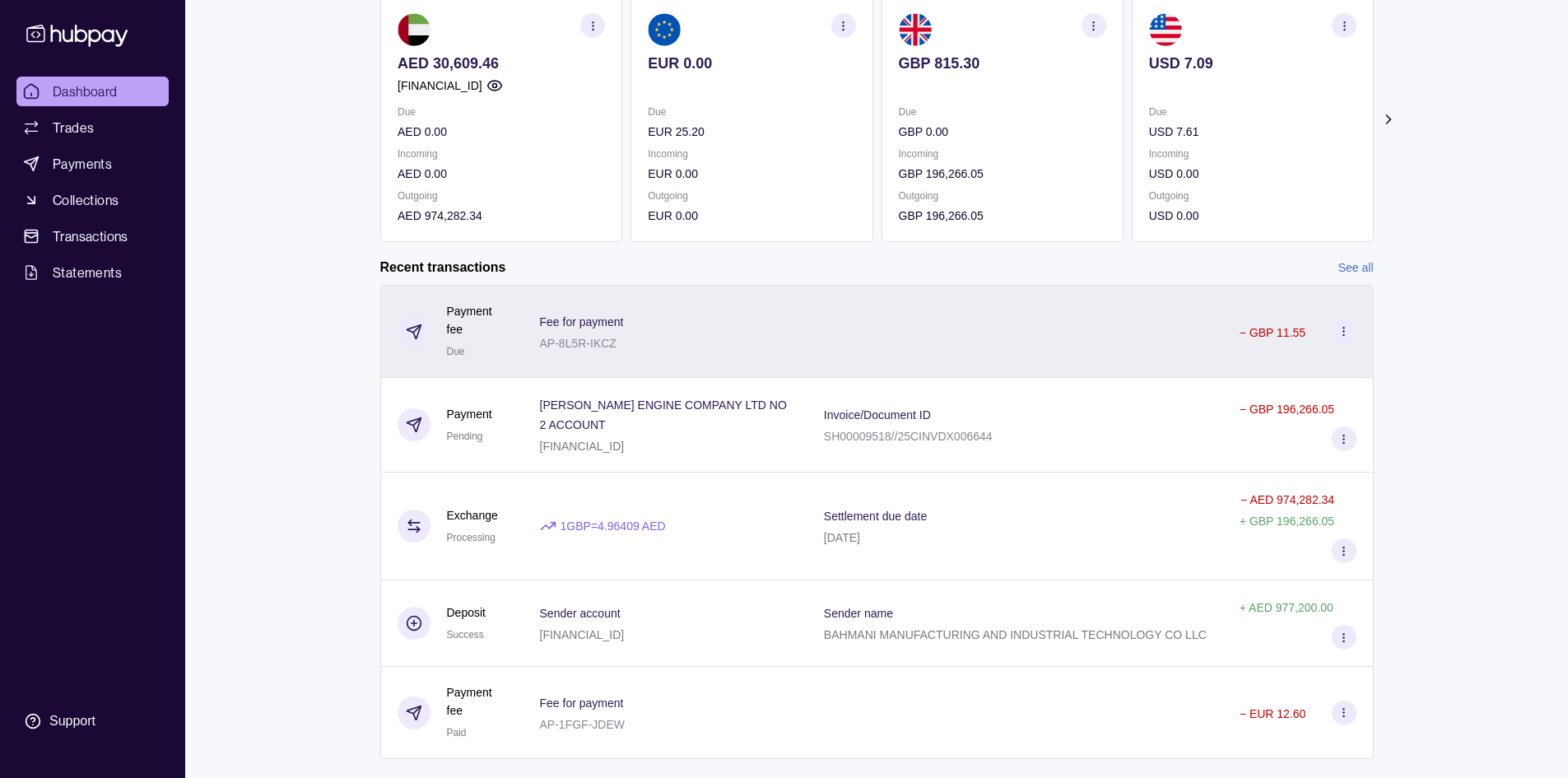
scroll to position [165, 0]
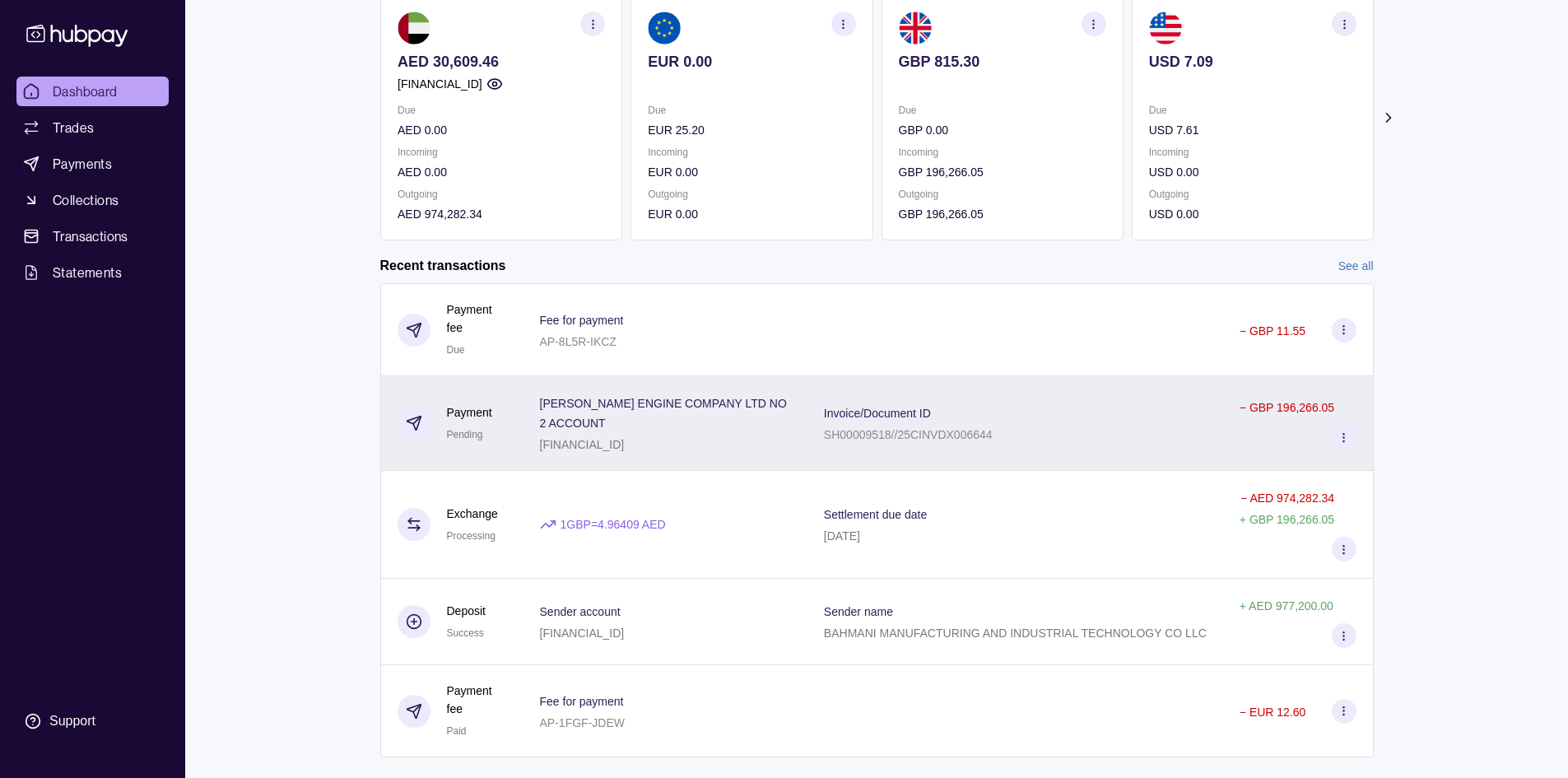
click at [980, 410] on section "Invoice/Document ID" at bounding box center [907, 412] width 169 height 20
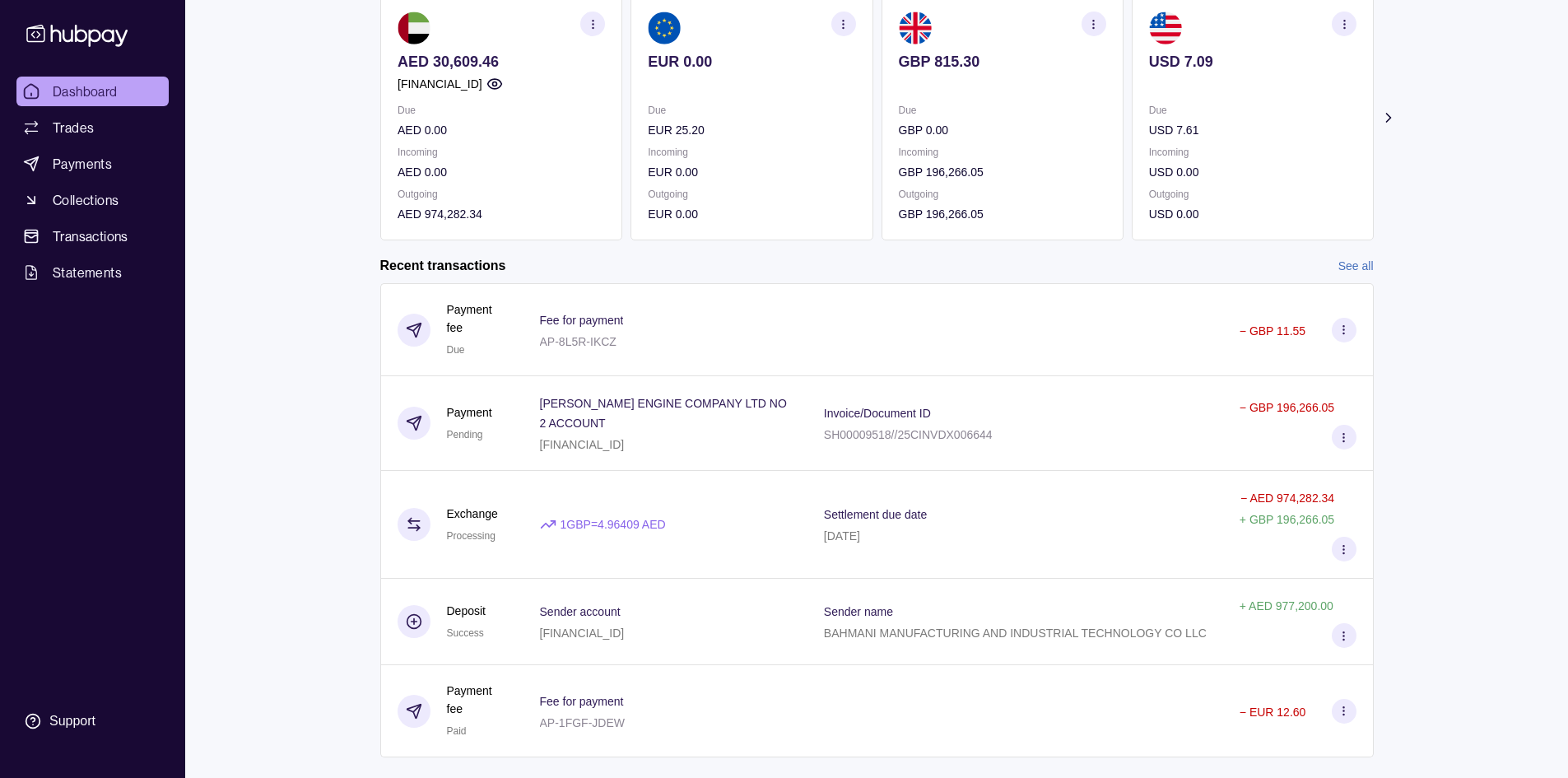
click at [570, 314] on html "Dashboard Trades Payments Collections Transactions Statements Support M Hello, …" at bounding box center [784, 322] width 1568 height 975
click at [143, 135] on link "Trades" at bounding box center [92, 128] width 152 height 30
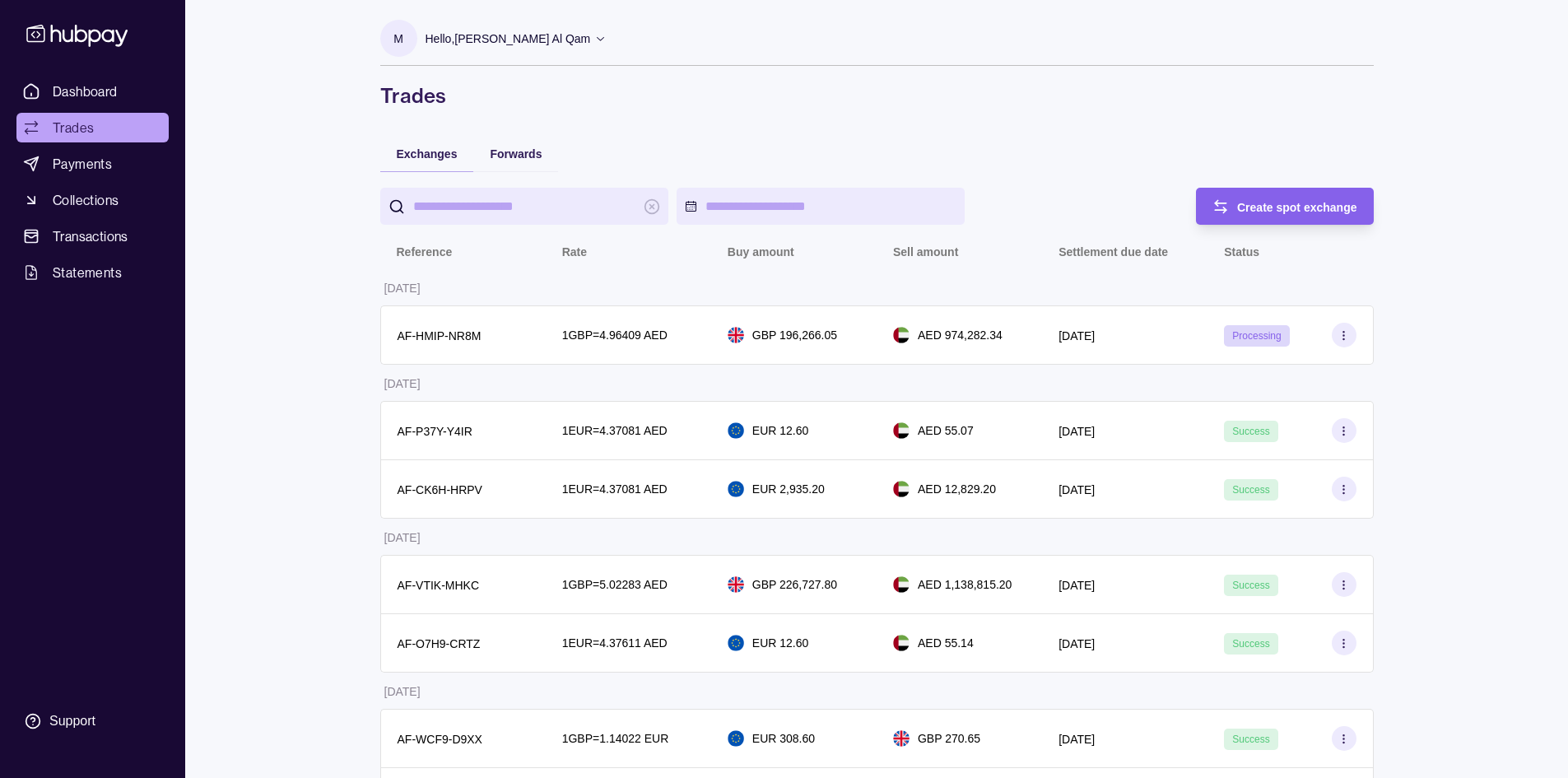
click at [143, 107] on ul "Dashboard Trades Payments Collections Transactions Statements" at bounding box center [92, 182] width 152 height 211
click at [135, 101] on link "Dashboard" at bounding box center [92, 91] width 152 height 30
